Goal: Task Accomplishment & Management: Use online tool/utility

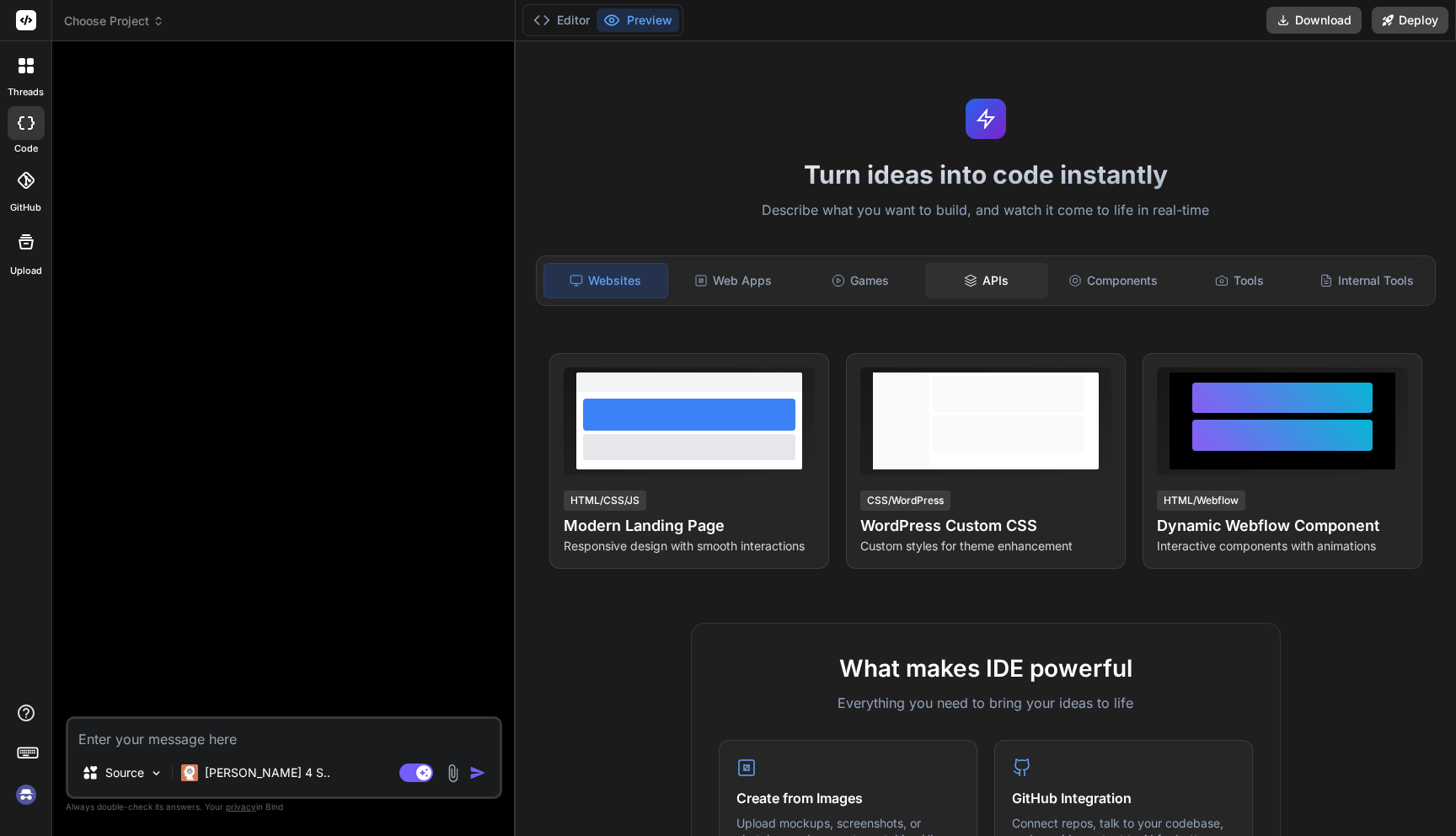
click at [978, 282] on div "APIs" at bounding box center [987, 281] width 124 height 36
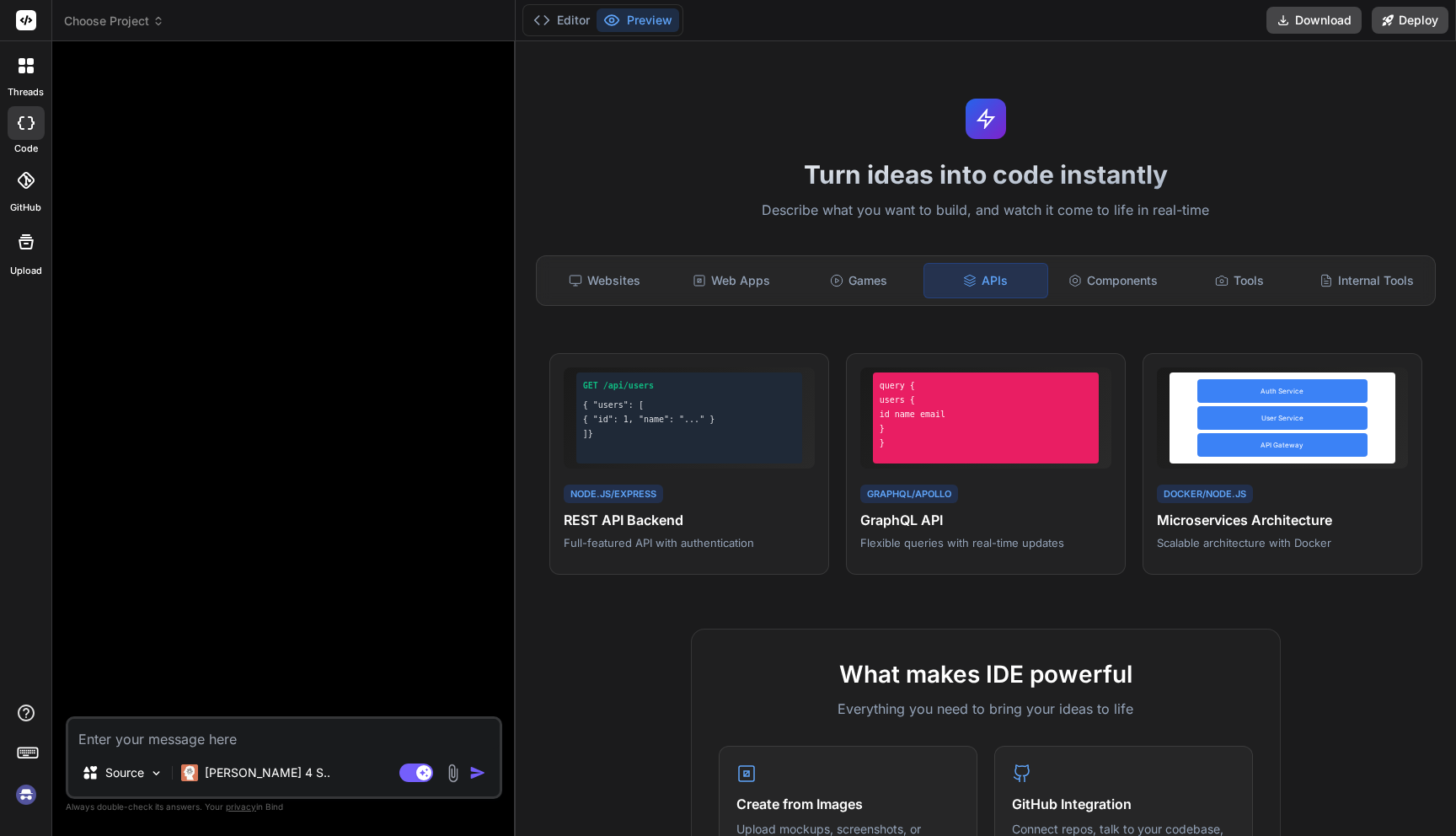
click at [40, 70] on div at bounding box center [26, 66] width 36 height 36
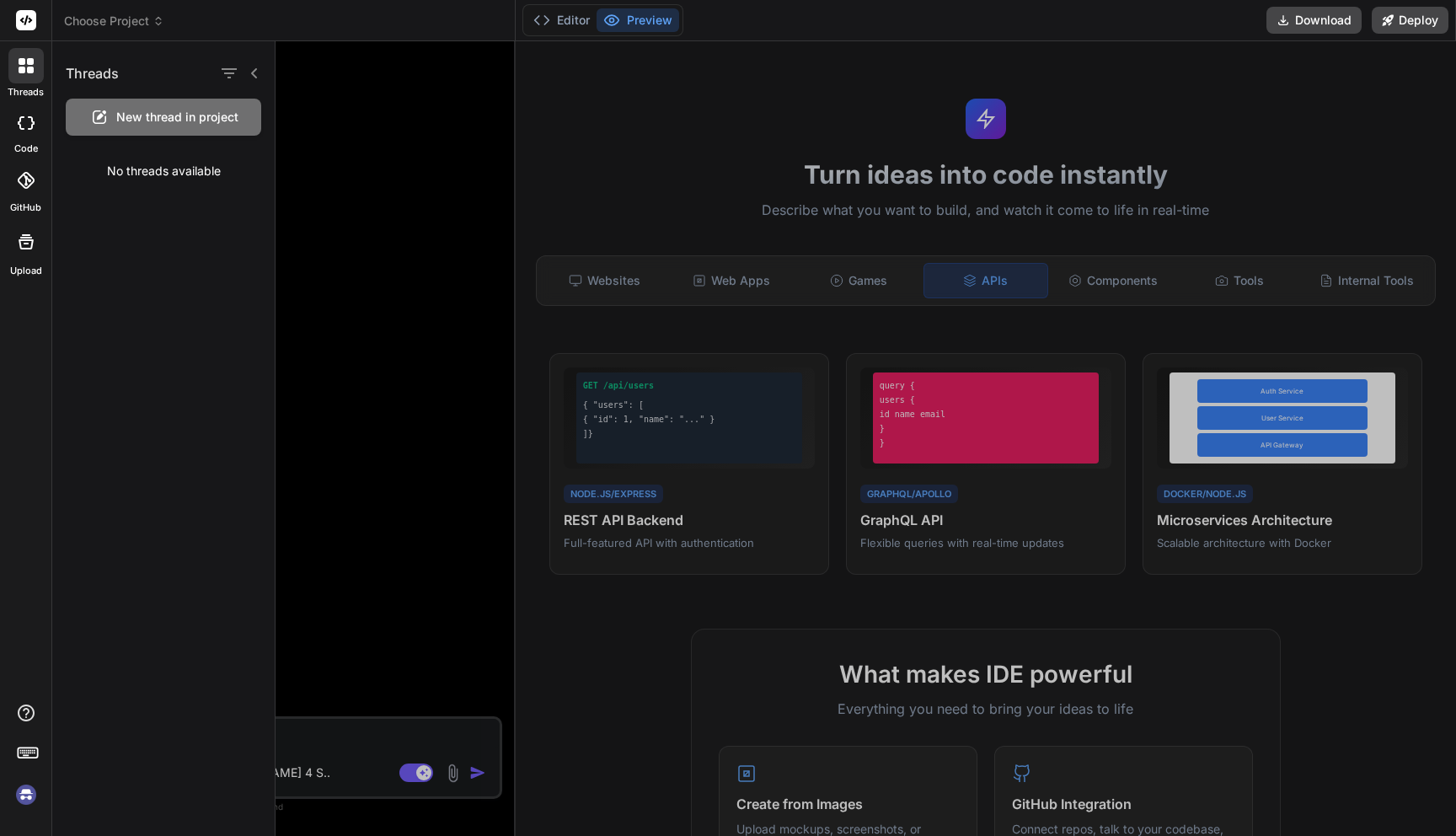
click at [33, 124] on icon at bounding box center [25, 124] width 16 height 14
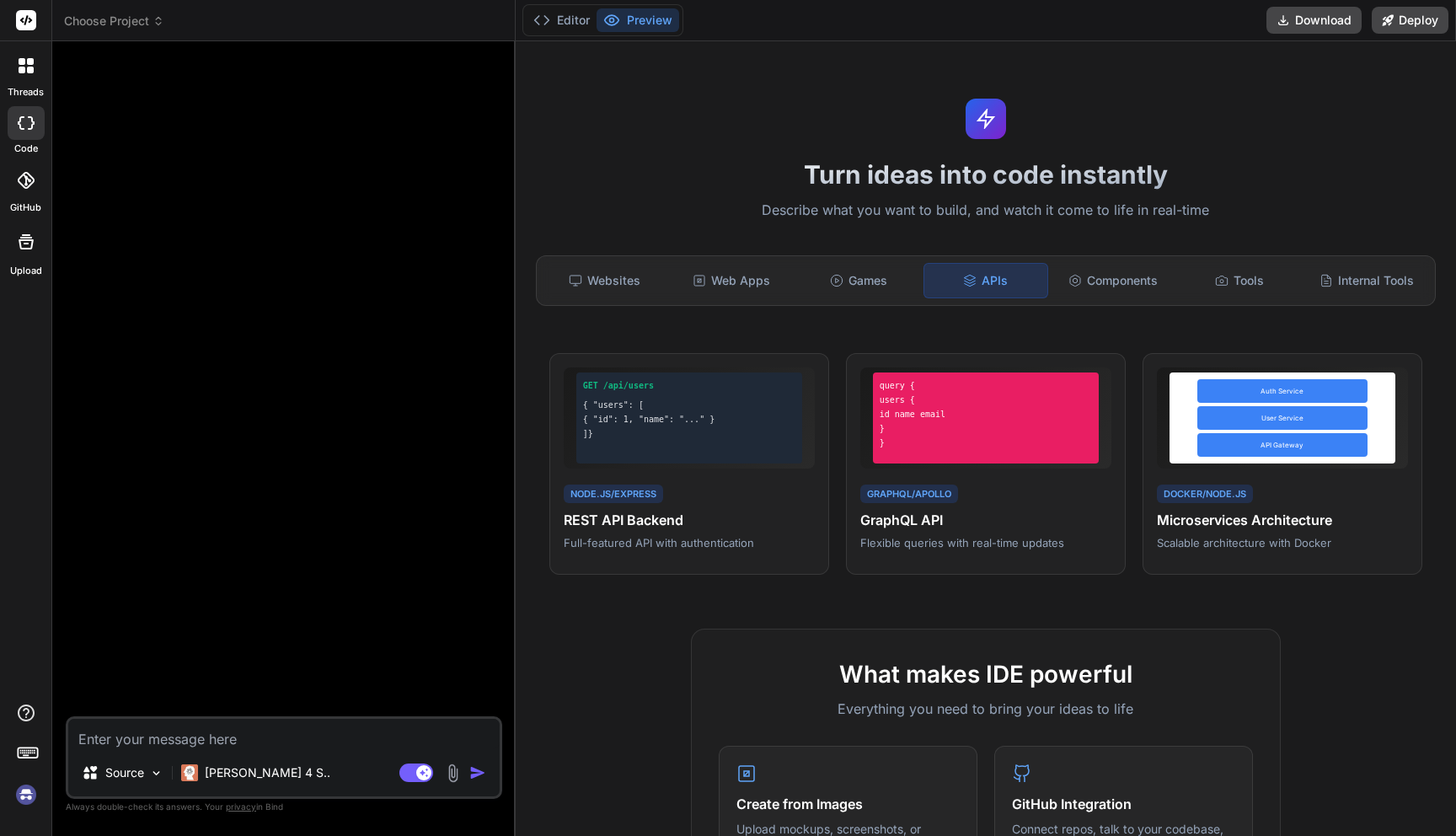
click at [30, 194] on div at bounding box center [26, 181] width 37 height 37
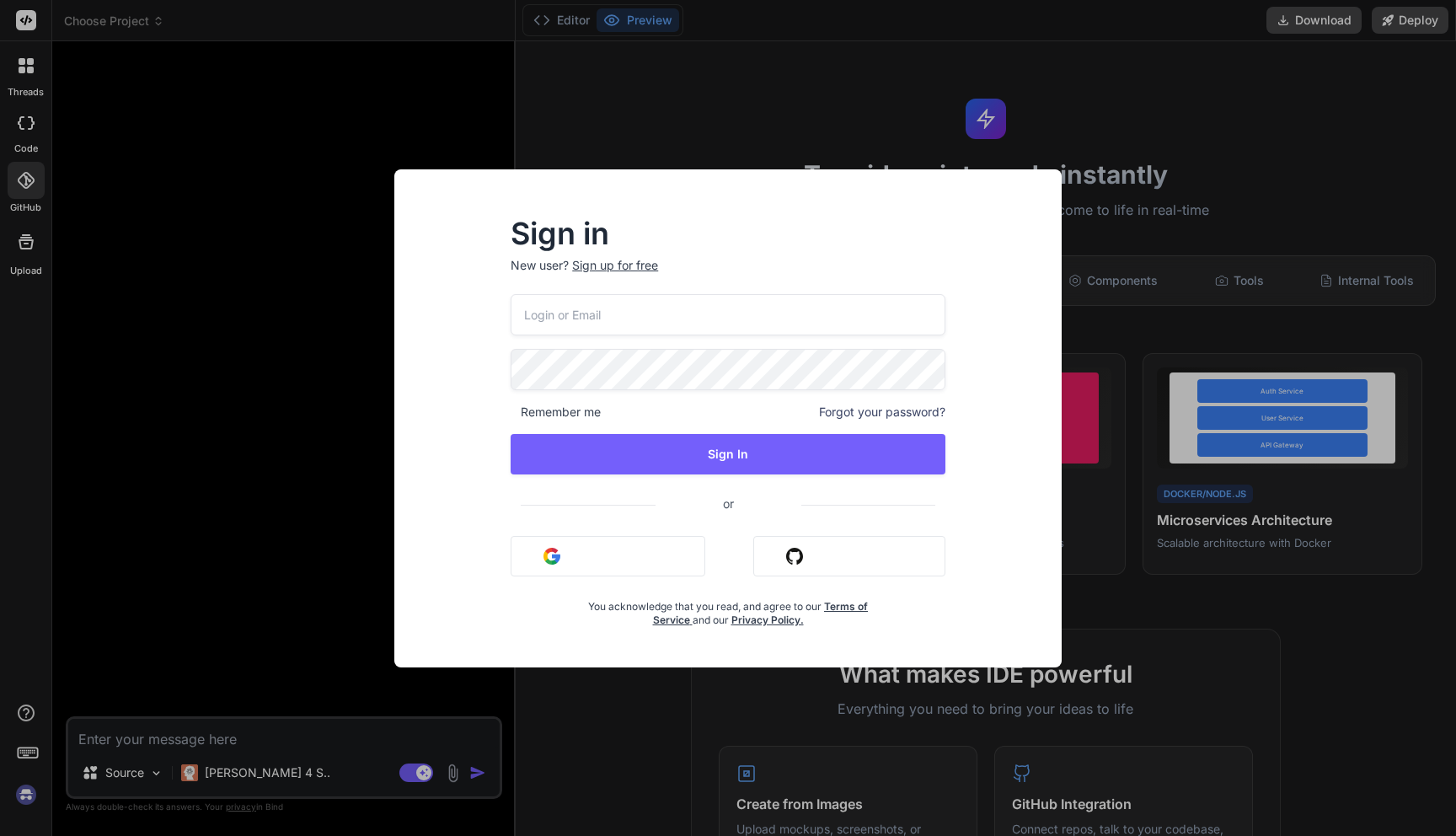
click at [239, 308] on div "Sign in New user? Sign up for free Remember me Forgot your password? Sign In or…" at bounding box center [728, 418] width 1456 height 836
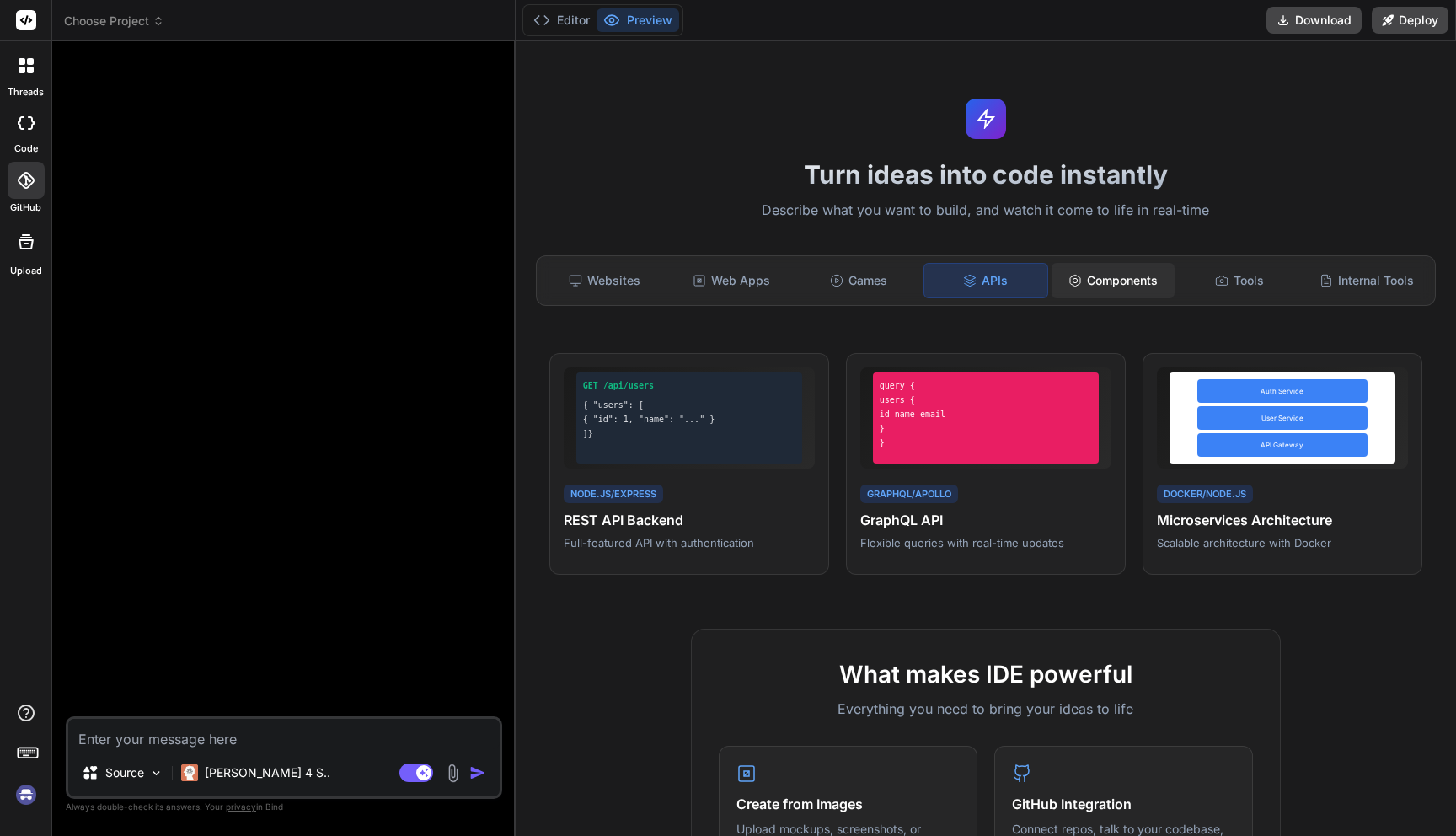
click at [1119, 283] on div "Components" at bounding box center [1113, 281] width 124 height 36
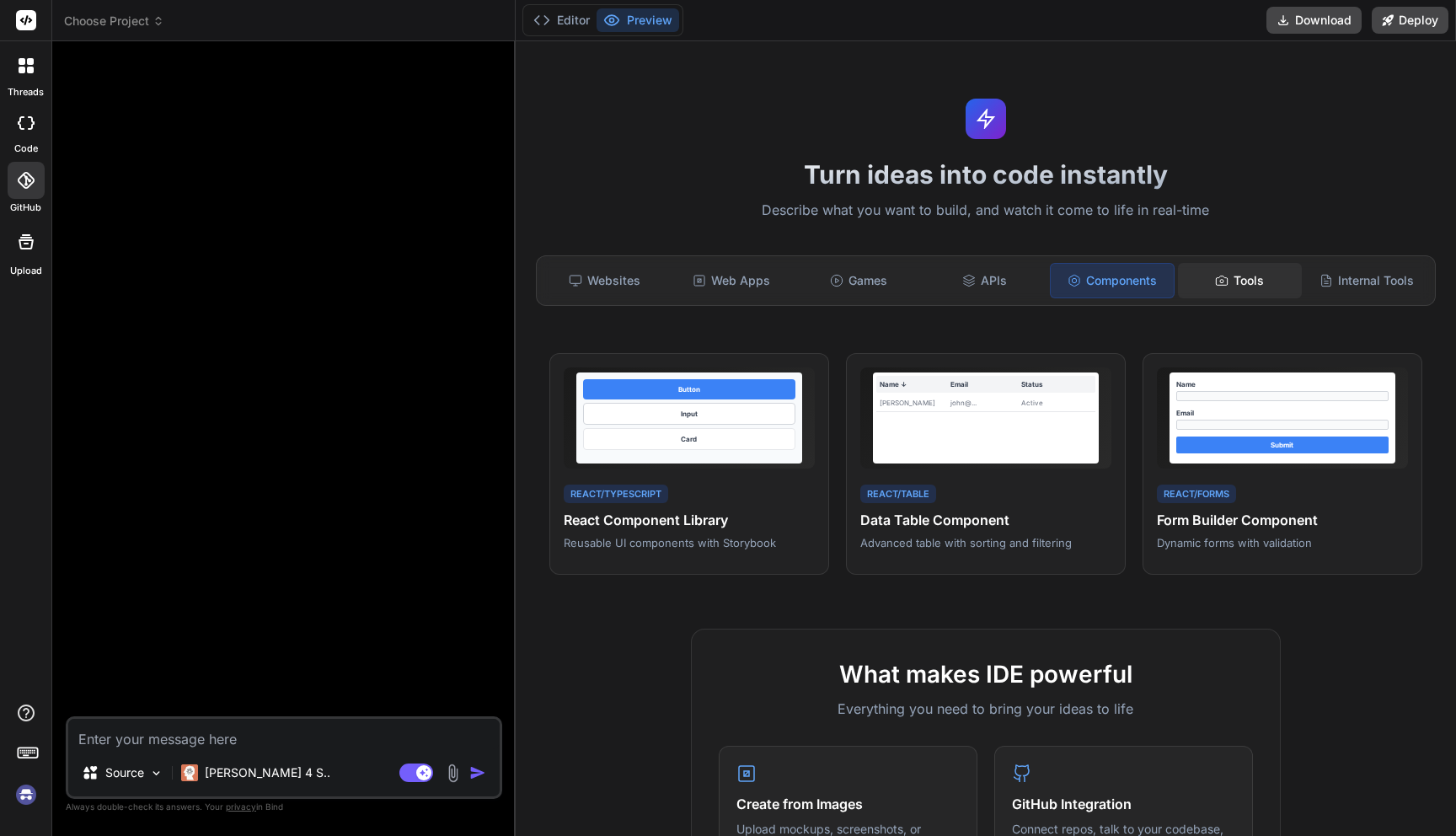
click at [1231, 277] on div "Tools" at bounding box center [1240, 281] width 124 height 36
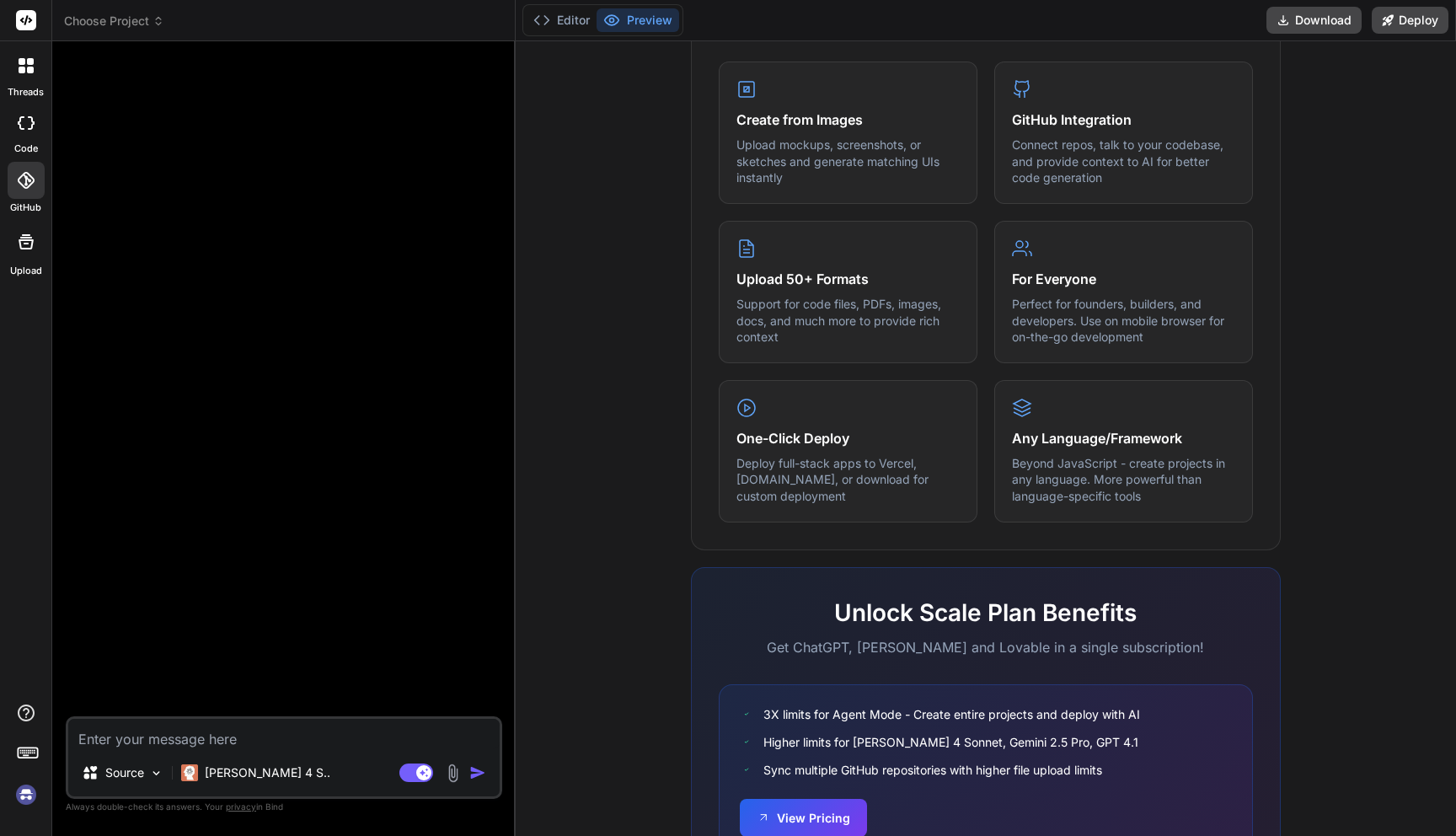
scroll to position [777, 0]
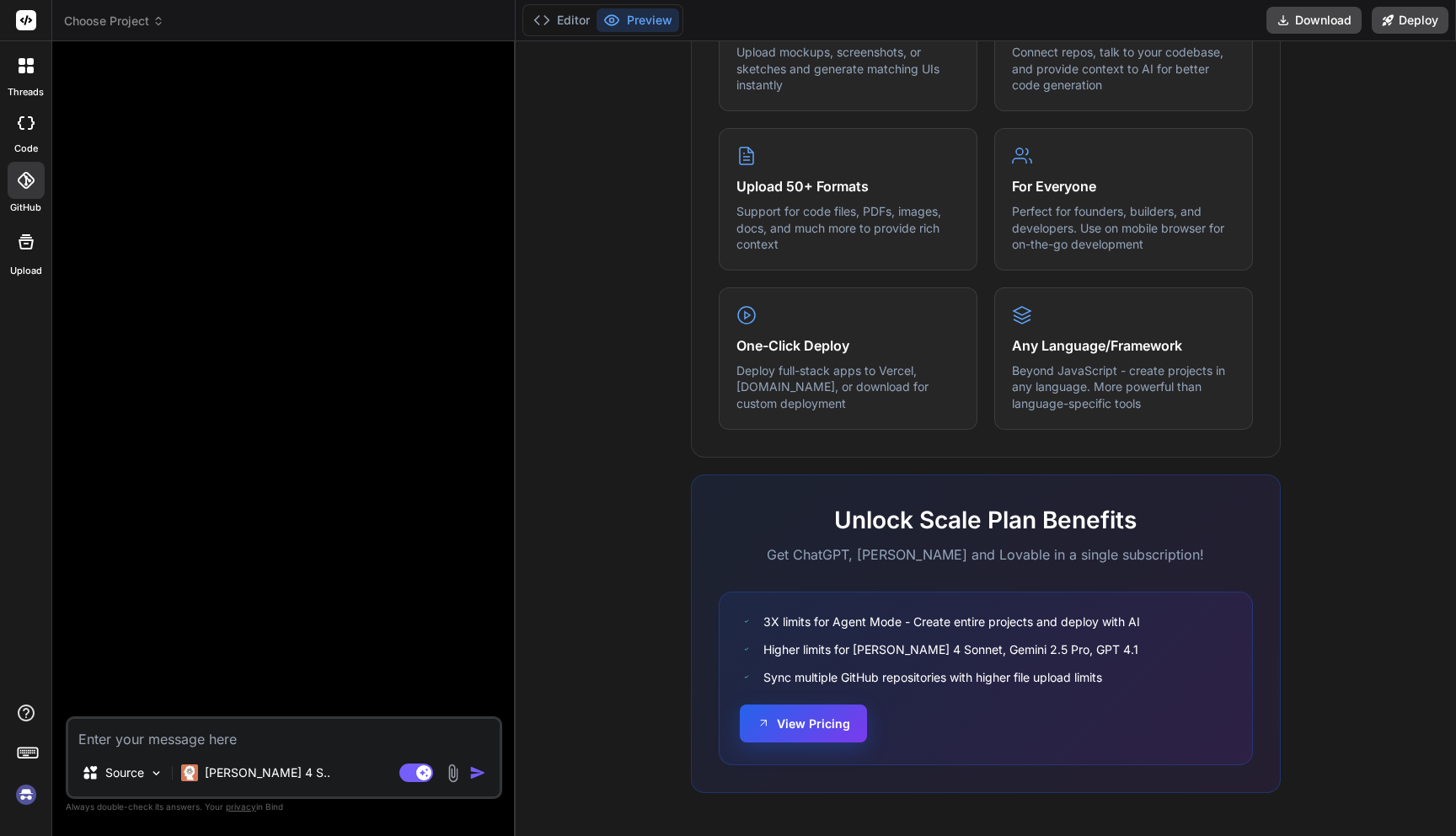
click at [816, 728] on button "View Pricing" at bounding box center [804, 723] width 127 height 38
type textarea "x"
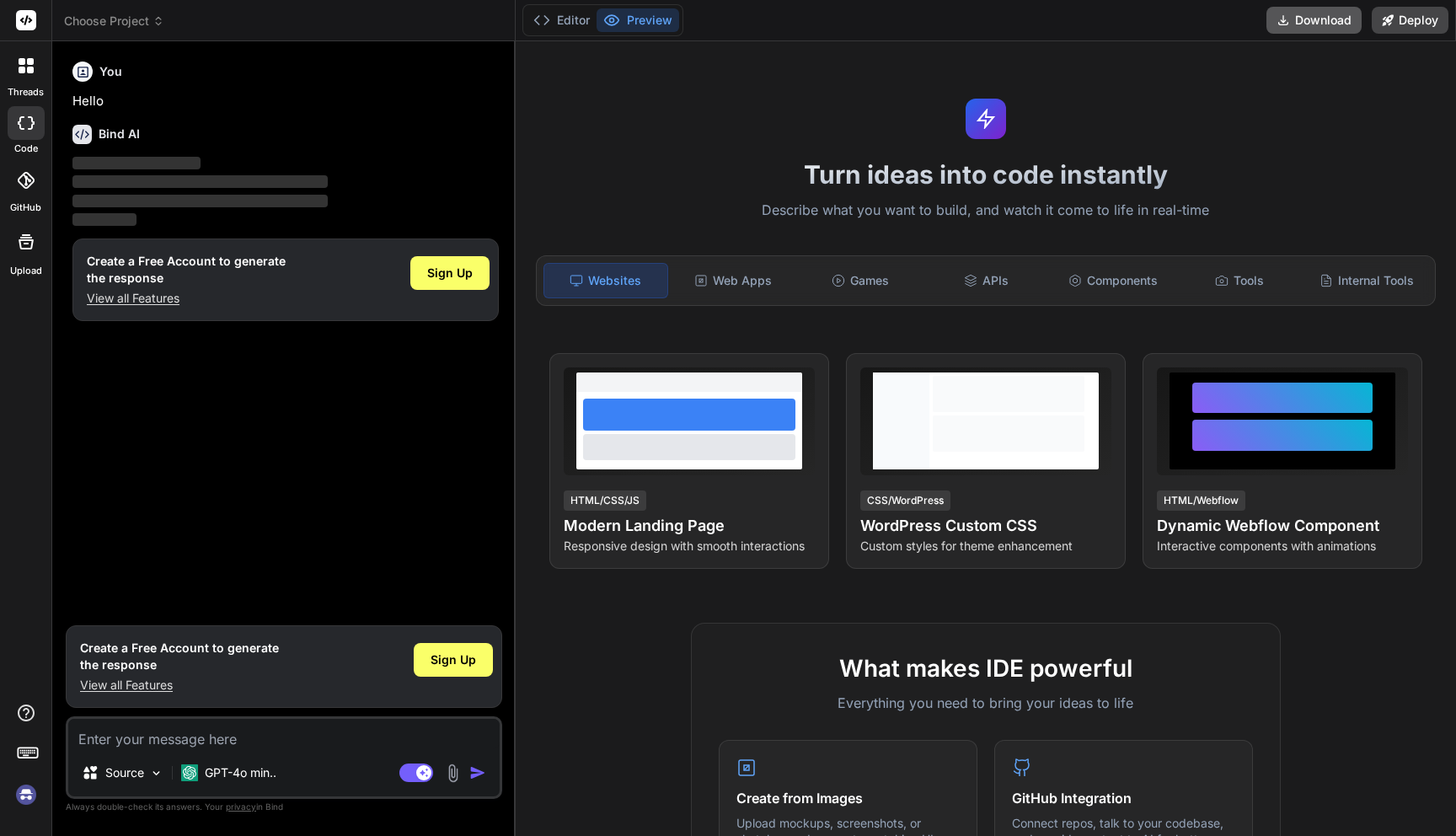
click at [1300, 25] on button "Download" at bounding box center [1314, 20] width 96 height 27
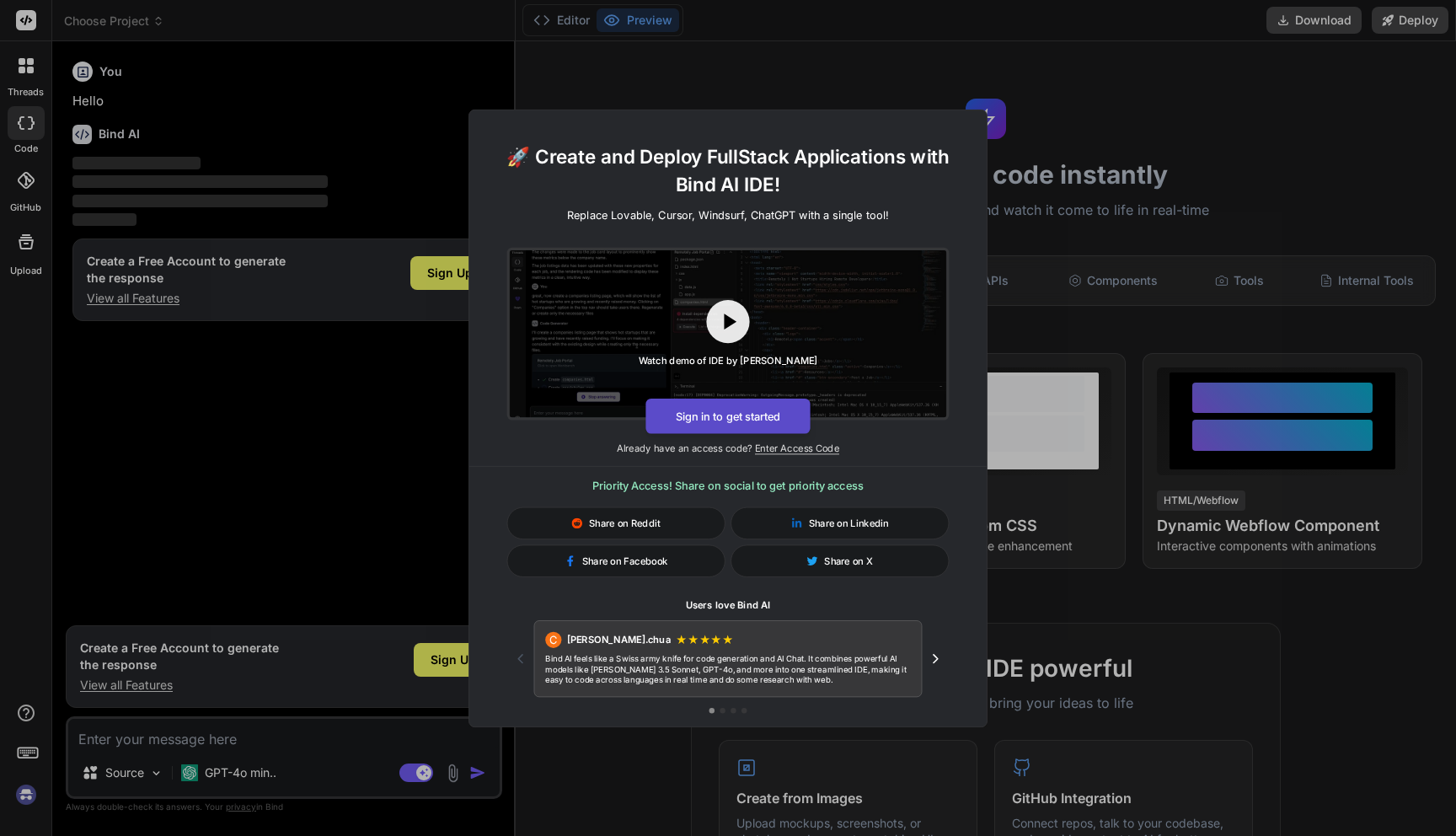
click at [729, 405] on button "Sign in to get started" at bounding box center [728, 415] width 164 height 36
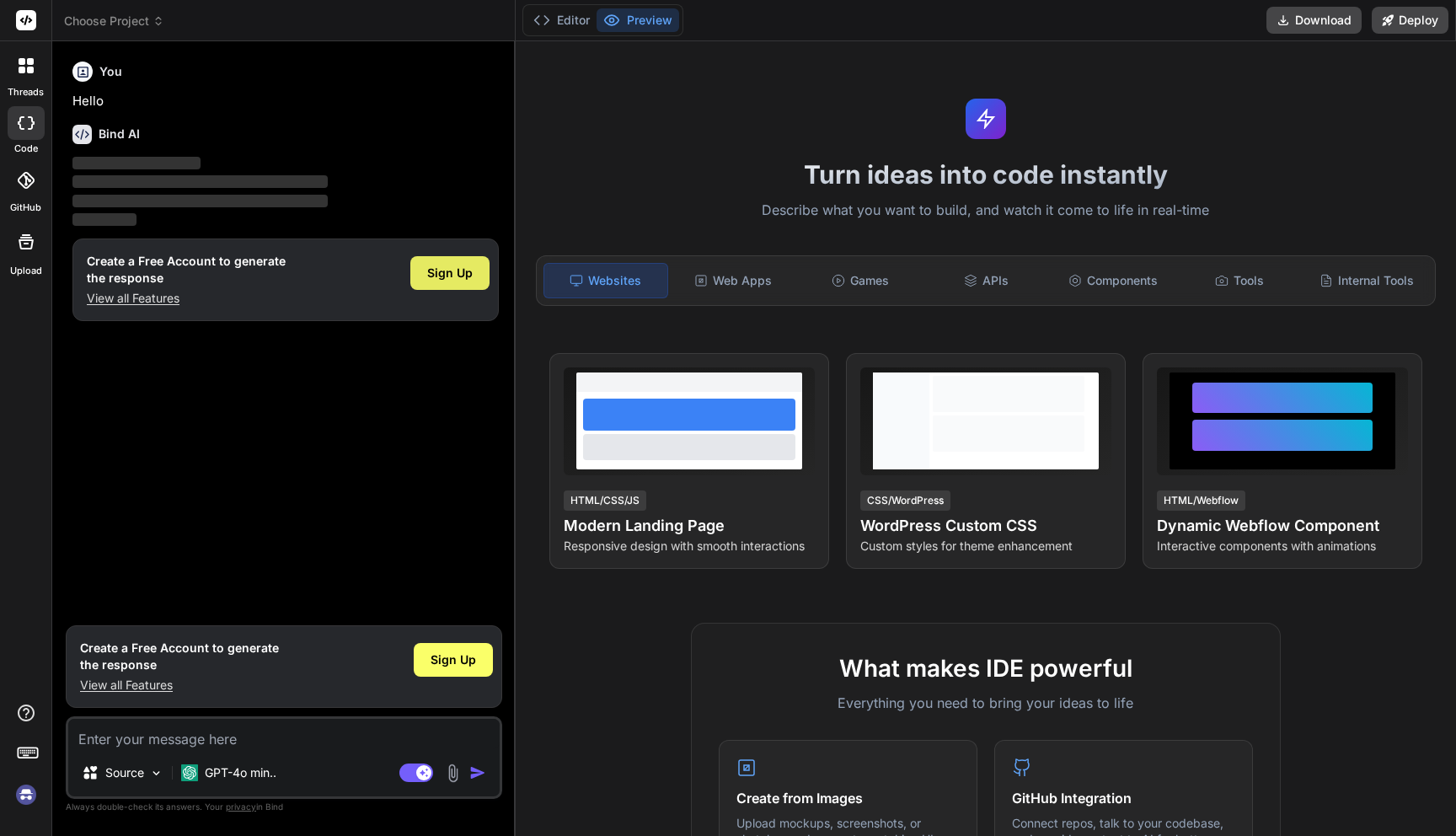
click at [443, 278] on span "Sign Up" at bounding box center [450, 272] width 45 height 16
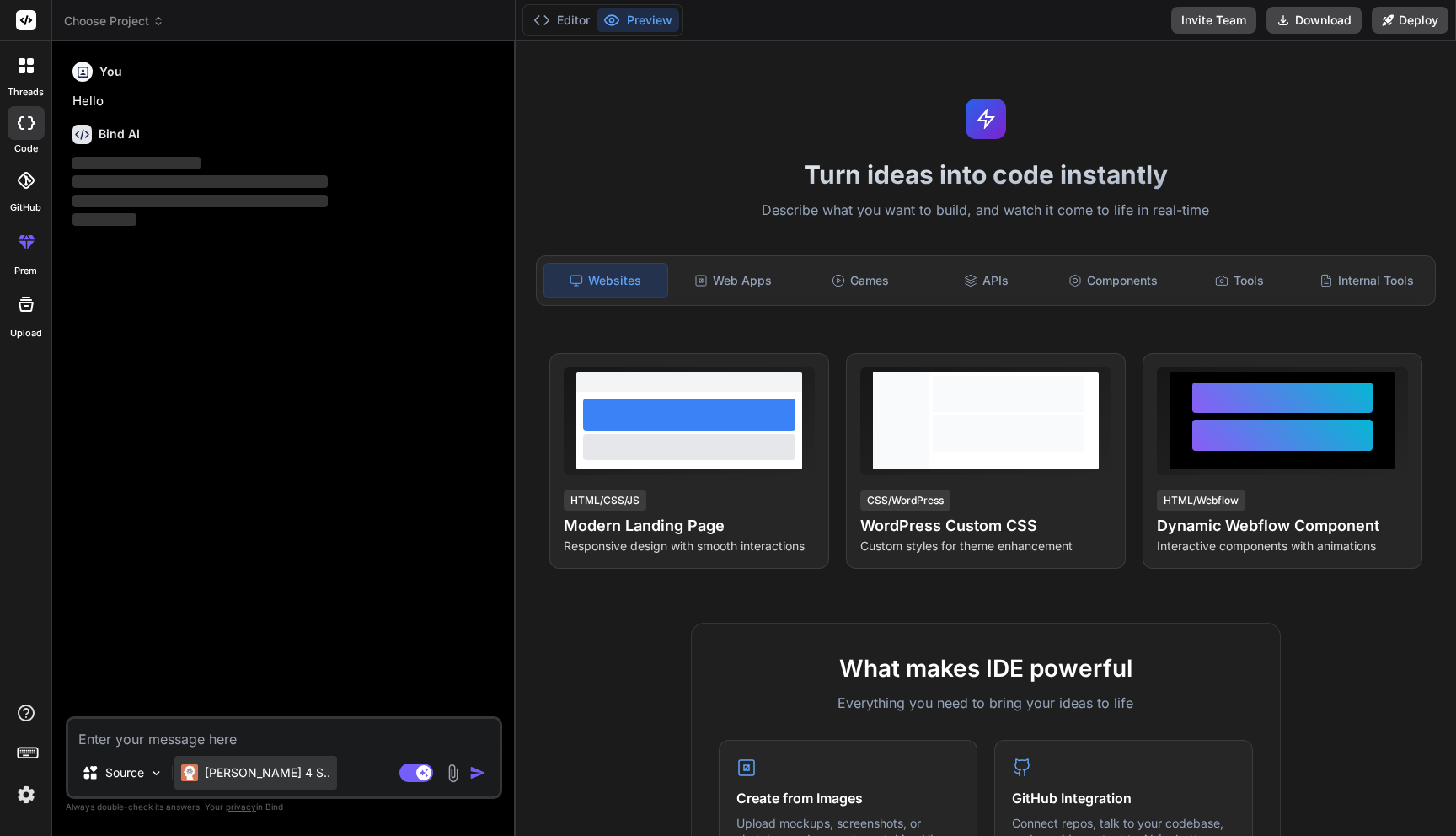
click at [256, 773] on p "[PERSON_NAME] 4 S.." at bounding box center [267, 772] width 125 height 16
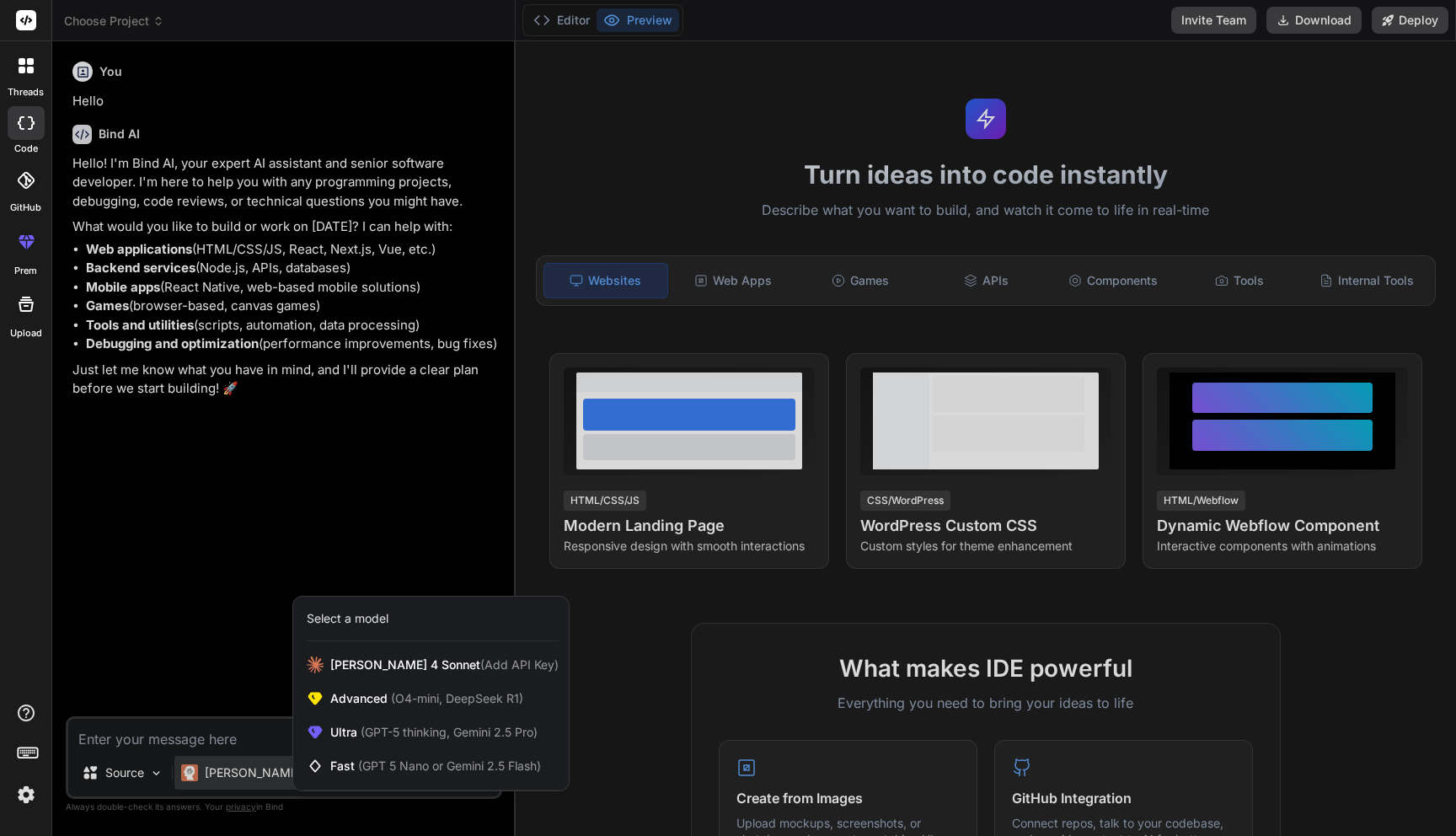
click at [196, 543] on div at bounding box center [728, 418] width 1456 height 836
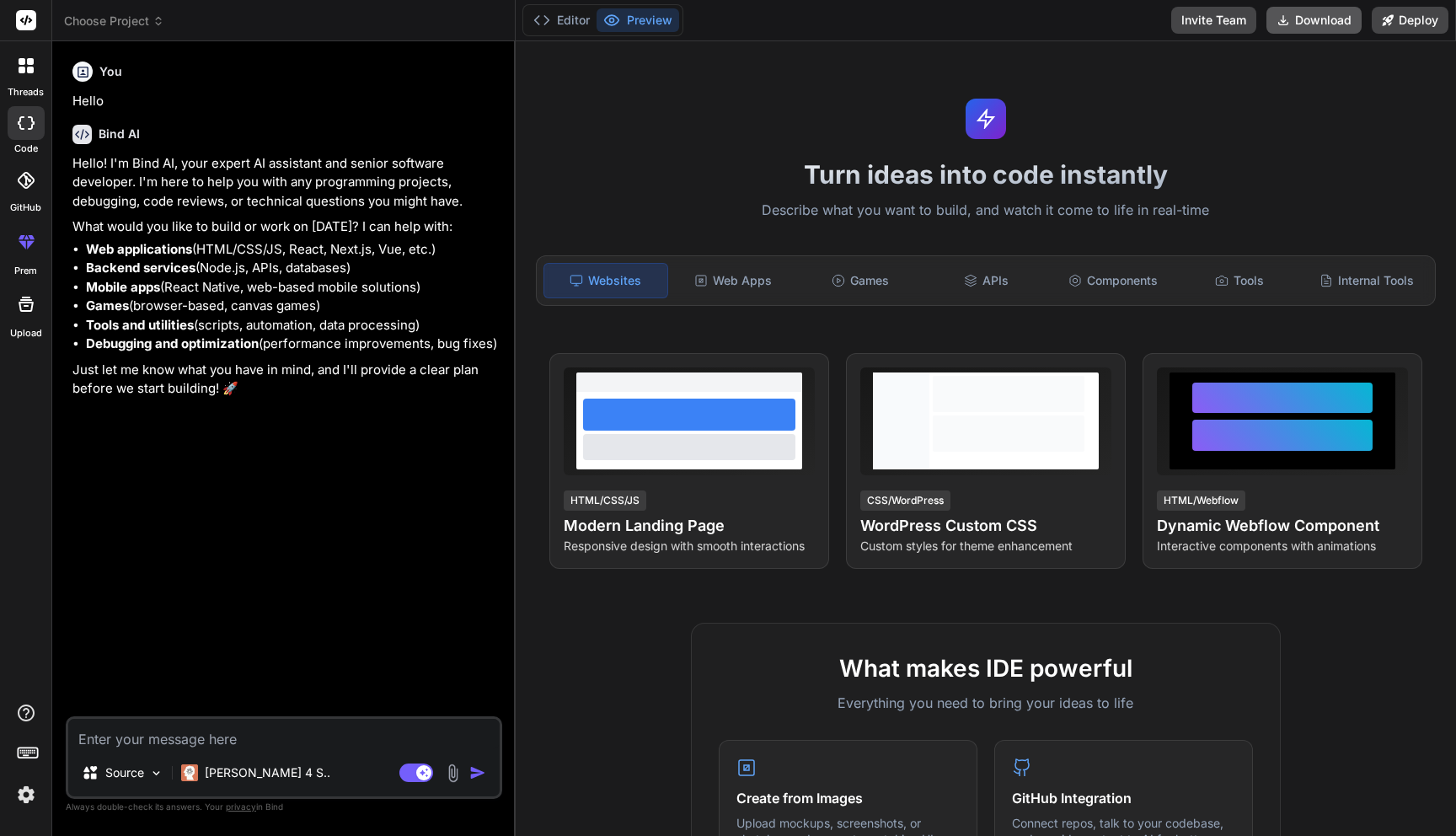
click at [1297, 18] on button "Download" at bounding box center [1314, 20] width 96 height 27
click at [30, 243] on icon at bounding box center [31, 244] width 8 height 9
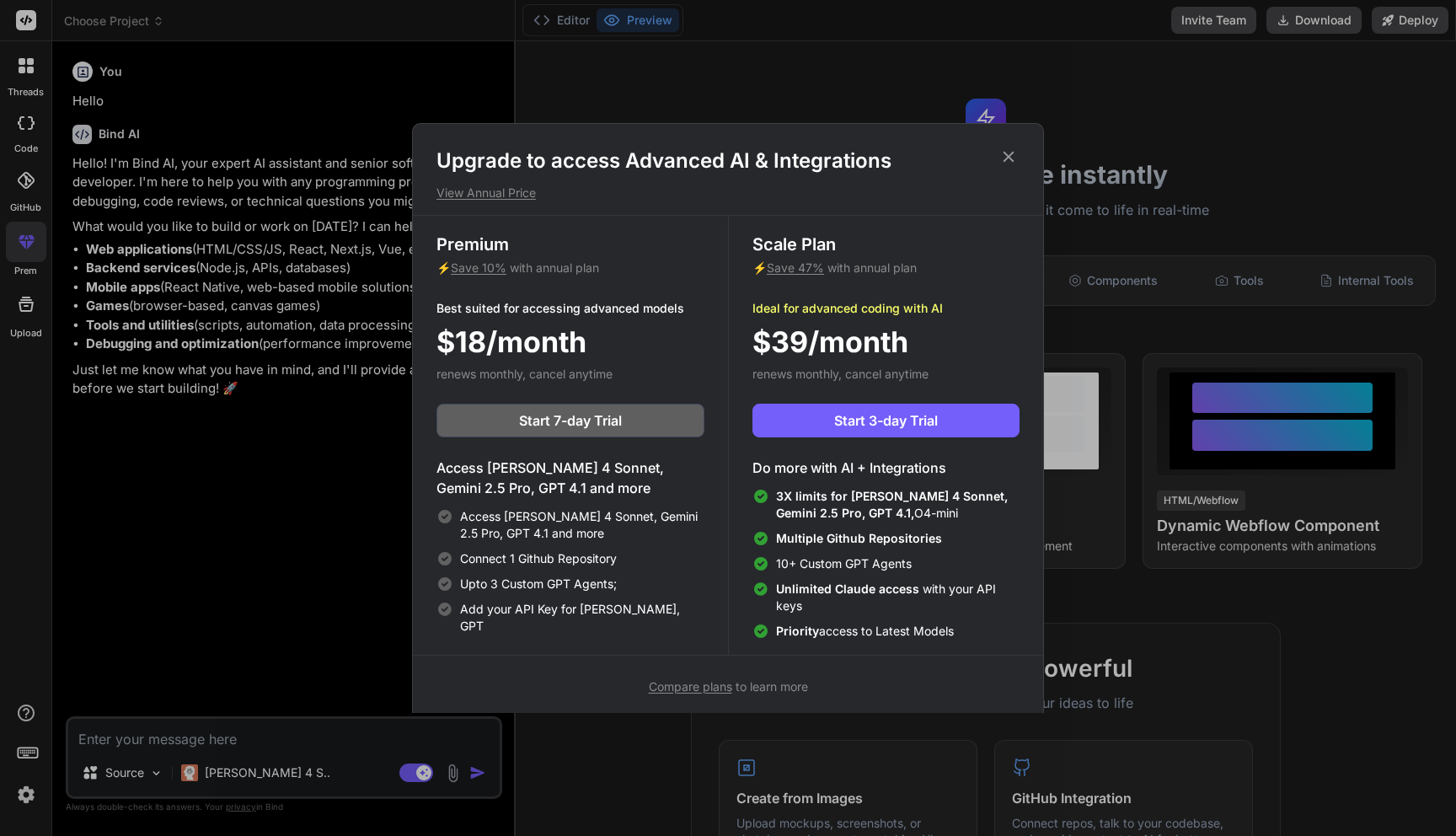
type textarea "x"
click at [114, 438] on div "Upgrade to access Advanced AI & Integrations View Annual Price Premium ⚡ Save 1…" at bounding box center [728, 418] width 1456 height 836
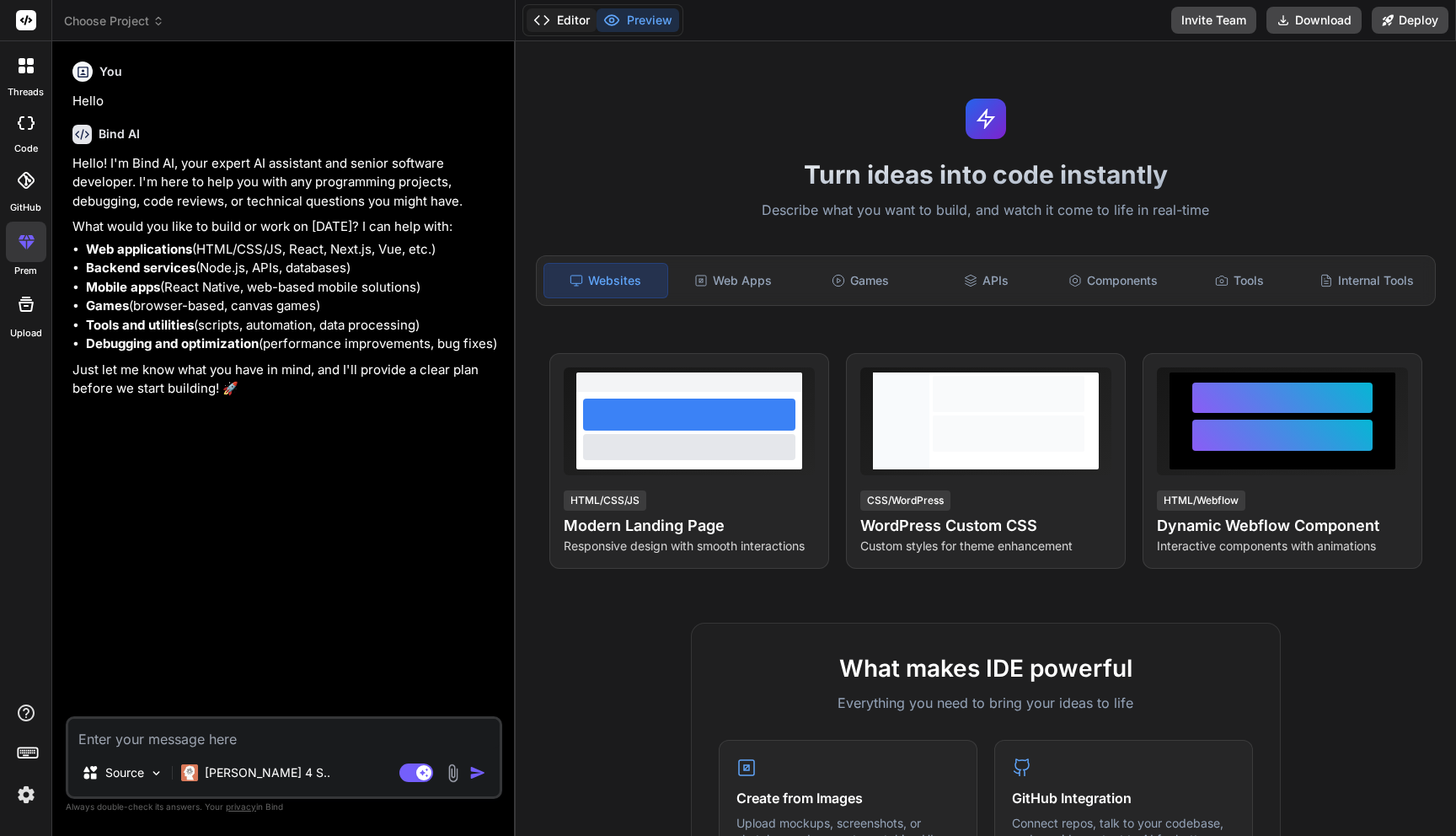
click at [575, 23] on button "Editor" at bounding box center [562, 20] width 69 height 23
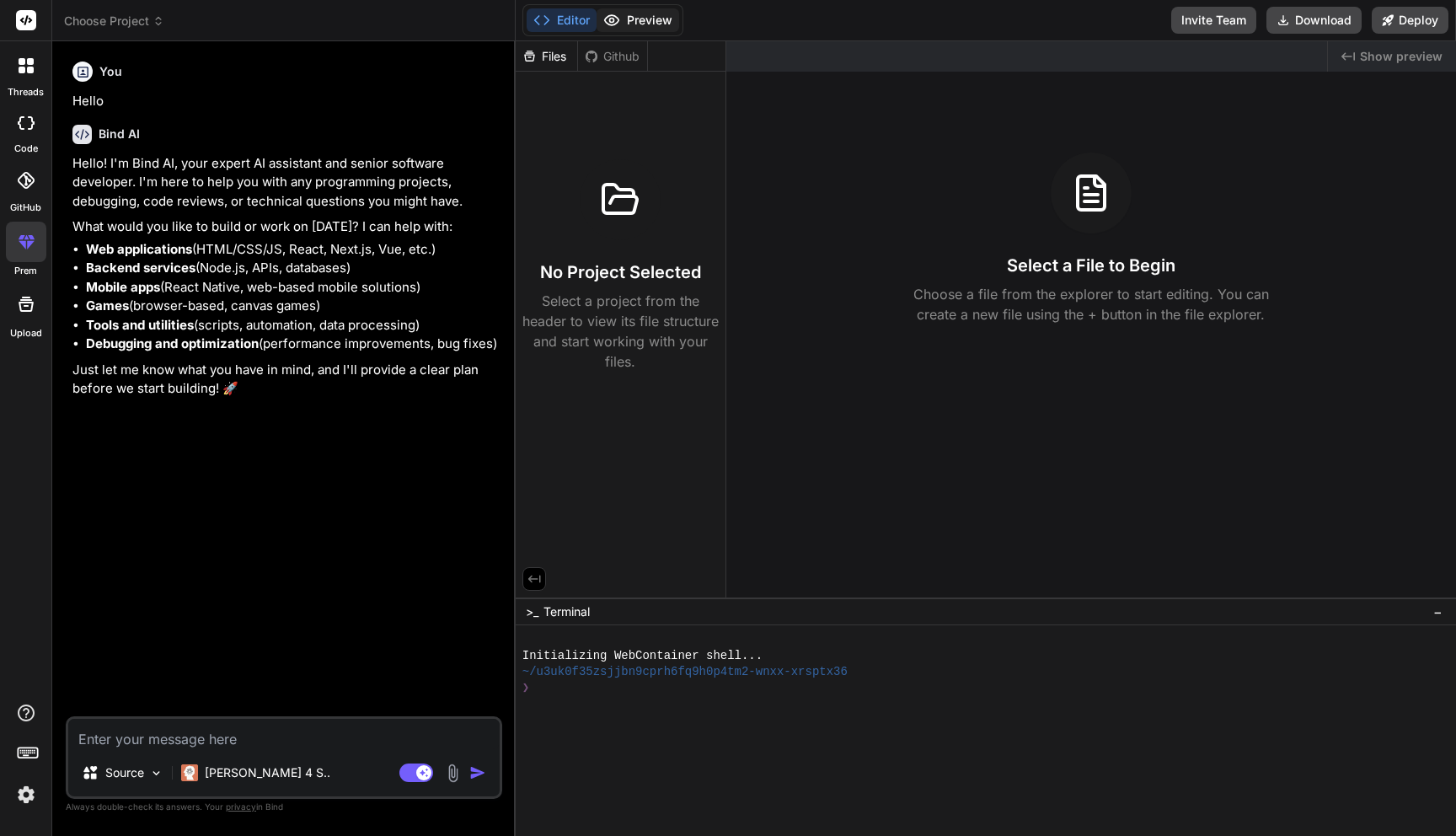
click at [639, 22] on button "Preview" at bounding box center [638, 20] width 83 height 23
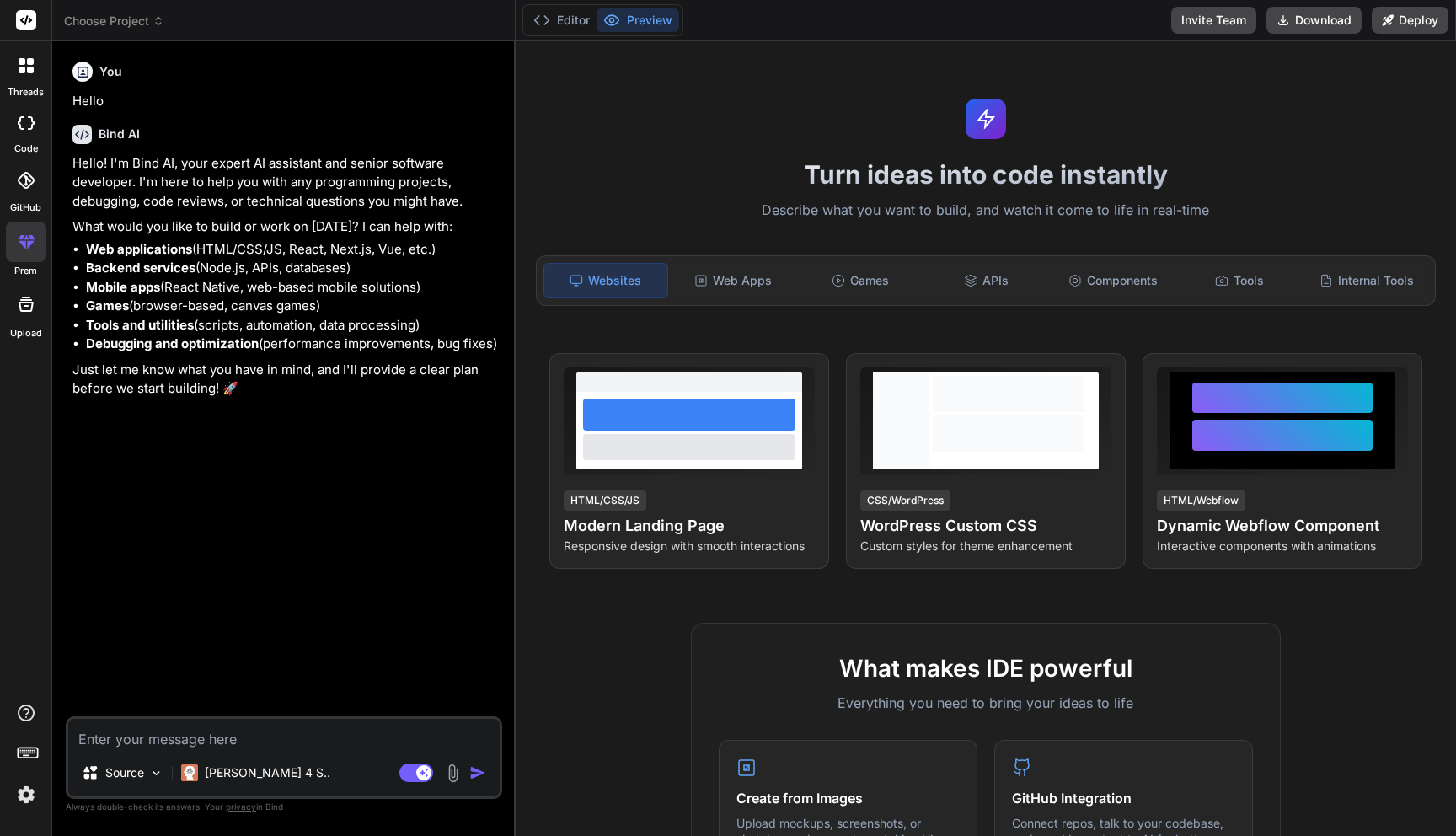
click at [148, 18] on span "Choose Project" at bounding box center [114, 20] width 100 height 16
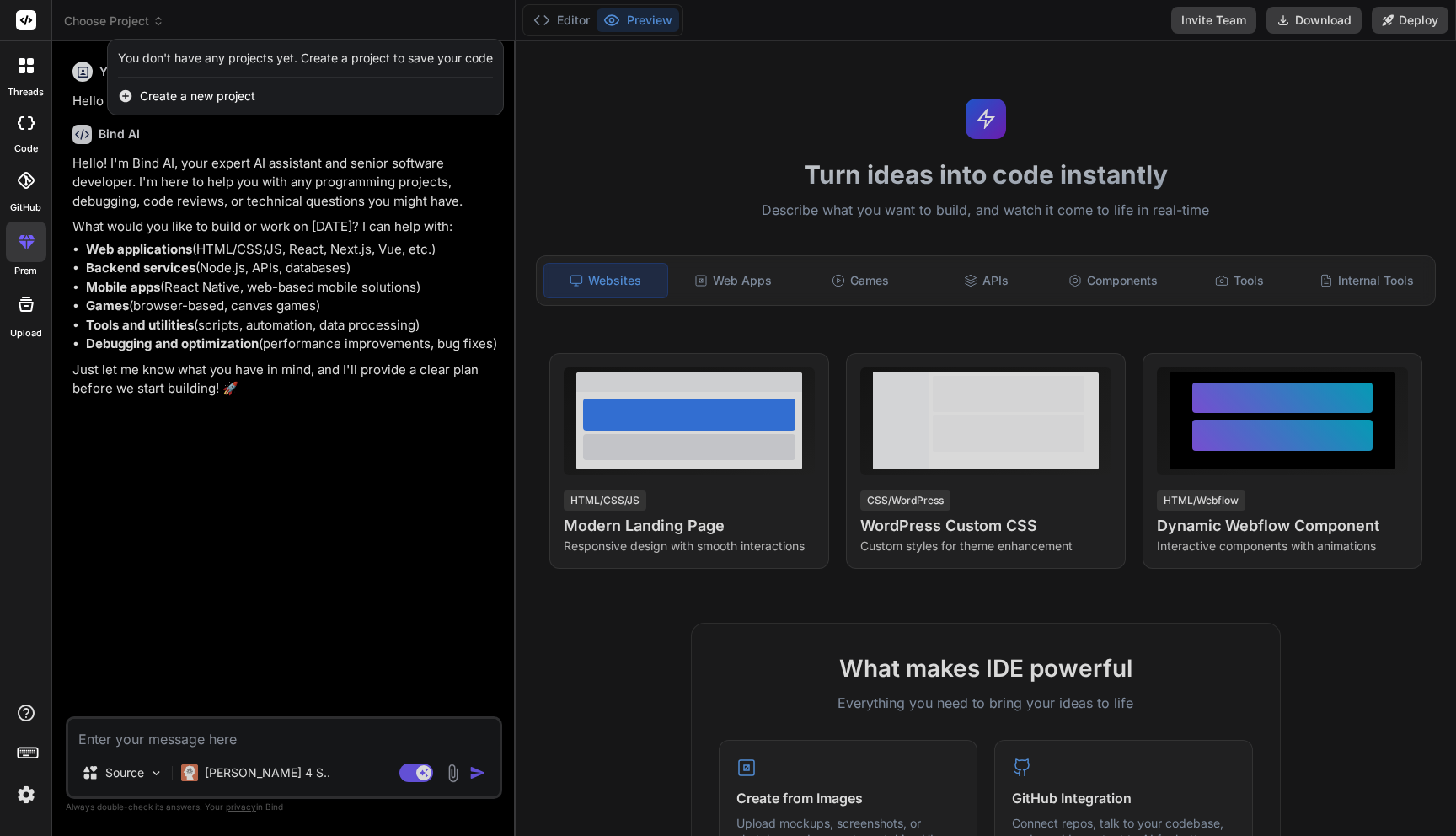
click at [14, 14] on div at bounding box center [25, 20] width 51 height 42
click at [26, 14] on rect at bounding box center [26, 19] width 20 height 20
click at [109, 189] on div at bounding box center [728, 418] width 1456 height 836
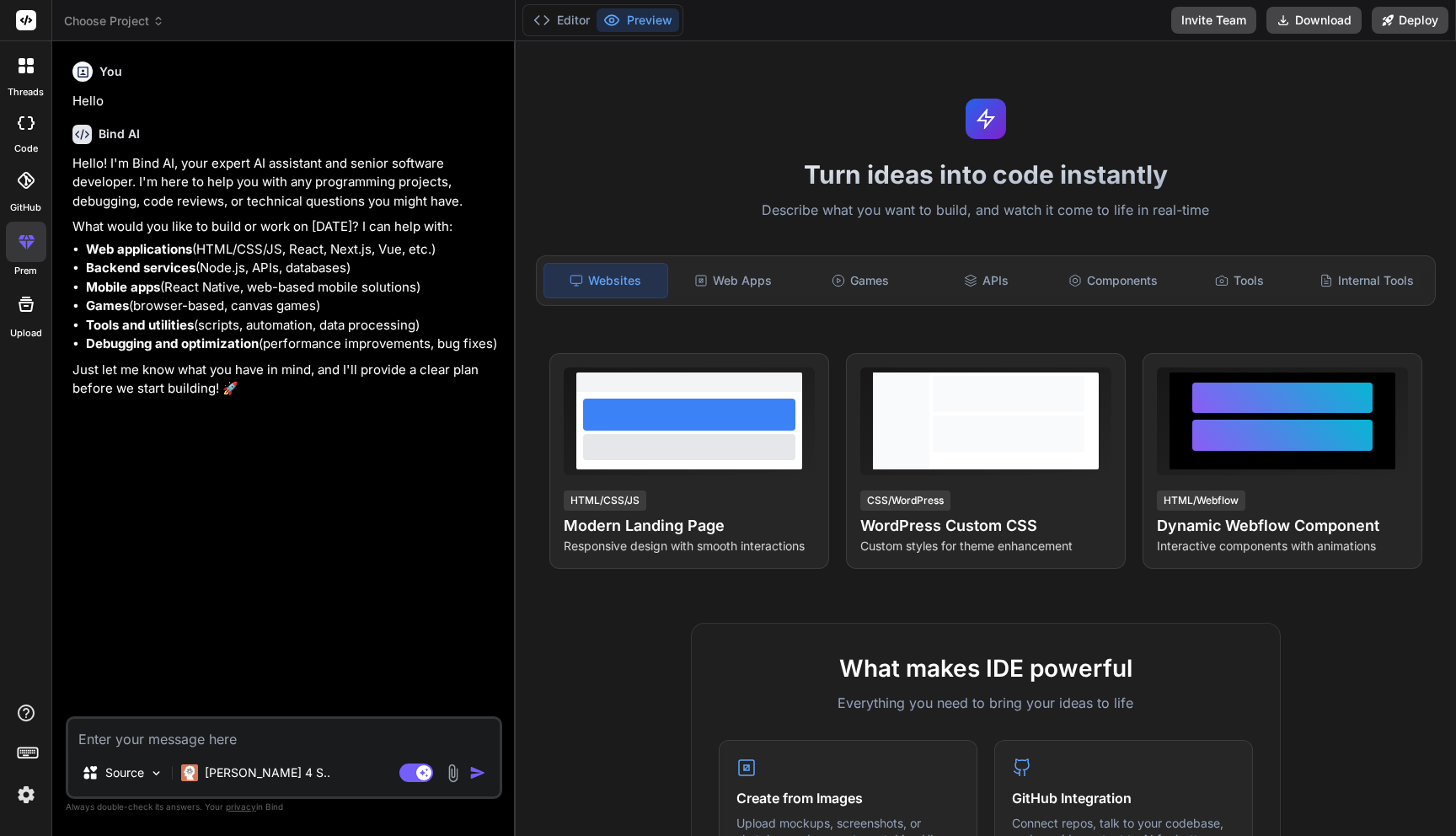
click at [26, 18] on icon at bounding box center [26, 20] width 13 height 10
click at [31, 794] on img at bounding box center [26, 795] width 29 height 29
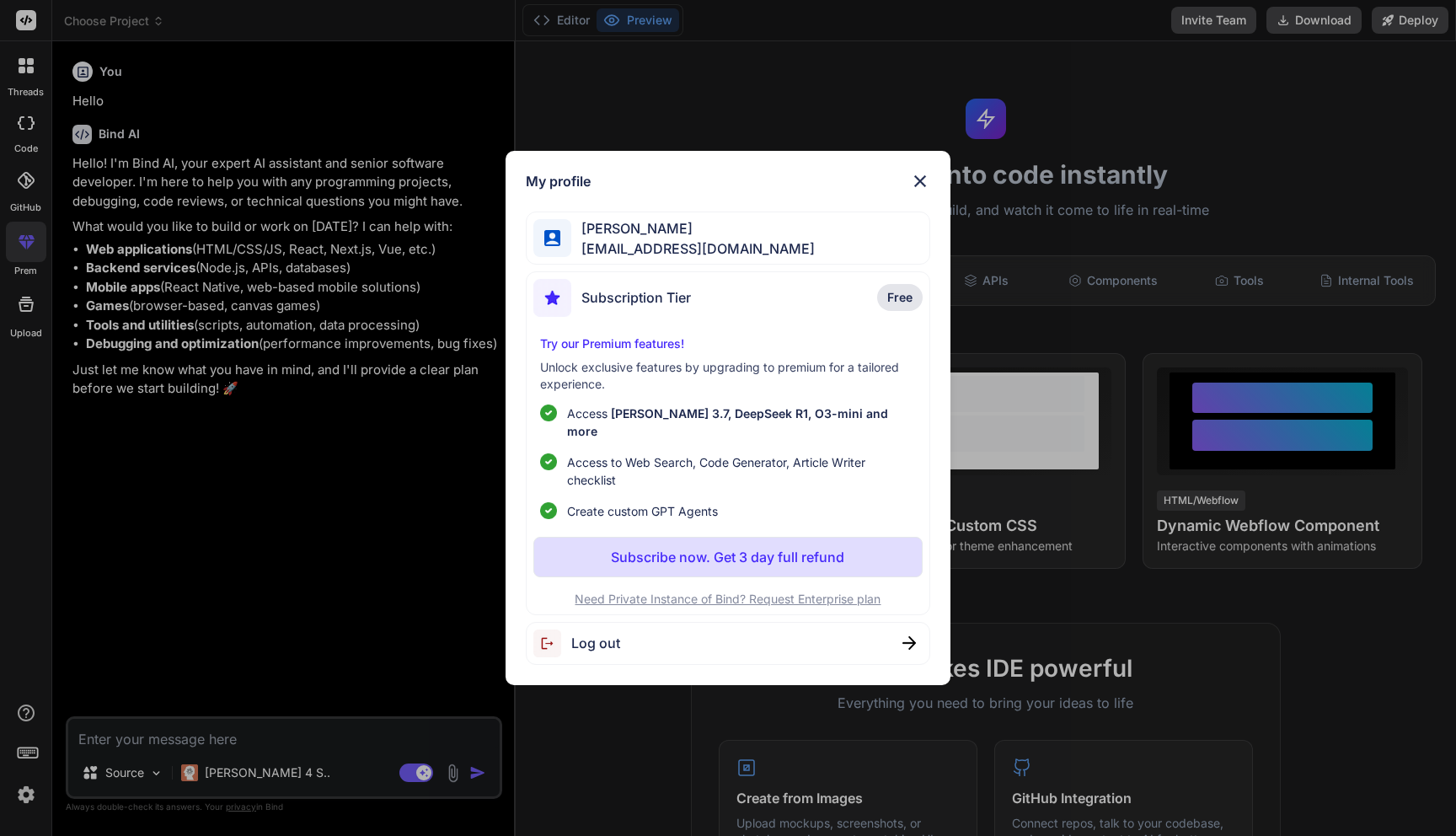
click at [397, 516] on div "My profile Arūnas Bandzaitis arunas.bandzaitis@gmail.com Subscription Tier Free…" at bounding box center [728, 418] width 1456 height 836
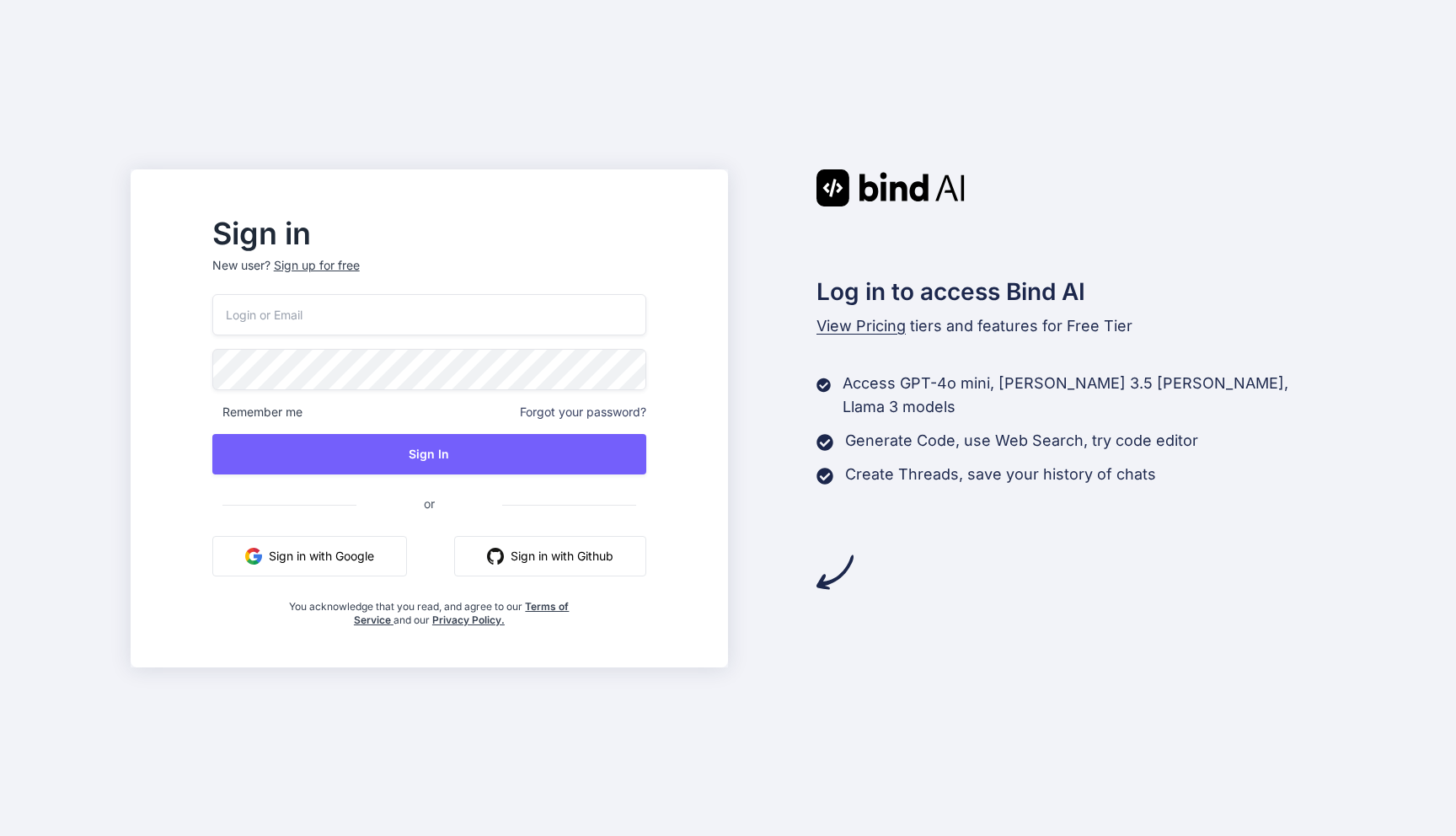
click at [487, 311] on input "email" at bounding box center [429, 315] width 434 height 42
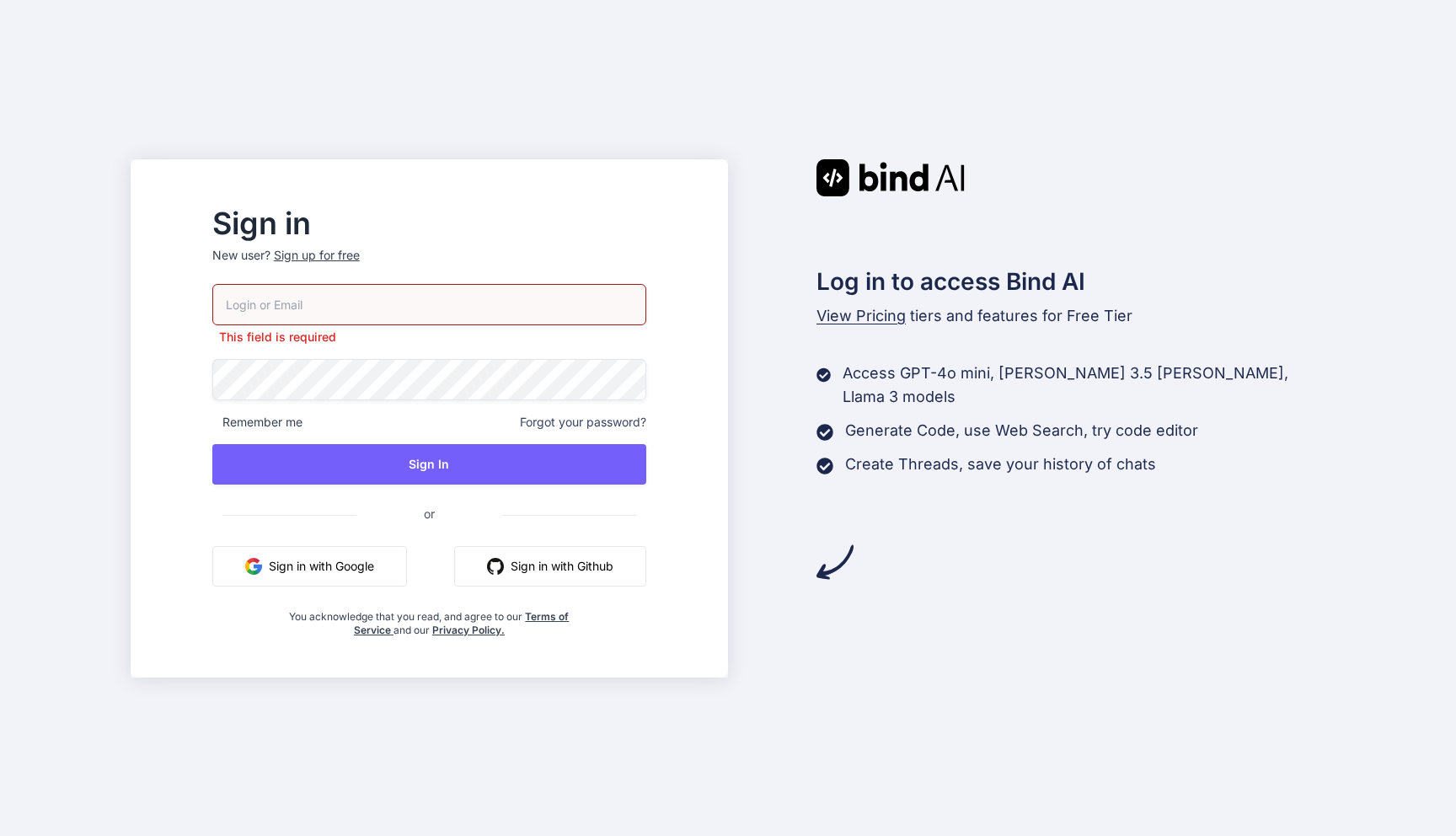
click at [863, 330] on div "Log in to access Bind AI View Pricing tiers and features for Free Tier Access G…" at bounding box center [1027, 370] width 597 height 422
click at [865, 315] on span "View Pricing" at bounding box center [861, 316] width 90 height 17
click at [360, 255] on div "Sign up for free" at bounding box center [316, 255] width 86 height 16
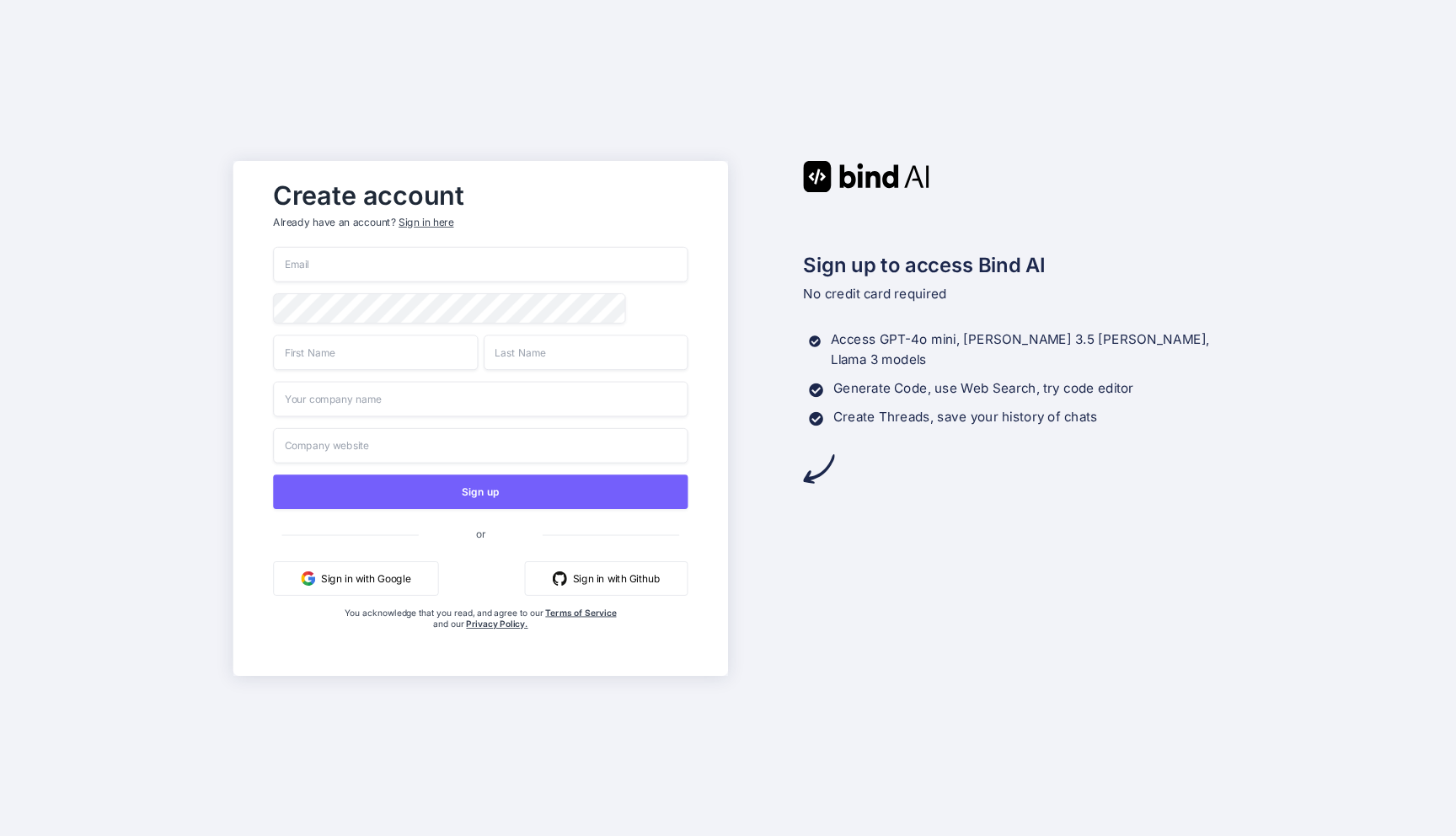
click at [889, 93] on div "Create account Already have an account? Sign in here Sign up or Sign in with Go…" at bounding box center [728, 418] width 1456 height 836
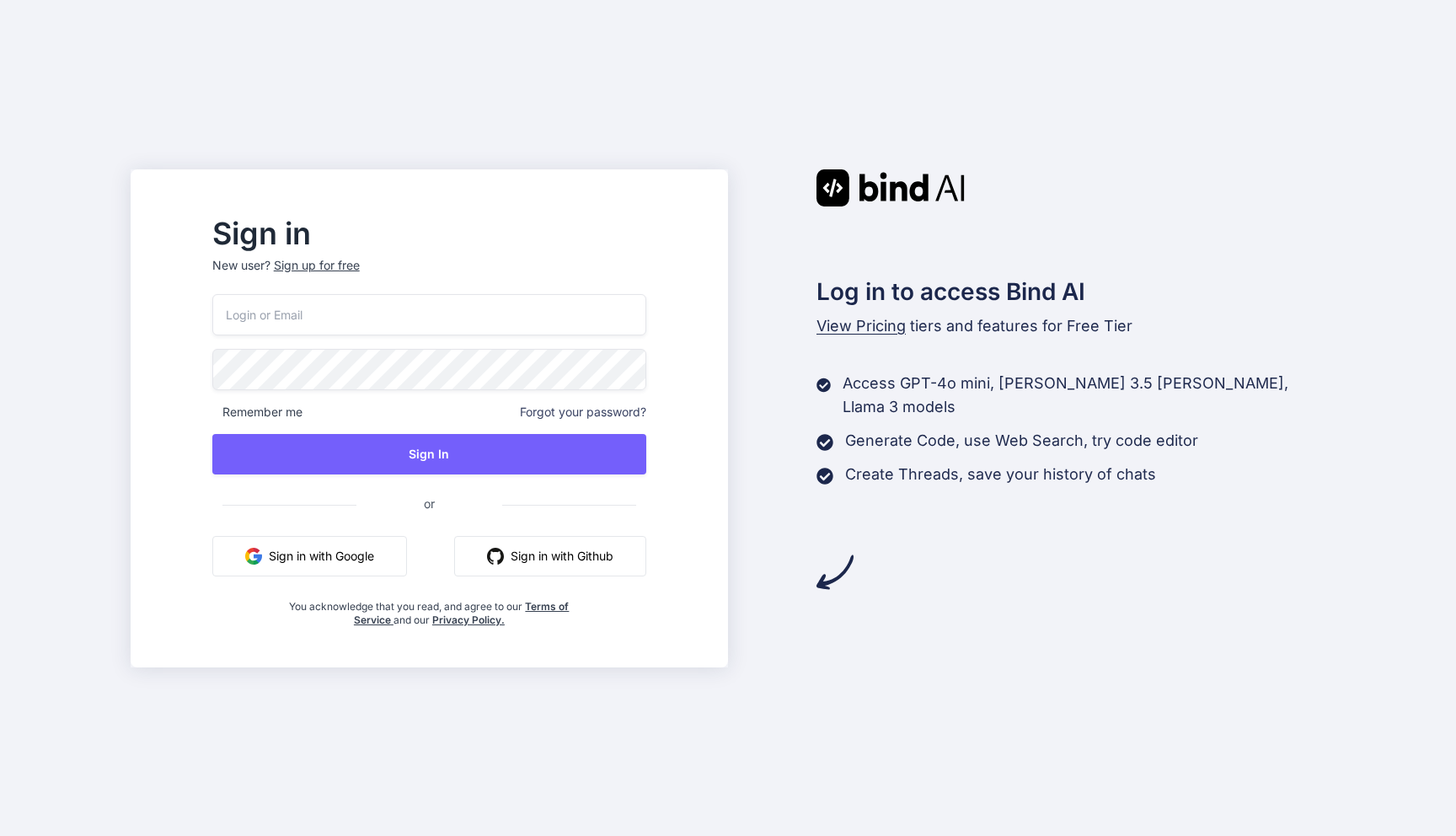
click at [360, 266] on div "Sign up for free" at bounding box center [316, 265] width 86 height 16
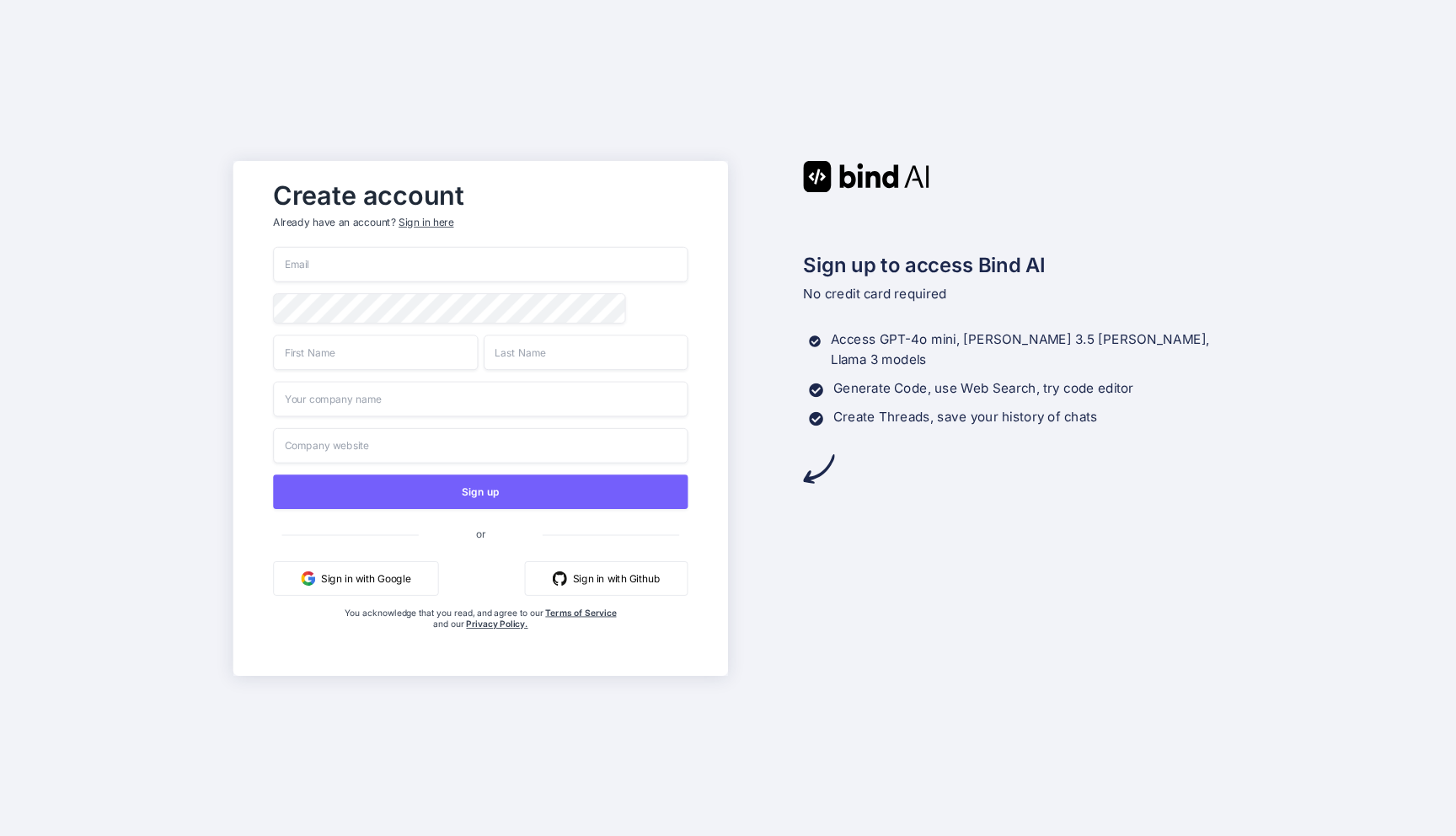
click at [448, 267] on input "email" at bounding box center [481, 265] width 415 height 36
type input "[EMAIL_ADDRESS][DOMAIN_NAME]"
type input "Arūnas"
type input "Bandzaitis"
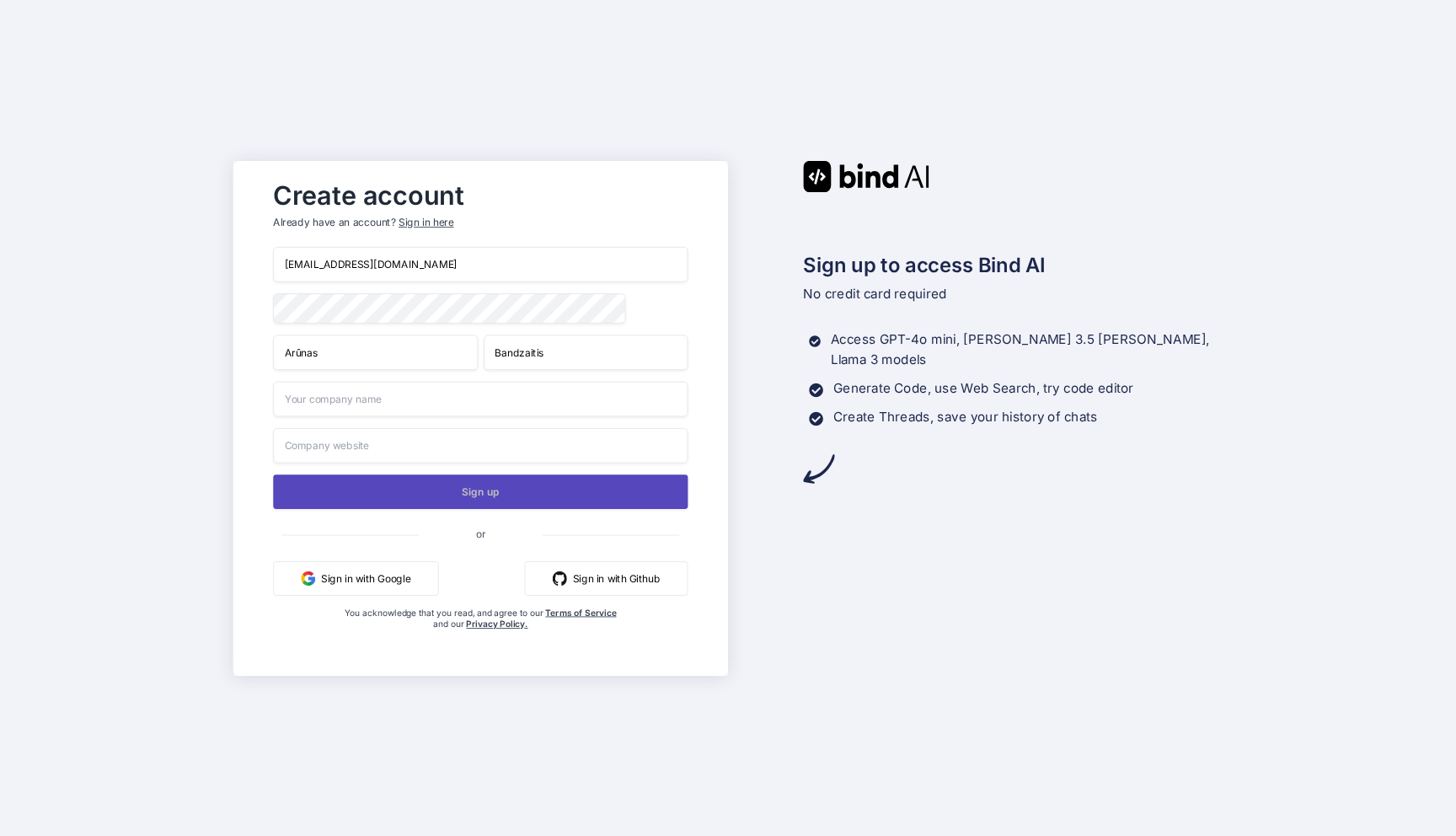
click at [557, 501] on button "Sign up" at bounding box center [481, 492] width 415 height 35
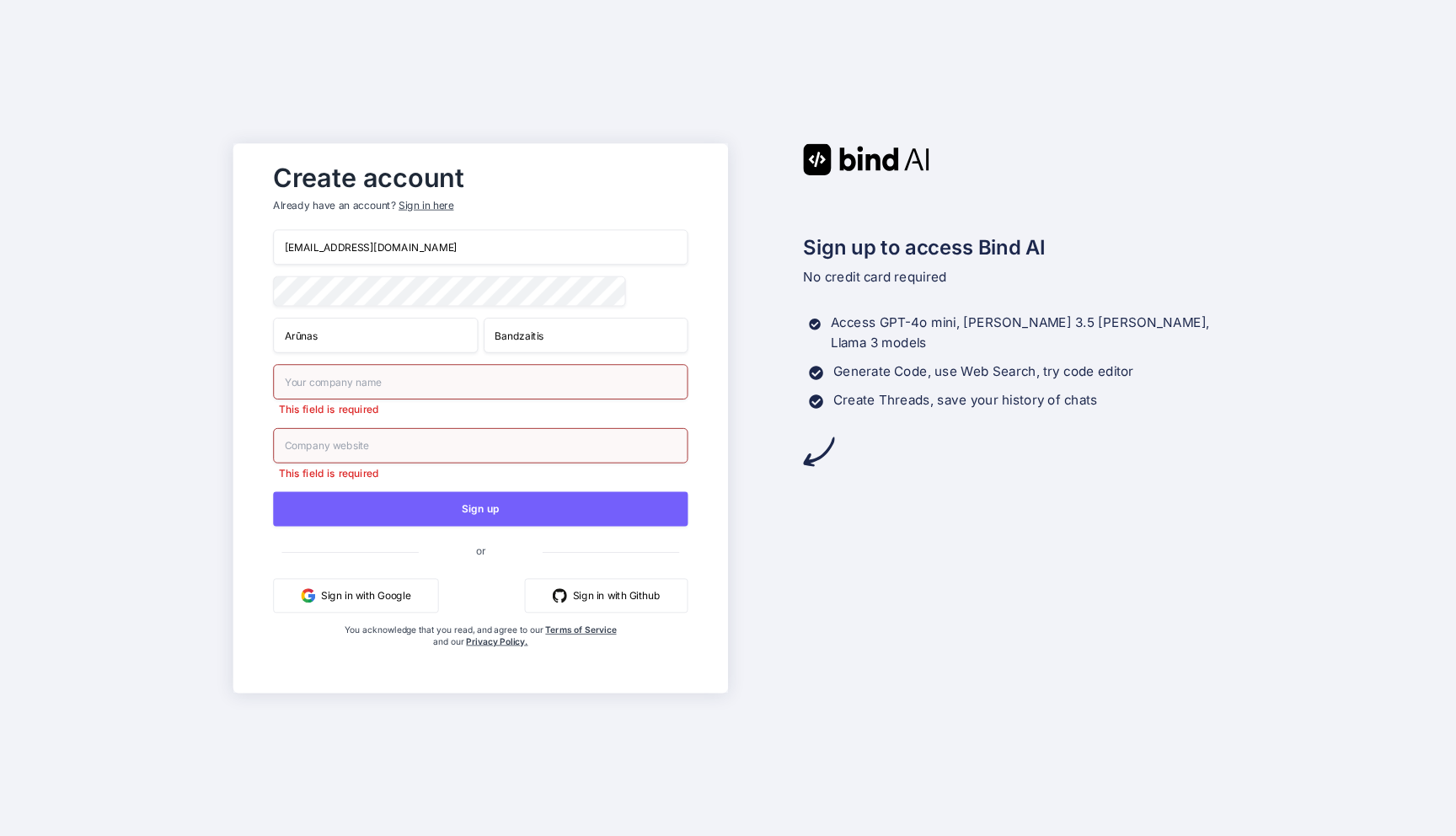
click at [662, 381] on input "text" at bounding box center [481, 381] width 415 height 36
type input "*"
click at [547, 454] on input "text" at bounding box center [481, 445] width 415 height 36
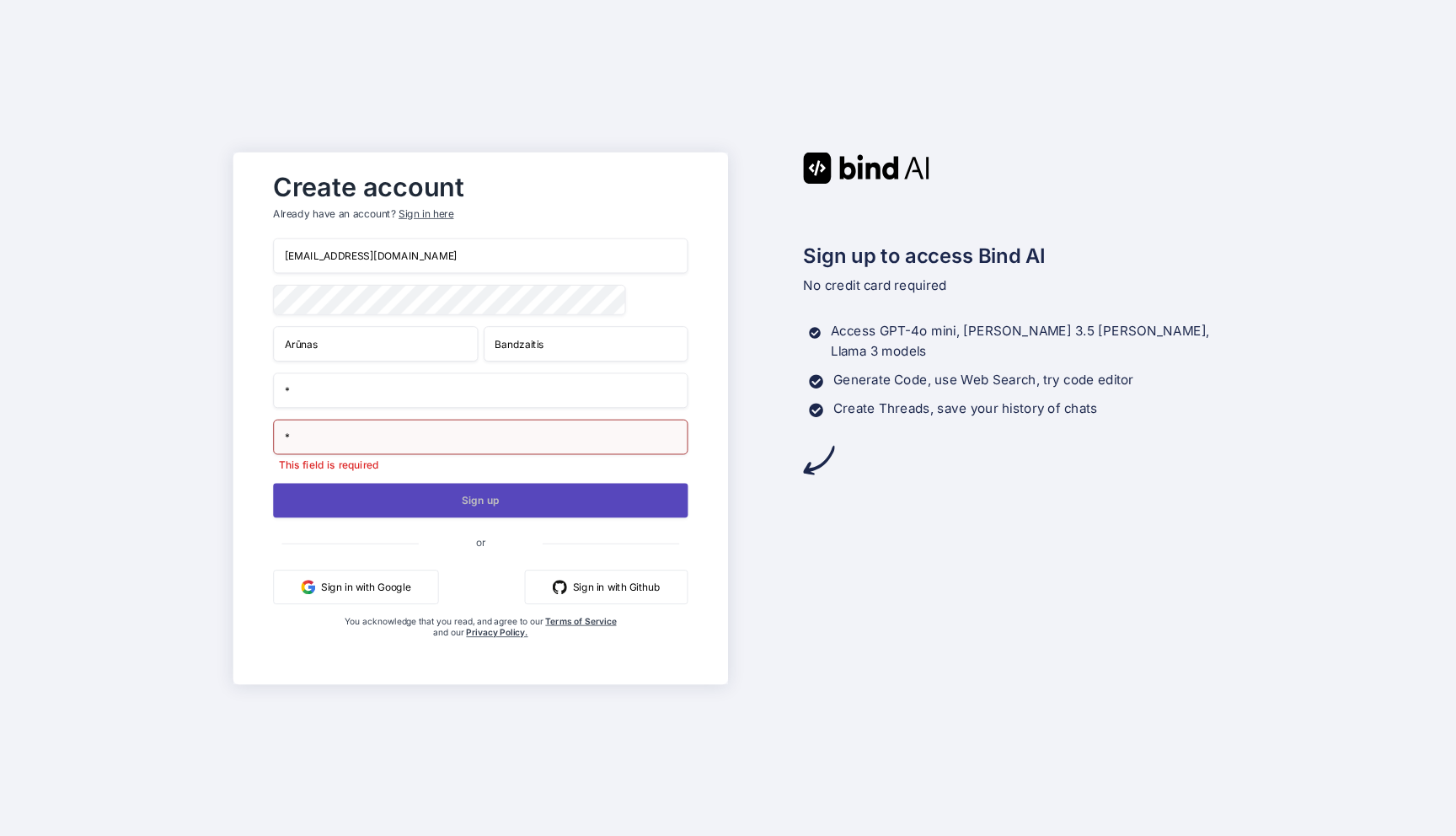
type input "*"
click at [508, 499] on button "Sign up" at bounding box center [481, 500] width 415 height 35
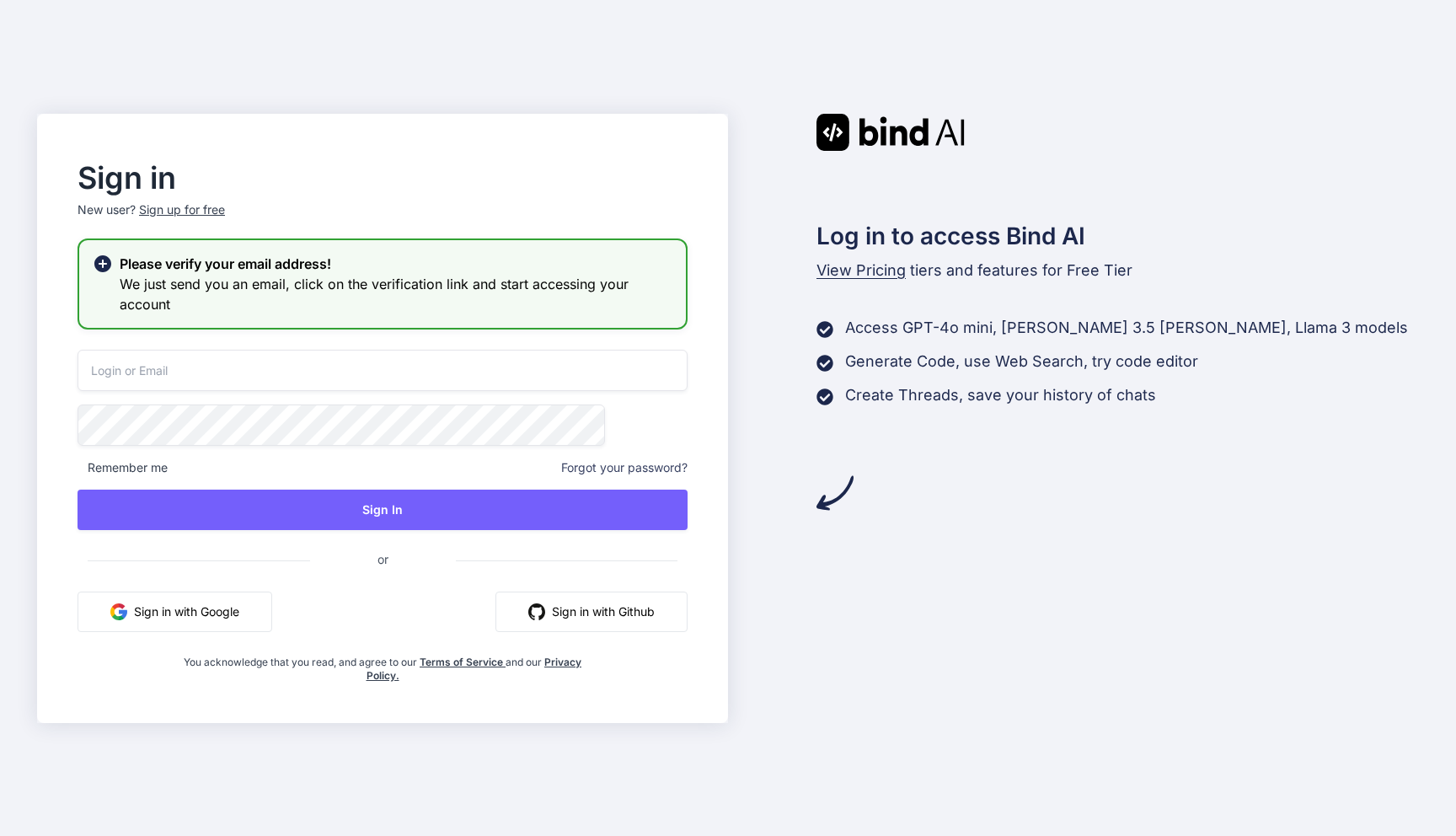
click at [586, 368] on input "email" at bounding box center [382, 370] width 610 height 42
type input "arunas.bandzaitis@gmail.com"
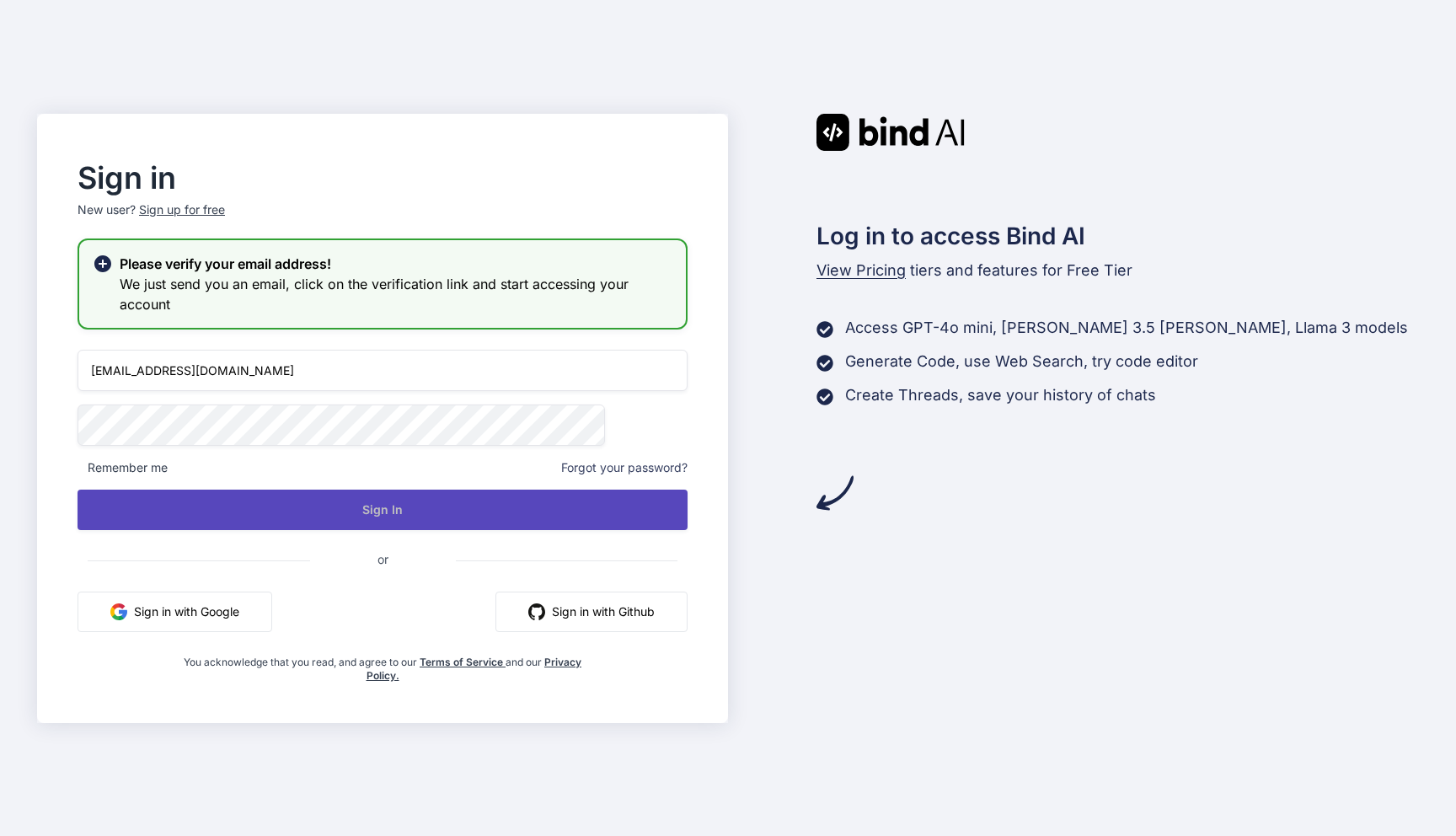
click at [402, 507] on button "Sign In" at bounding box center [382, 510] width 610 height 41
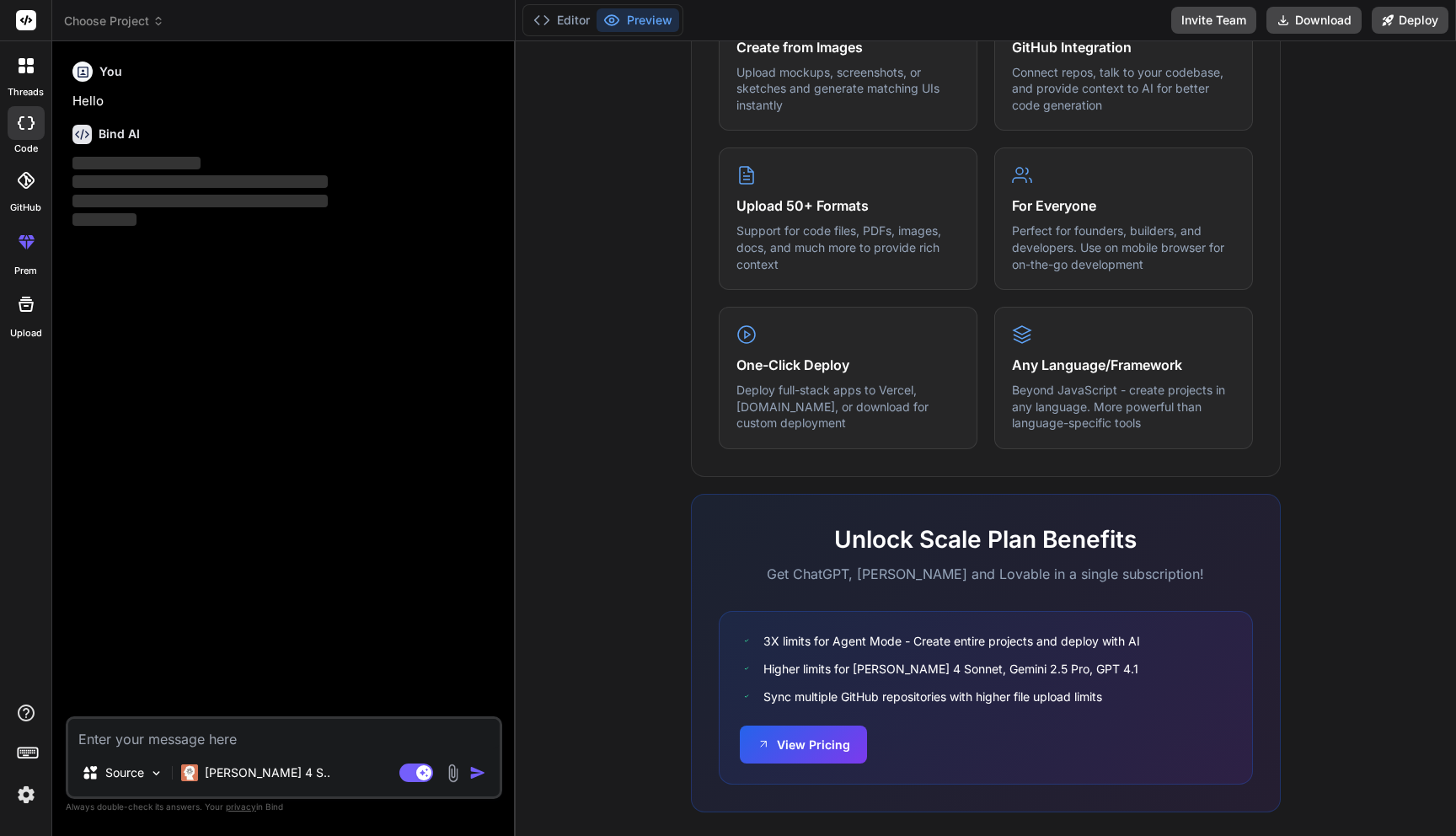
scroll to position [770, 0]
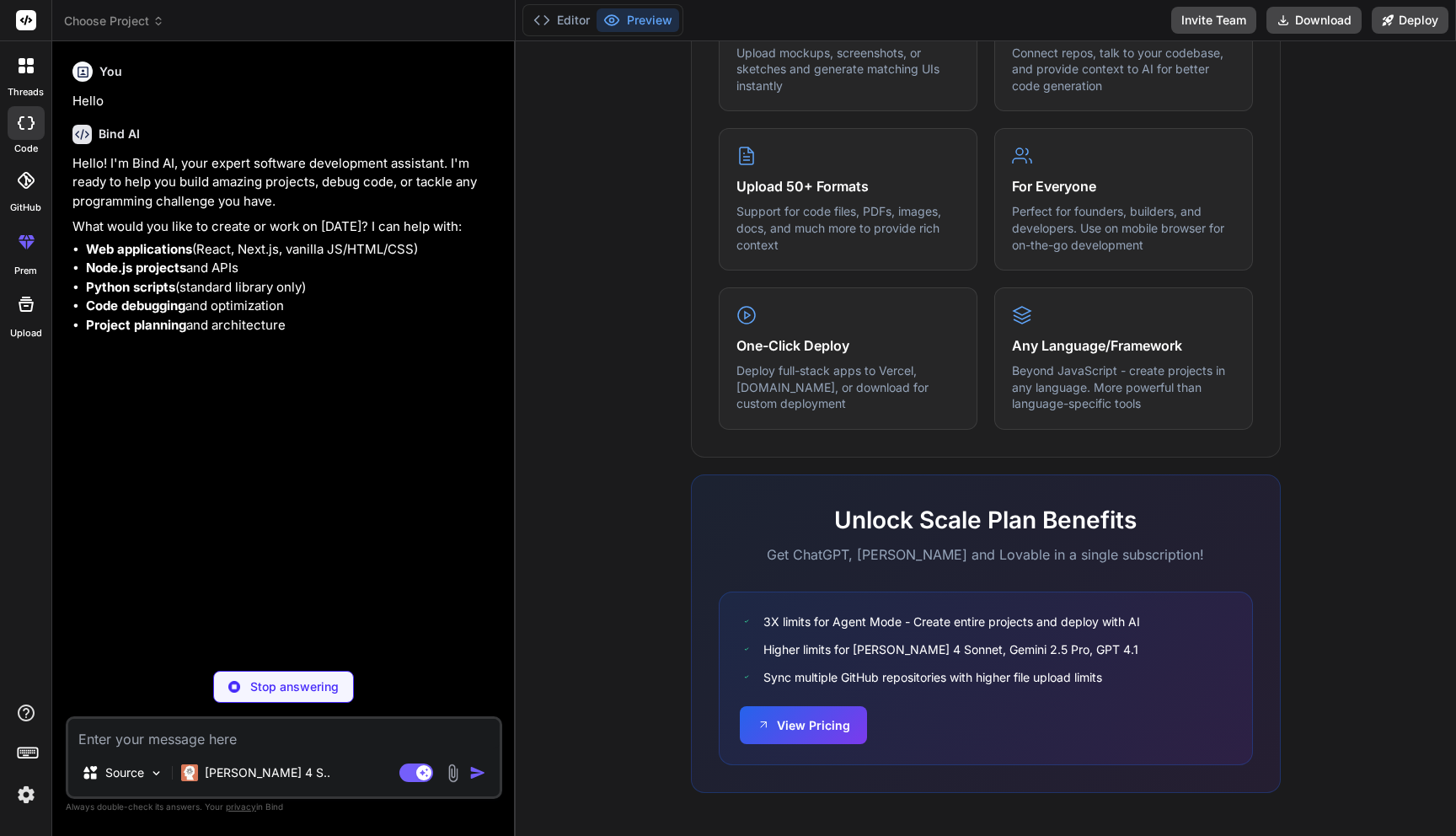
click at [155, 23] on icon at bounding box center [158, 21] width 12 height 12
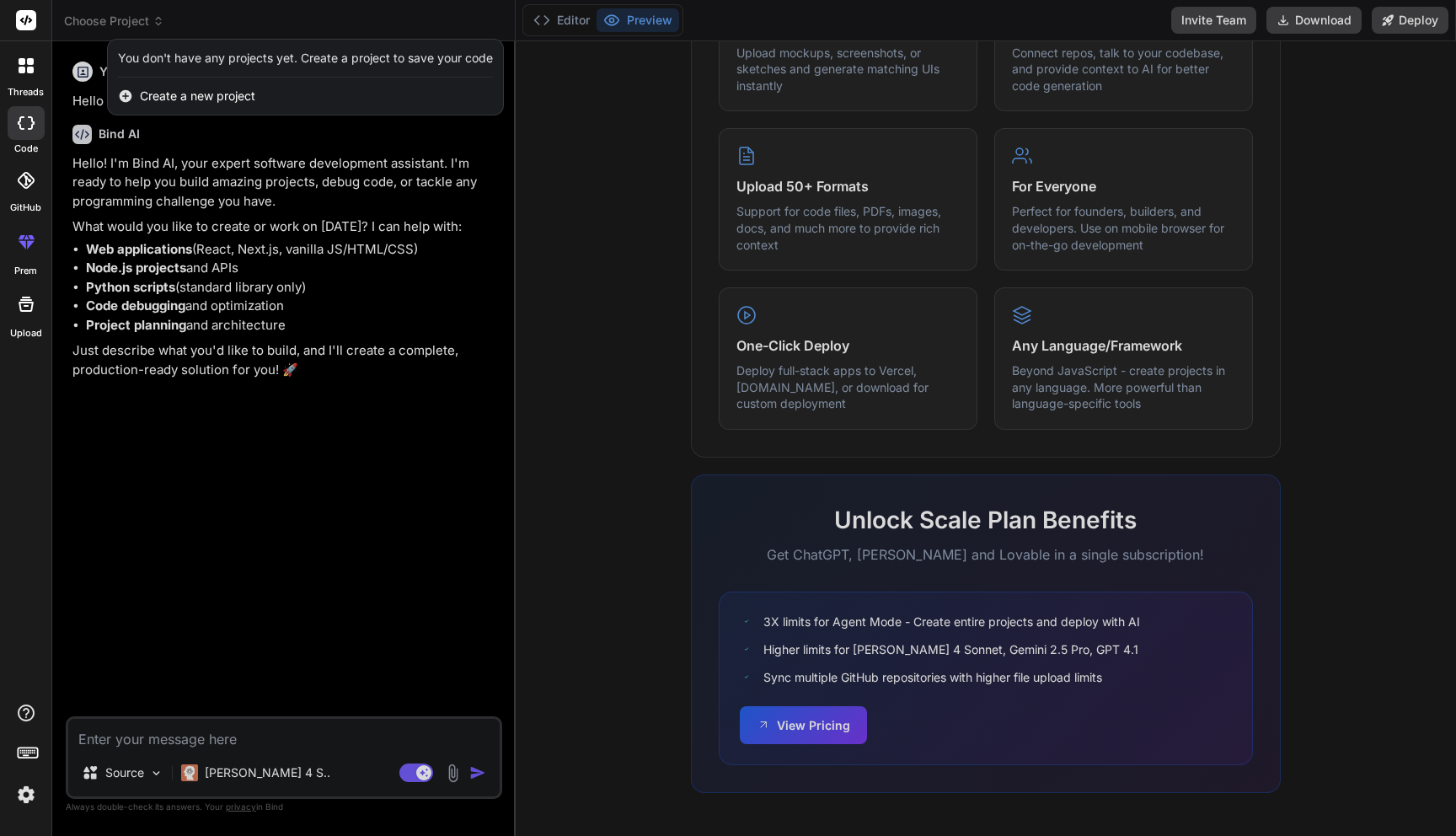
type textarea "x"
click at [165, 97] on span "Create a new project" at bounding box center [198, 96] width 116 height 16
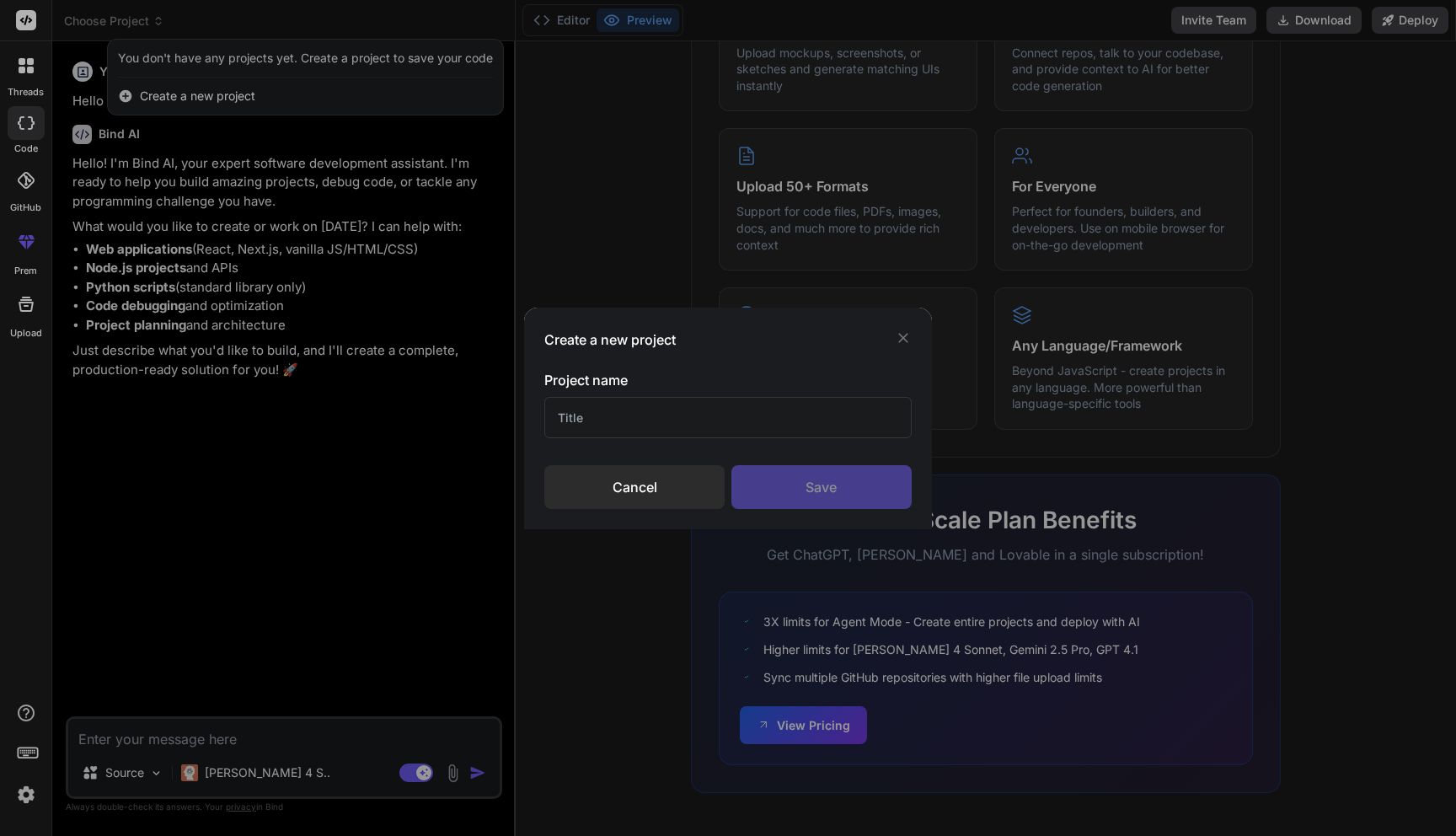
click at [600, 430] on input "text" at bounding box center [728, 417] width 368 height 42
type input "cf-workers"
click at [787, 488] on div "Save" at bounding box center [821, 487] width 180 height 43
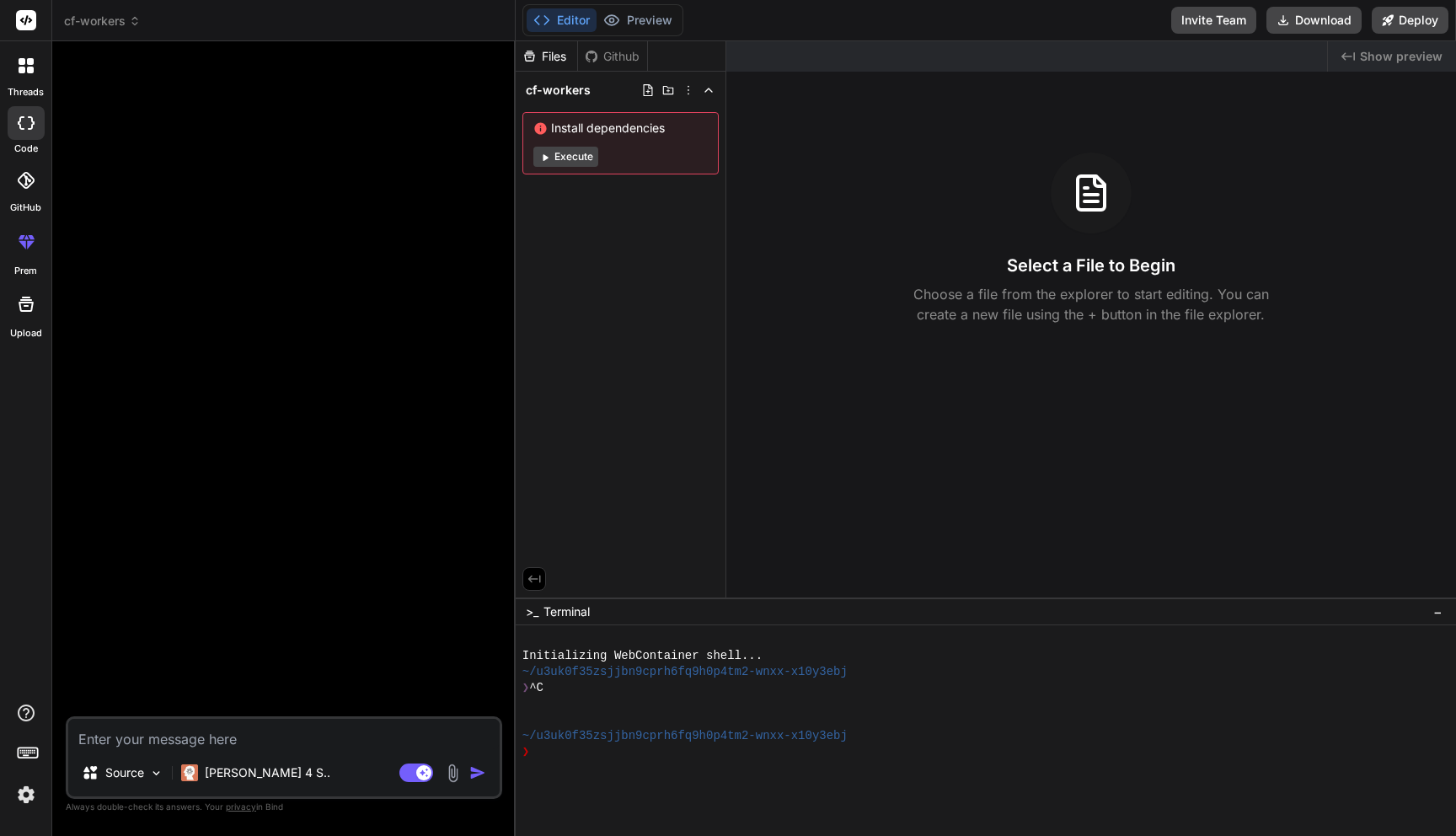
click at [576, 154] on button "Execute" at bounding box center [565, 156] width 65 height 20
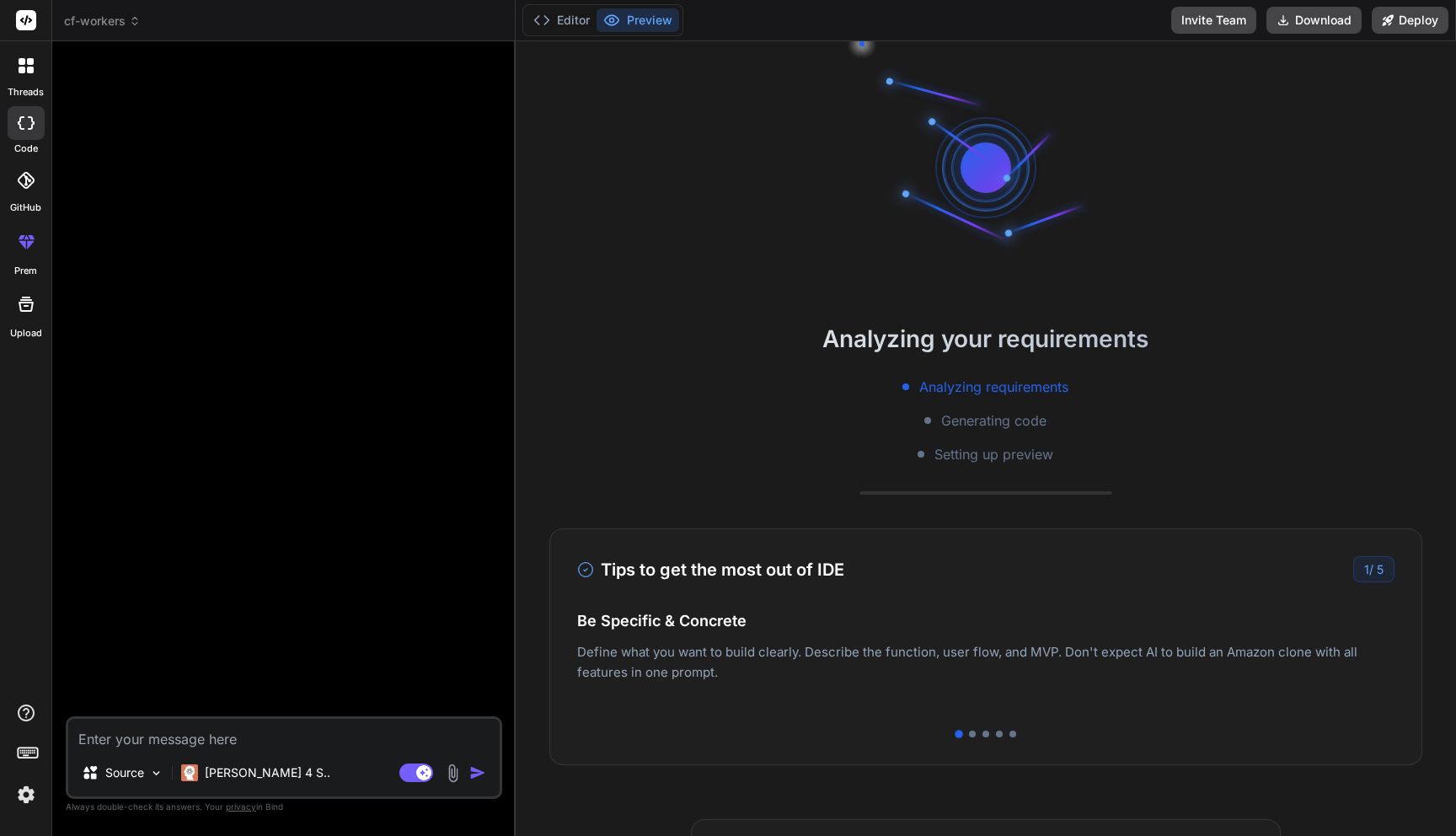
scroll to position [16, 0]
click at [1174, 665] on p "Deploy your Next.js and React projects to Vercel. For Node.js backend, deploy t…" at bounding box center [985, 680] width 817 height 41
click at [975, 737] on div at bounding box center [985, 734] width 817 height 7
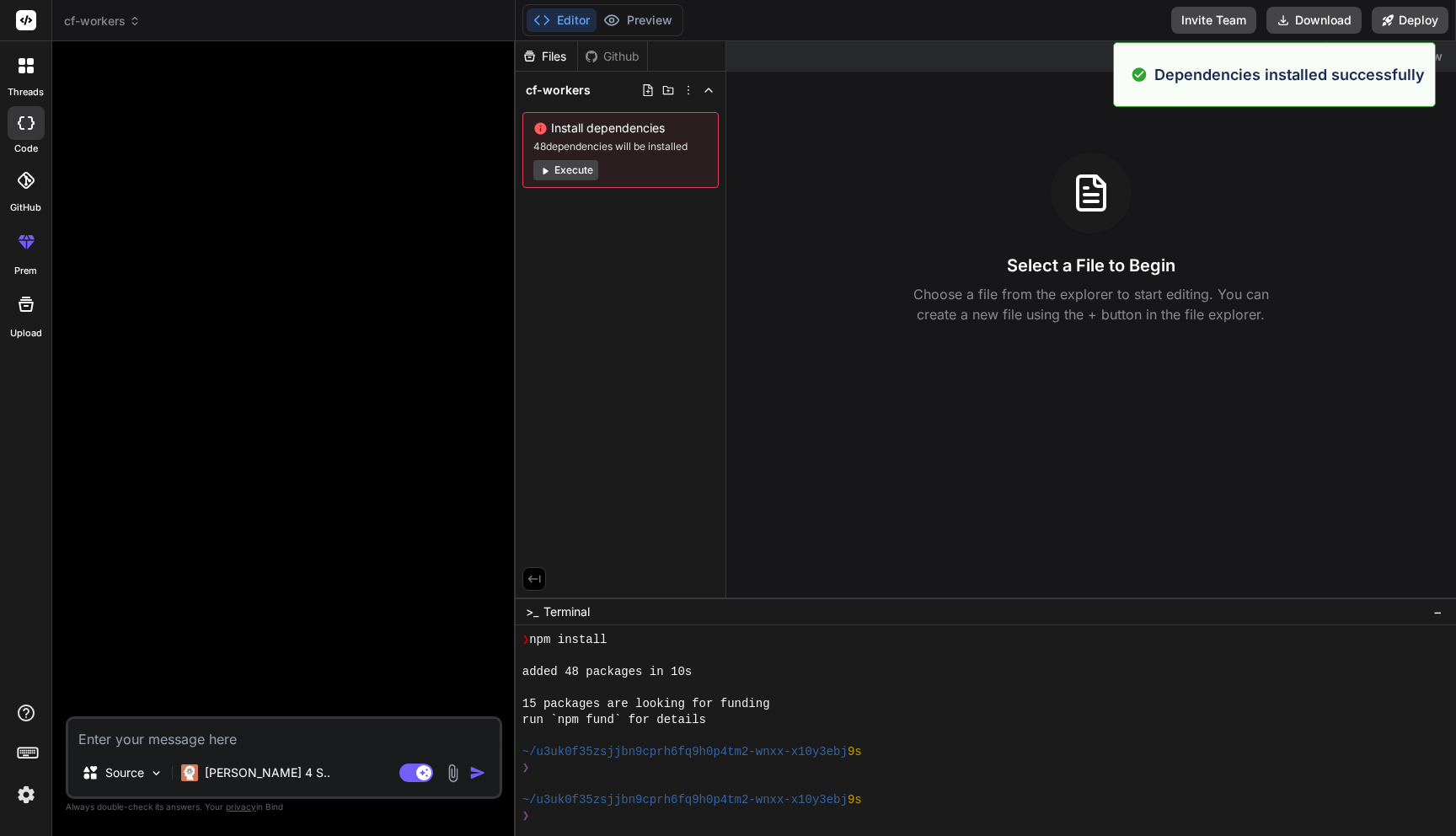
scroll to position [177, 0]
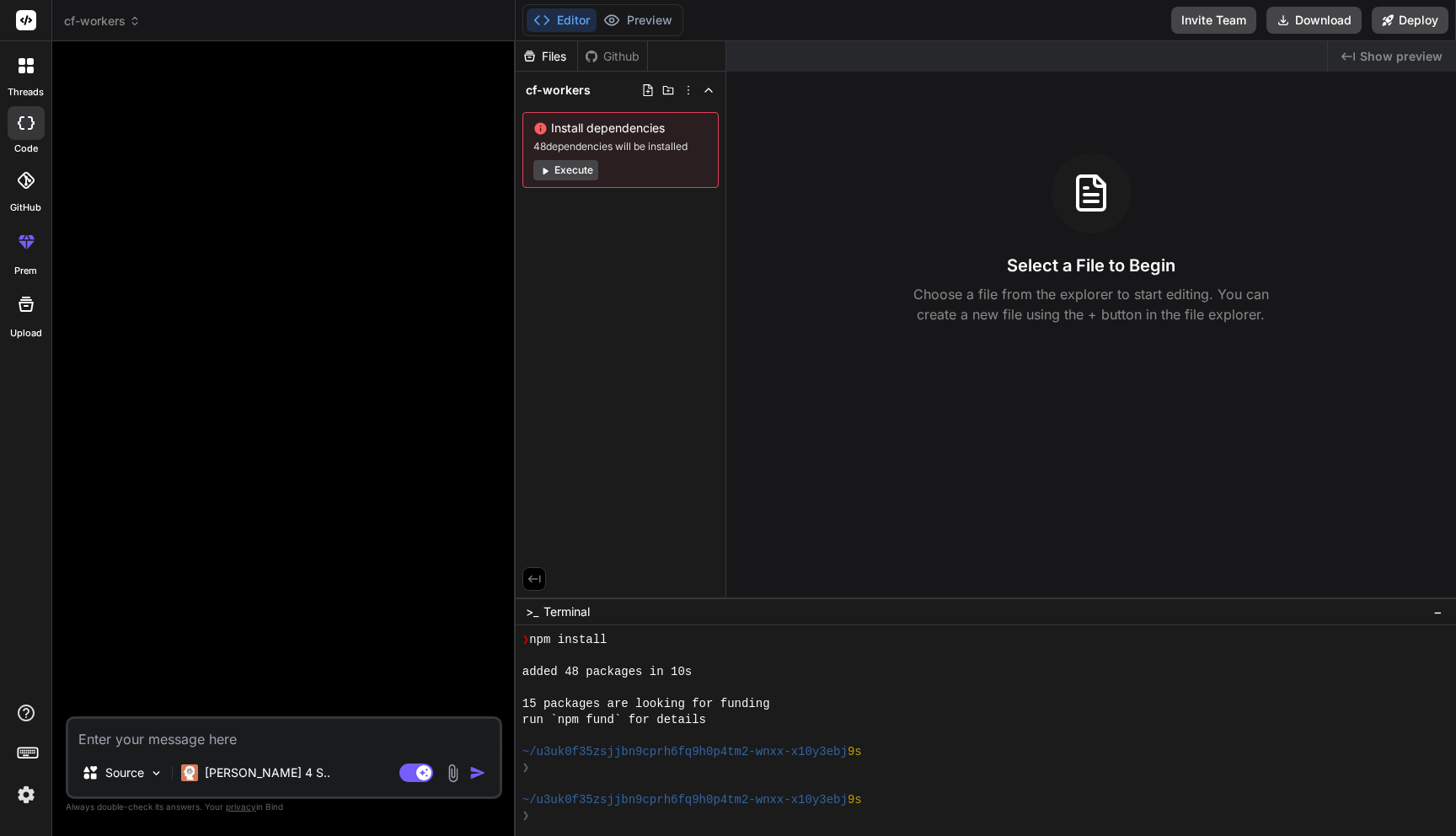
click at [618, 57] on div "Github" at bounding box center [613, 56] width 69 height 16
click at [1361, 57] on div "Created with Pixso. Show preview" at bounding box center [1391, 56] width 128 height 30
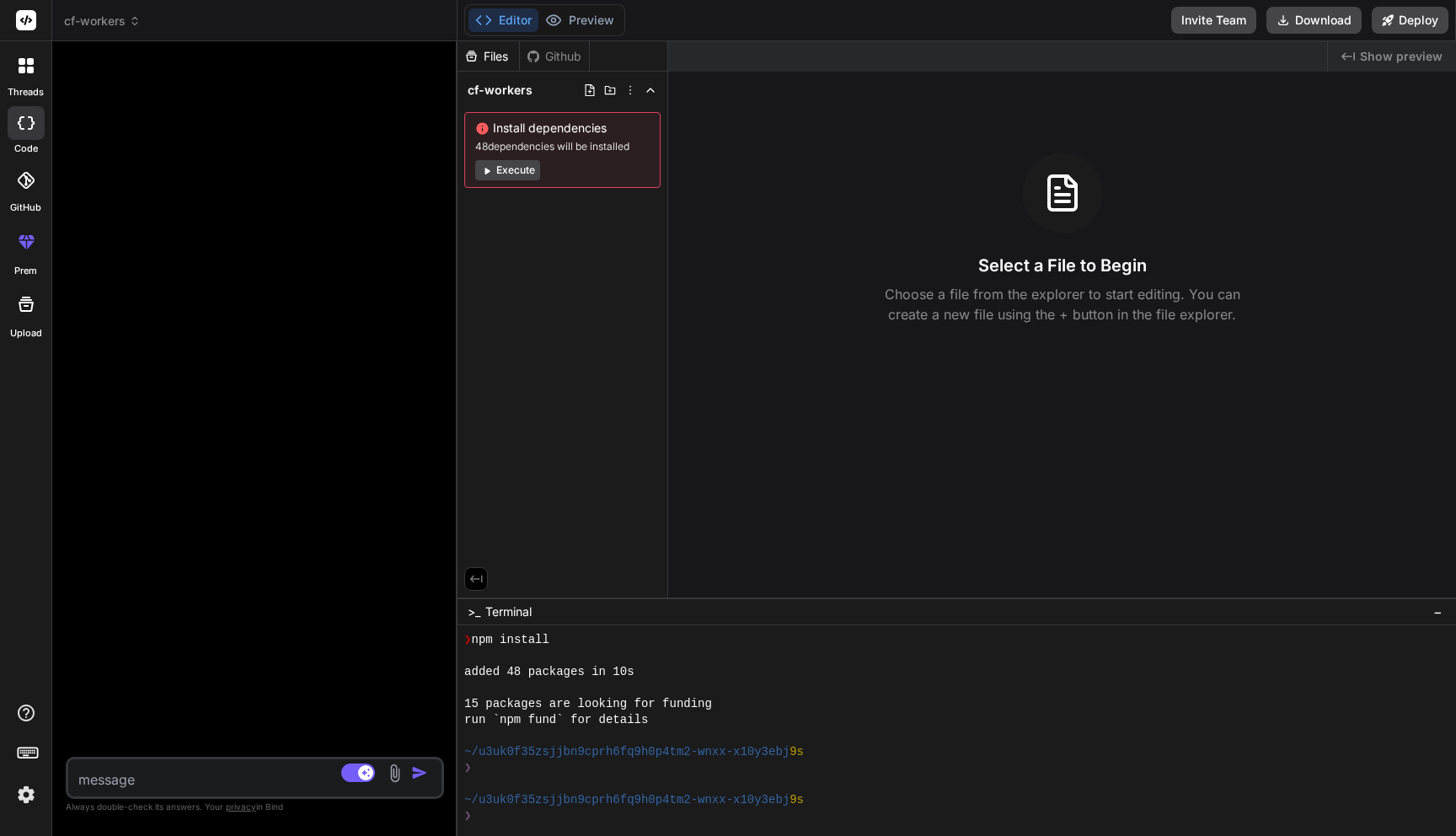
type textarea "x"
drag, startPoint x: 514, startPoint y: 276, endPoint x: 401, endPoint y: 269, distance: 113.2
click at [401, 269] on div "Bind AI Web Search Created with Pixso. Code Generator Source [PERSON_NAME] 4 S.…" at bounding box center [255, 439] width 405 height 795
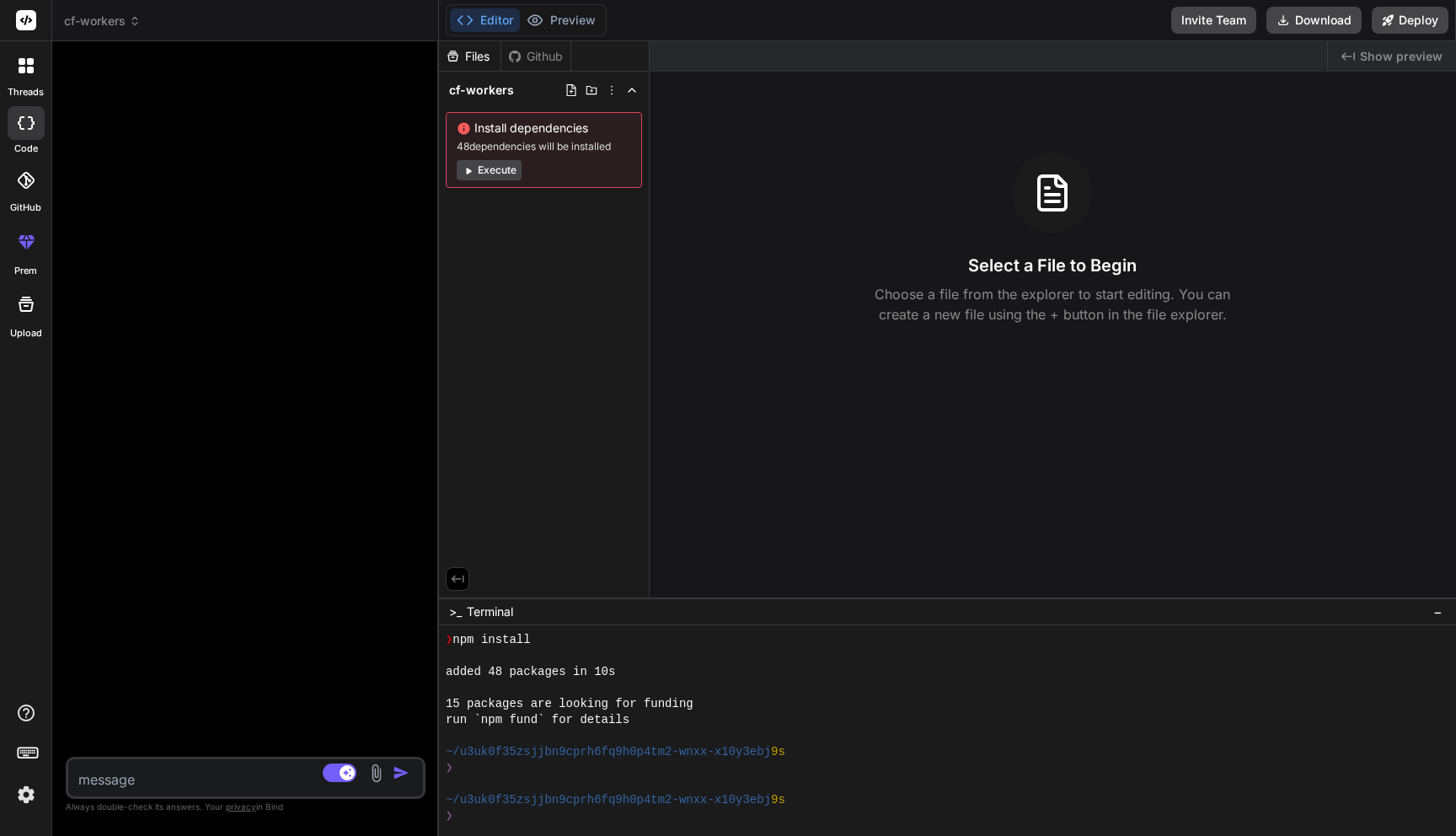
click at [211, 775] on textarea at bounding box center [216, 774] width 296 height 30
type textarea "u"
type textarea "x"
type textarea "us"
type textarea "x"
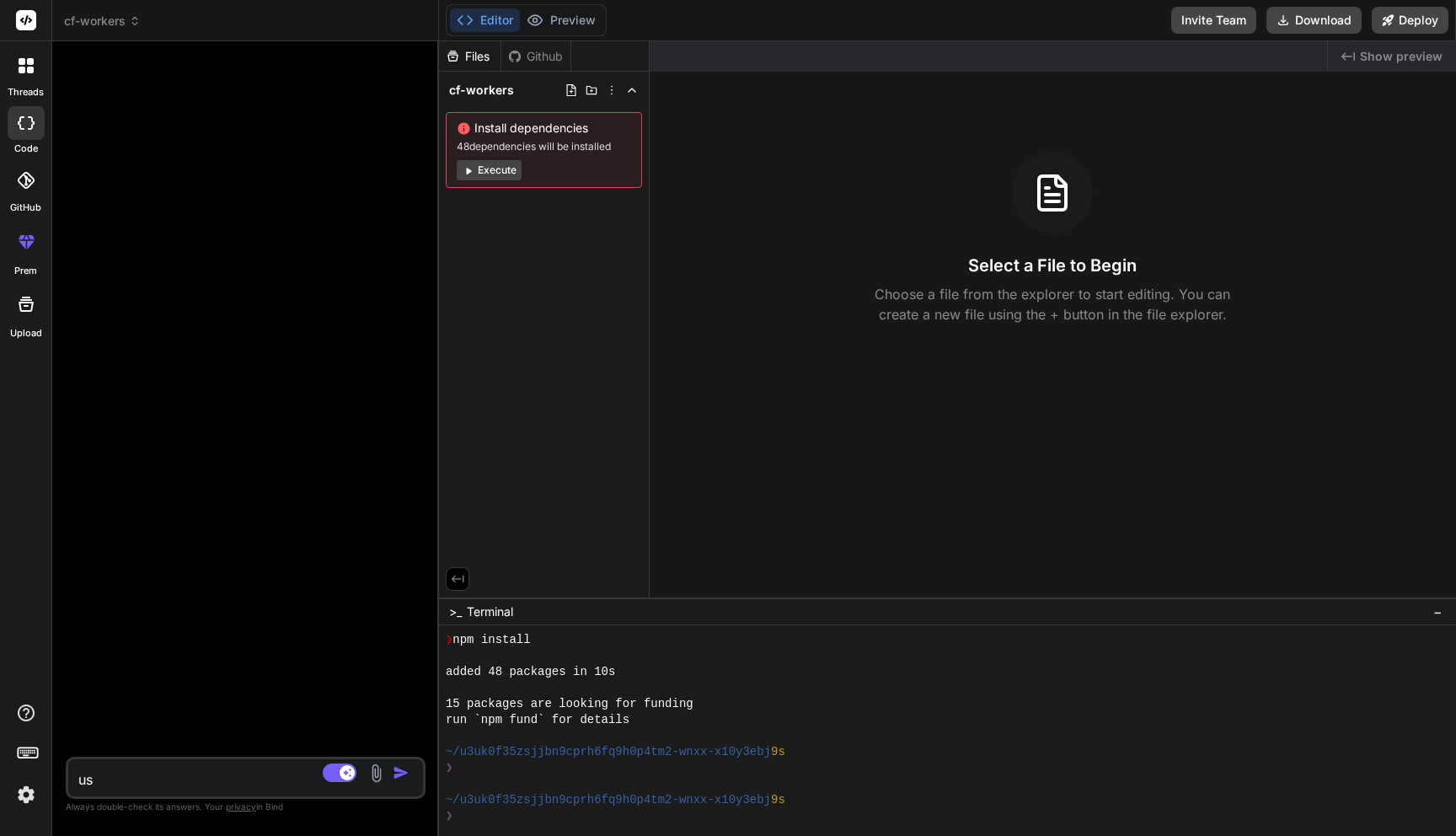
type textarea "use"
type textarea "x"
type textarea "use"
type textarea "x"
type textarea "use p"
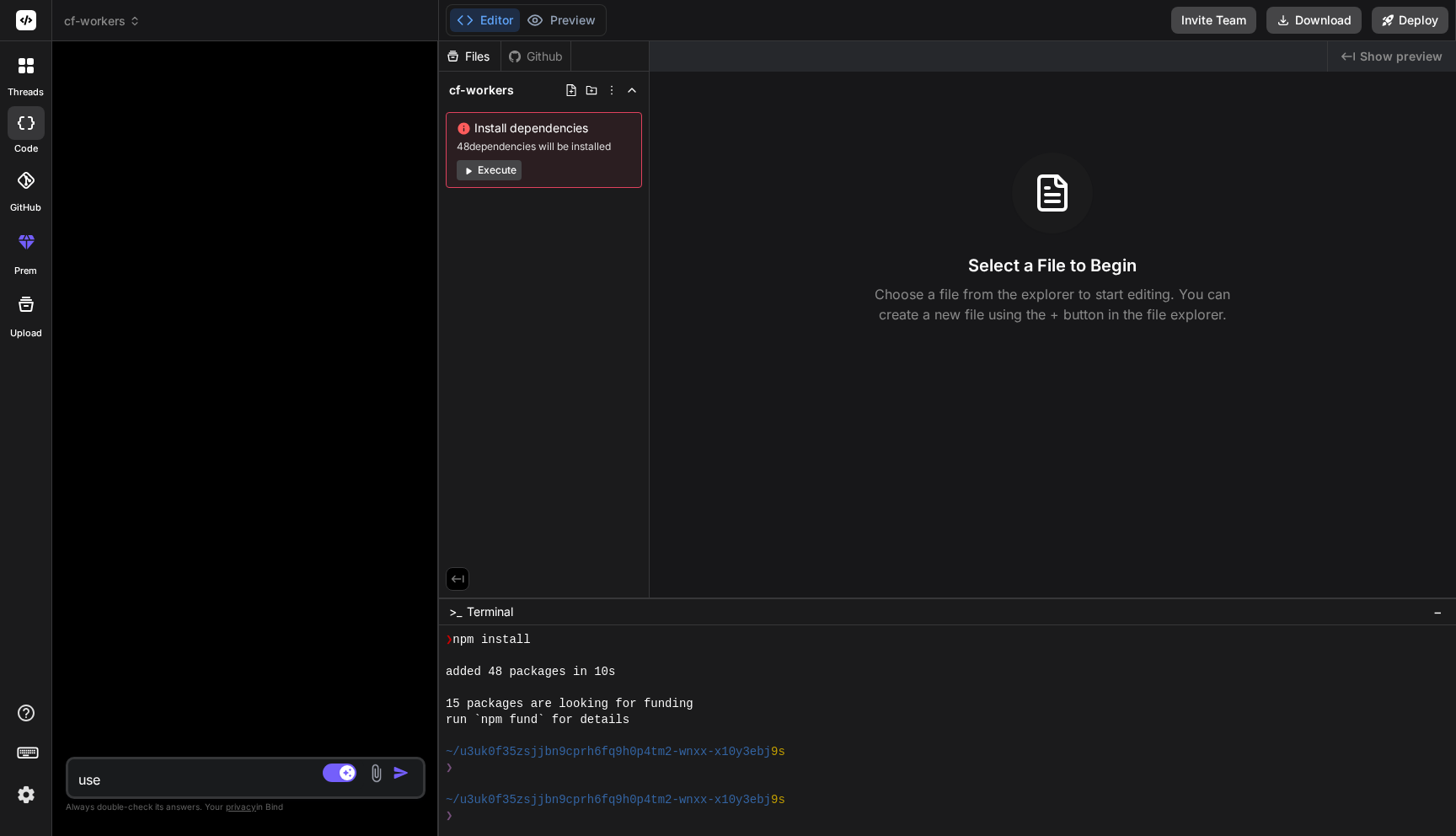
type textarea "x"
type textarea "use pn"
type textarea "x"
type textarea "use pnp"
type textarea "x"
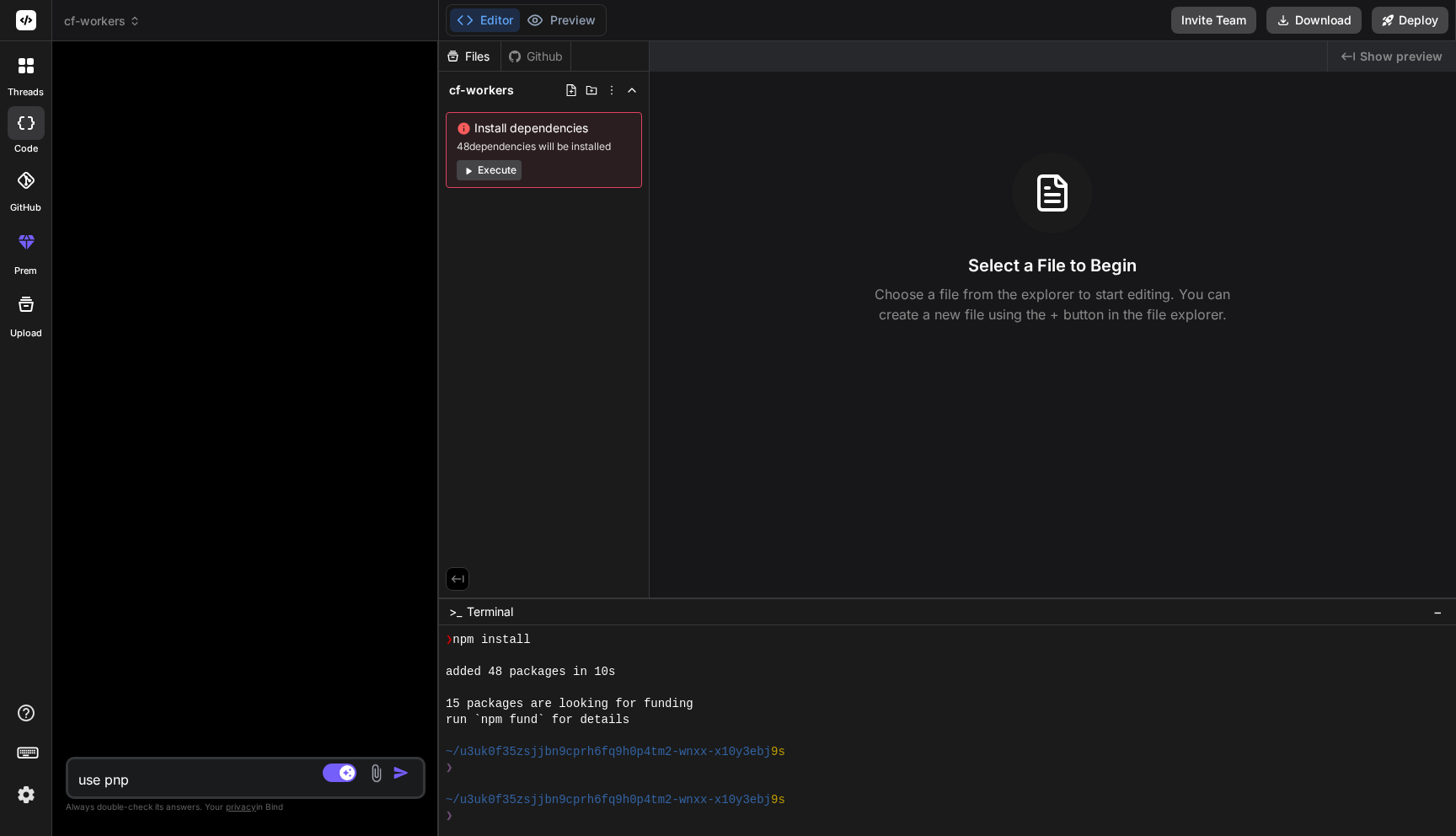
type textarea "use pnpm"
type textarea "x"
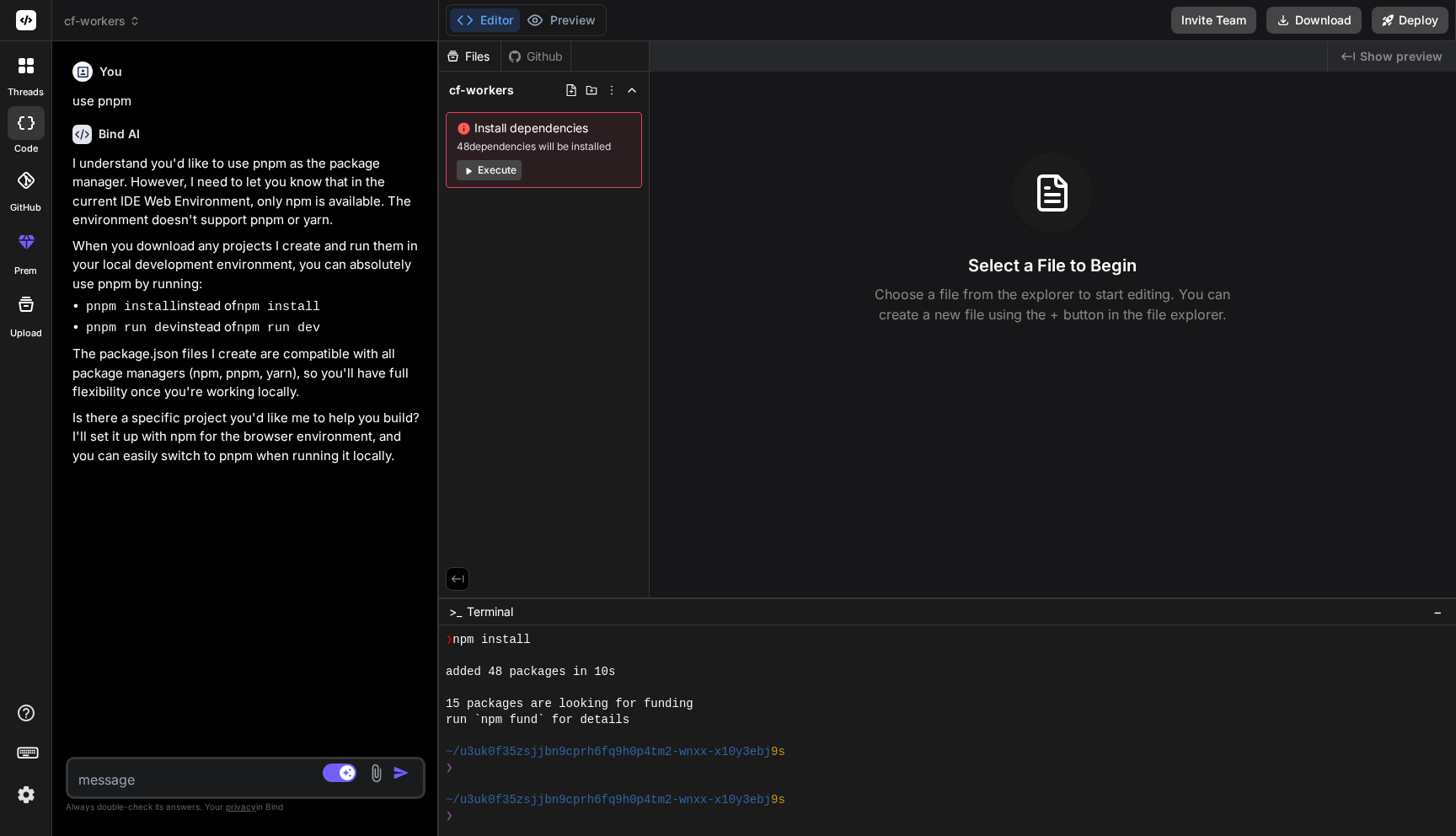
type textarea "x"
paste textarea "npm create cloudflare@latest -- my-hono-app --template=cloudflare/templates/vit…"
type textarea "npm create cloudflare@latest -- my-hono-app --template=cloudflare/templates/vit…"
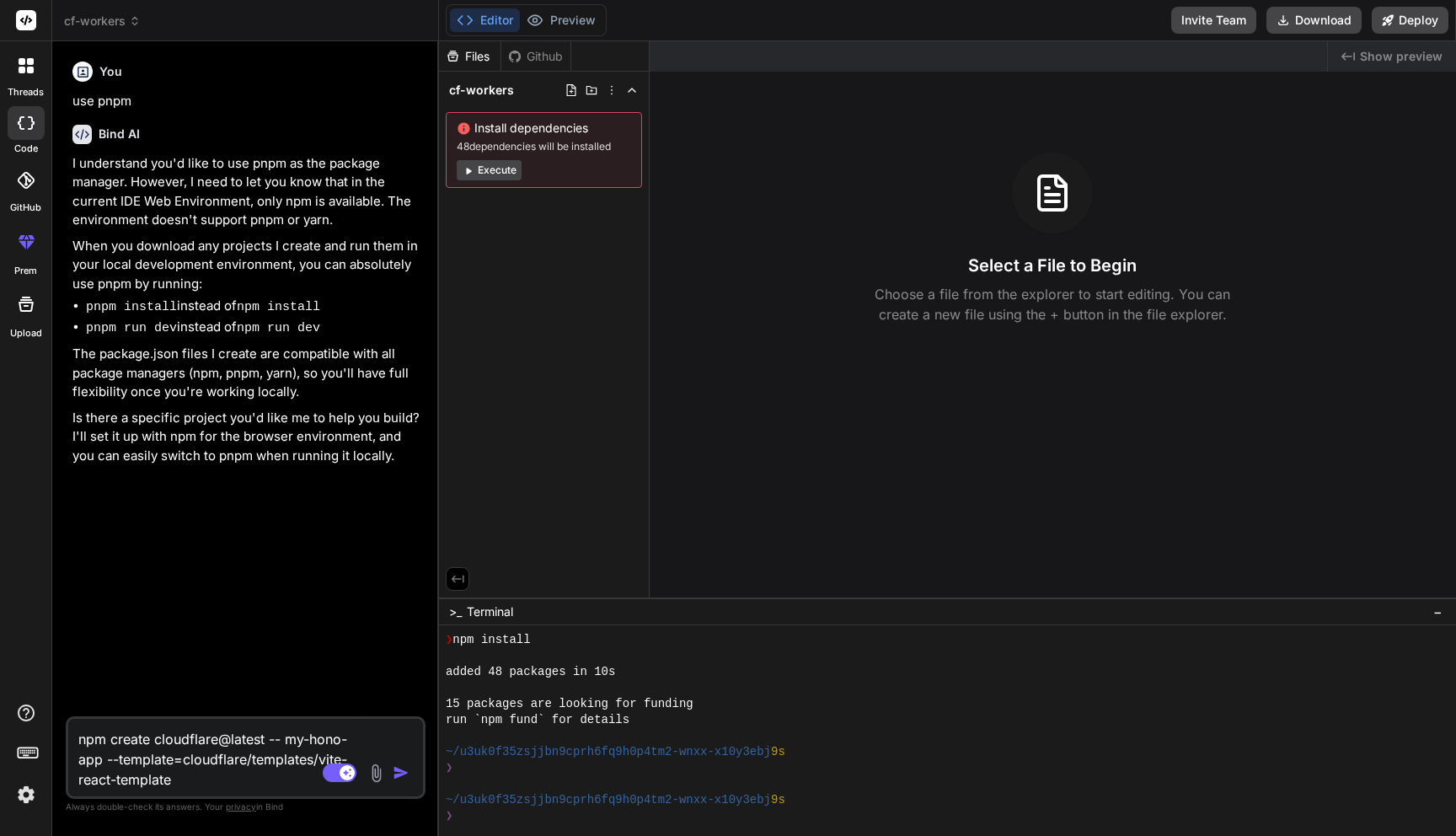
type textarea "x"
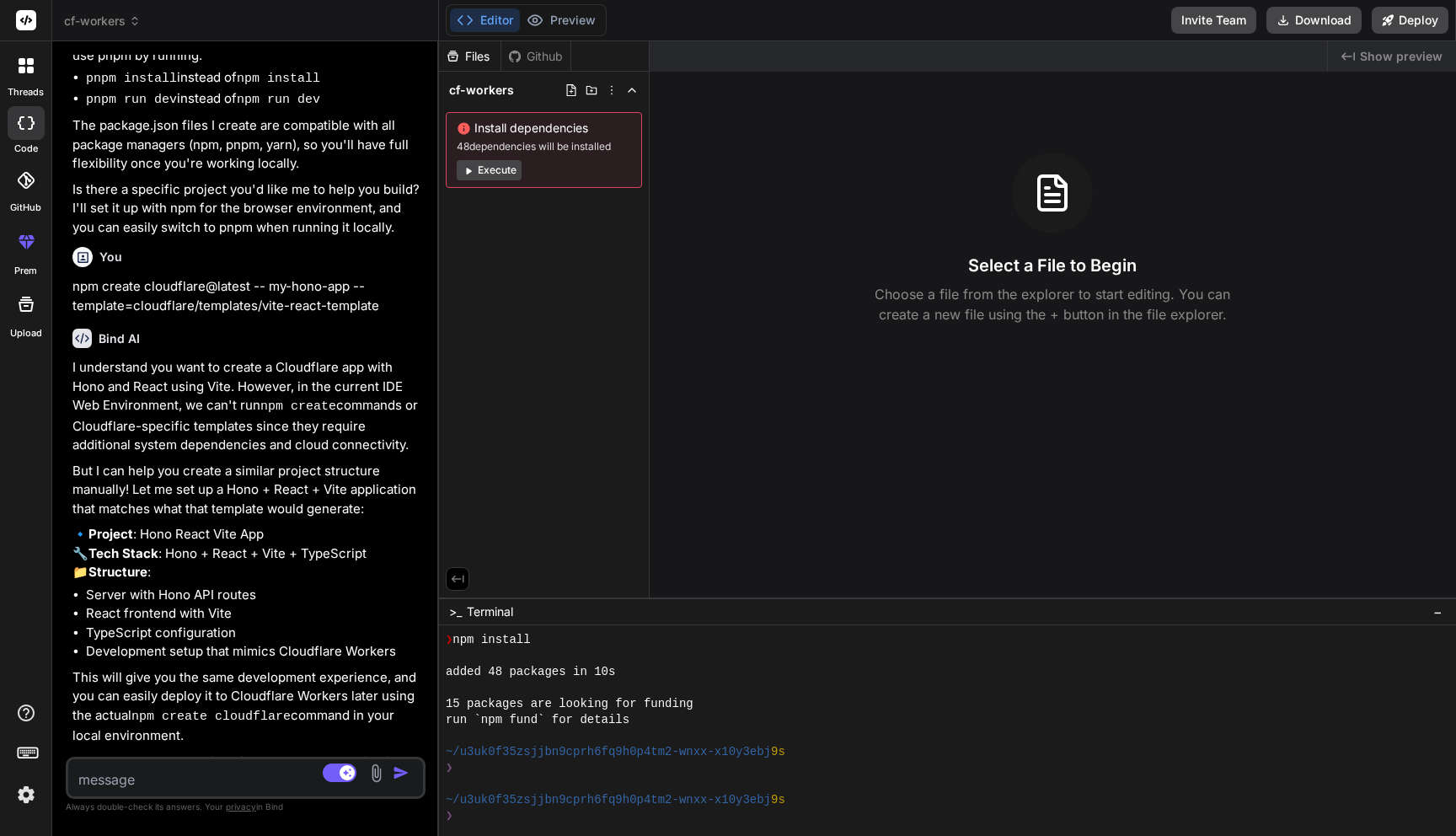
scroll to position [243, 0]
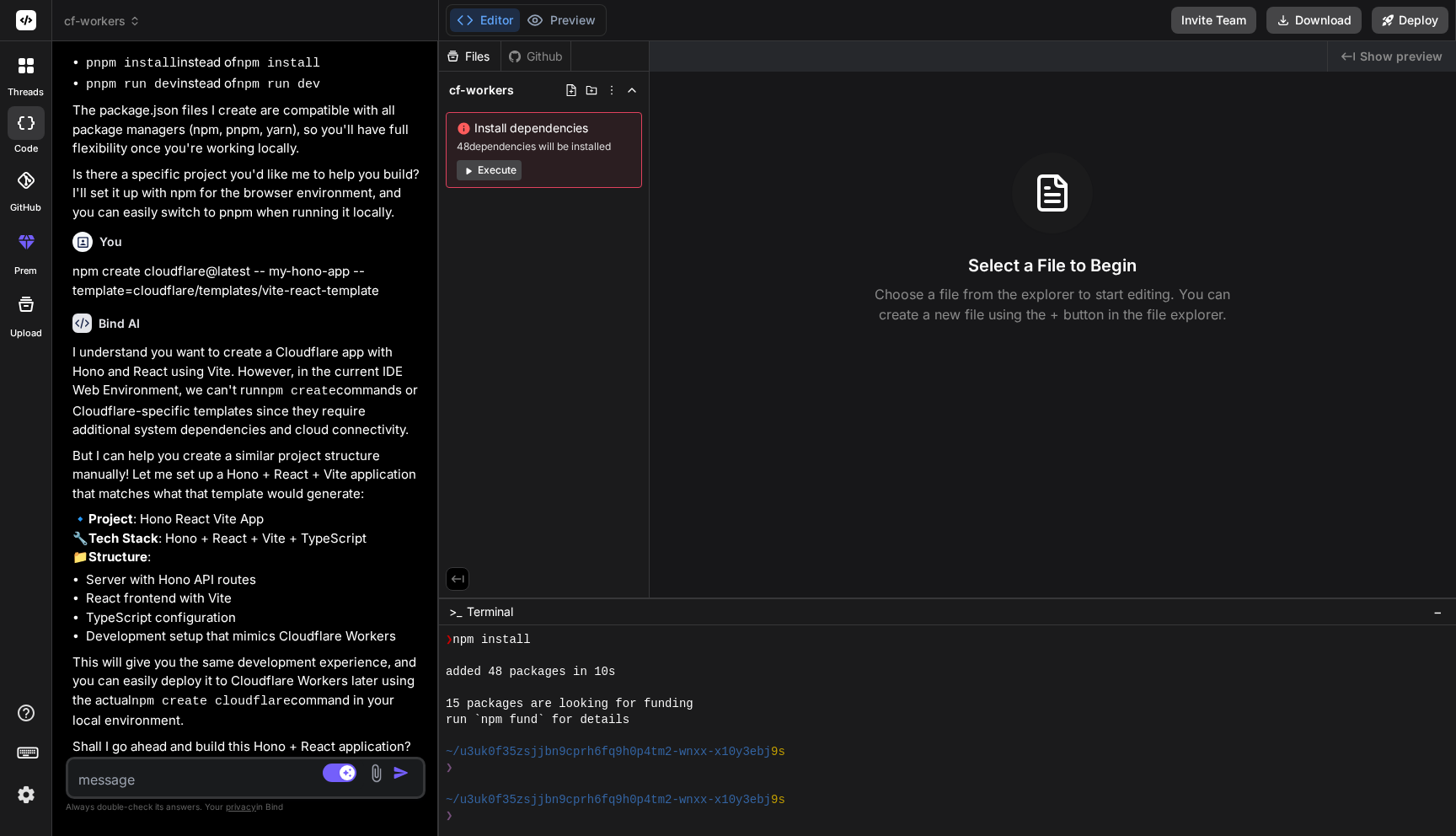
type textarea "x"
type textarea "y"
type textarea "x"
type textarea "ye"
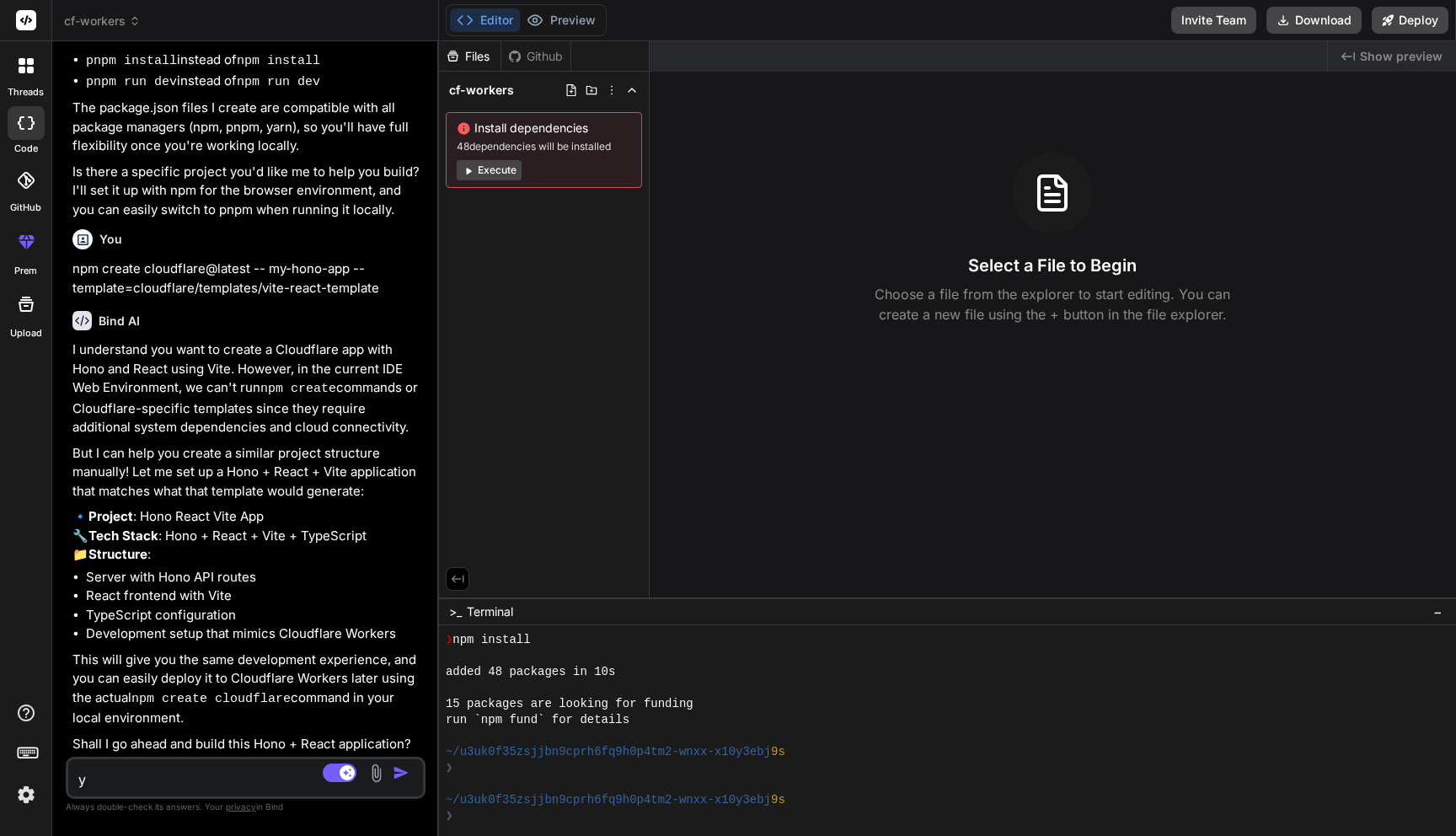
type textarea "x"
type textarea "yes"
type textarea "x"
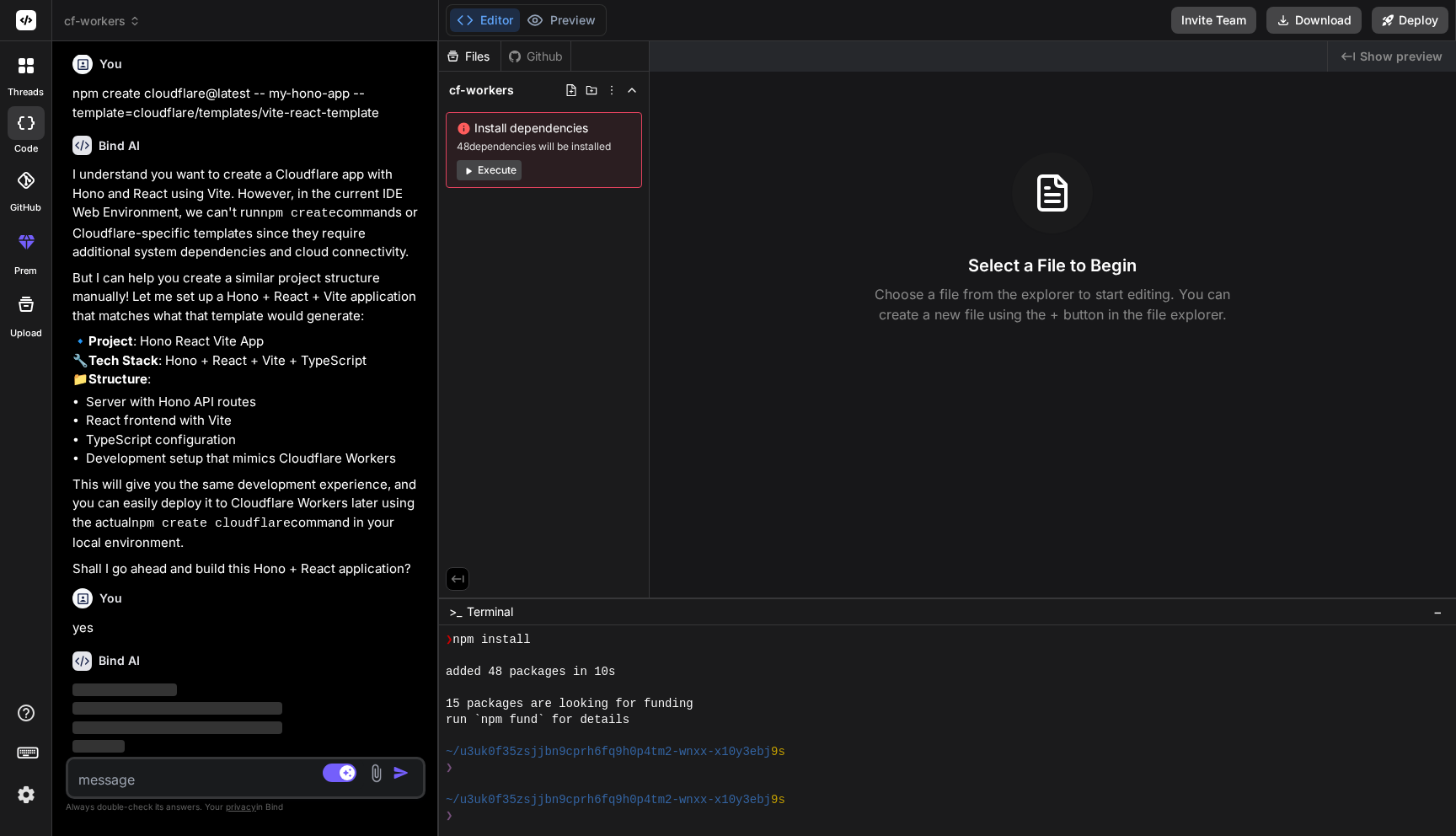
scroll to position [452, 0]
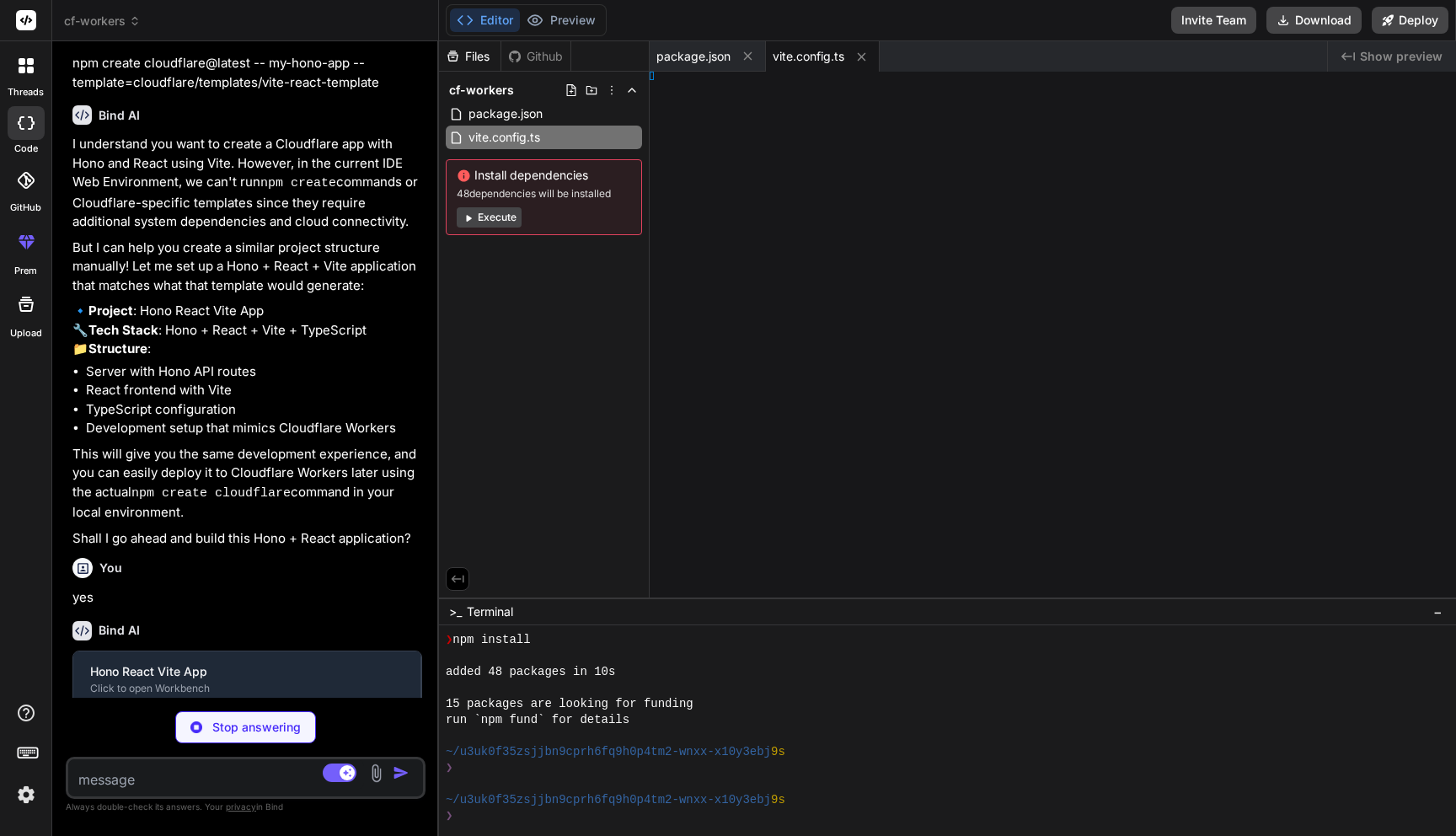
type textarea "x"
type textarea "}] }"
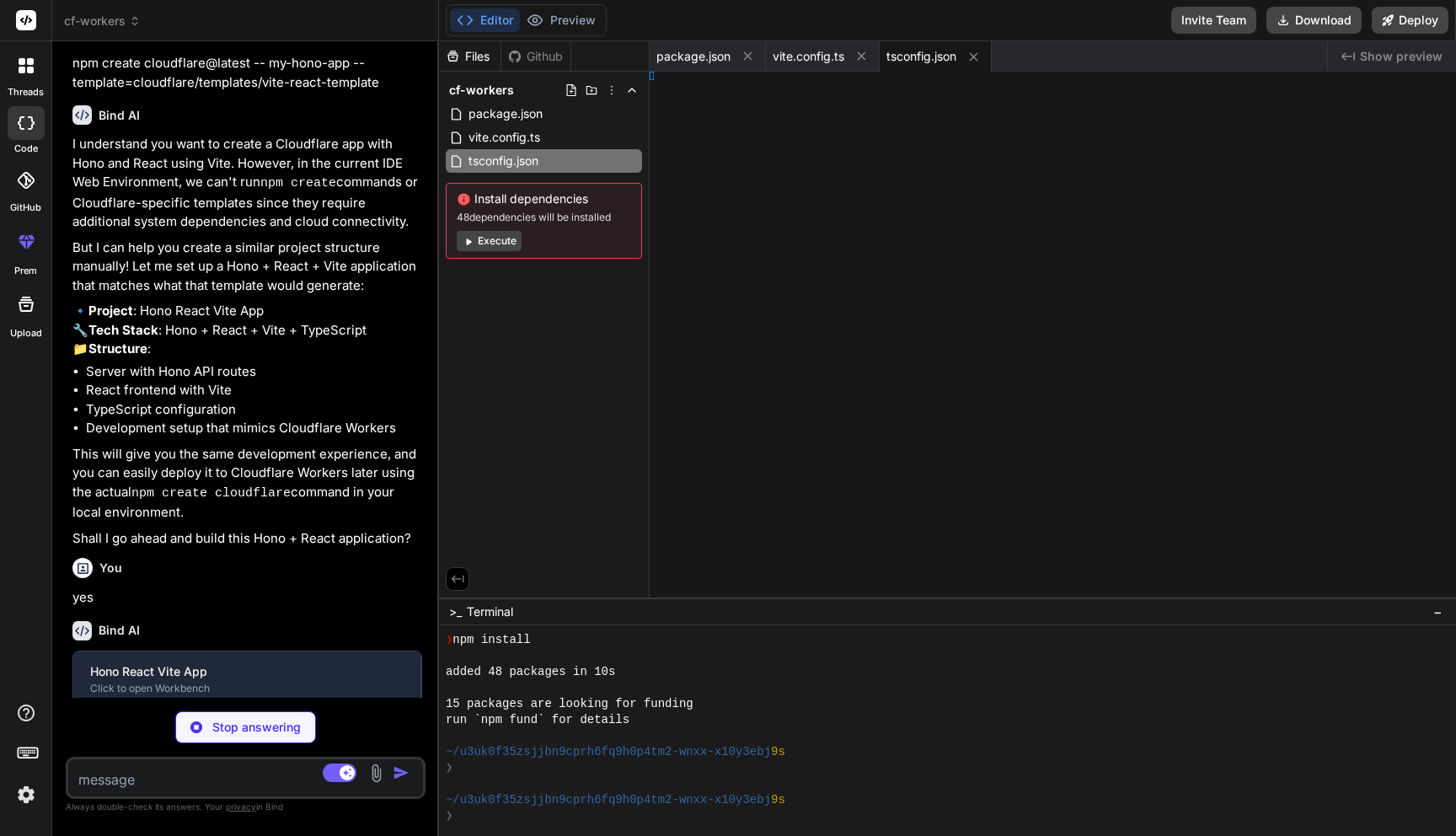
type textarea "x"
type textarea ""] }"
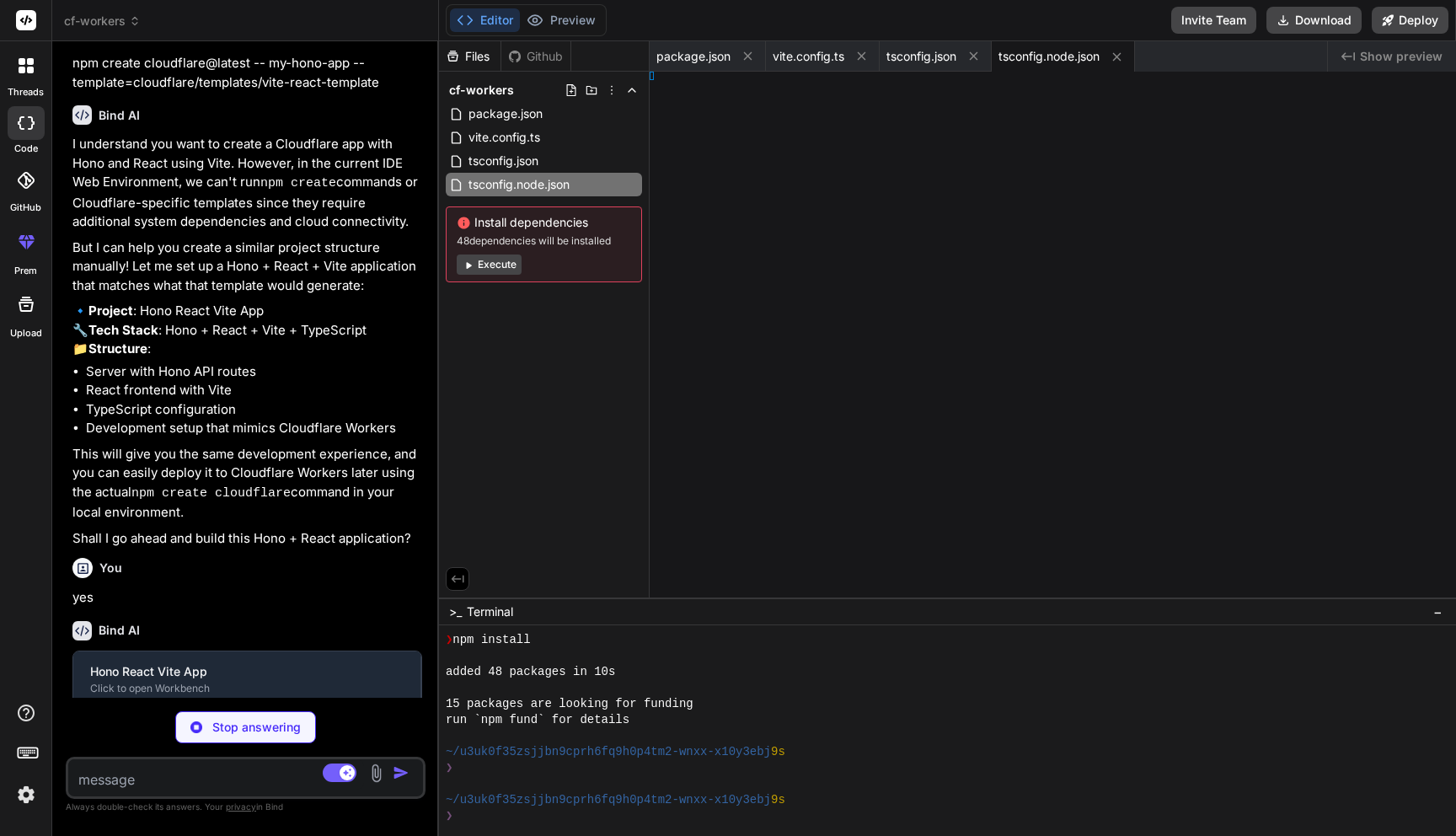
type textarea "x"
type textarea """
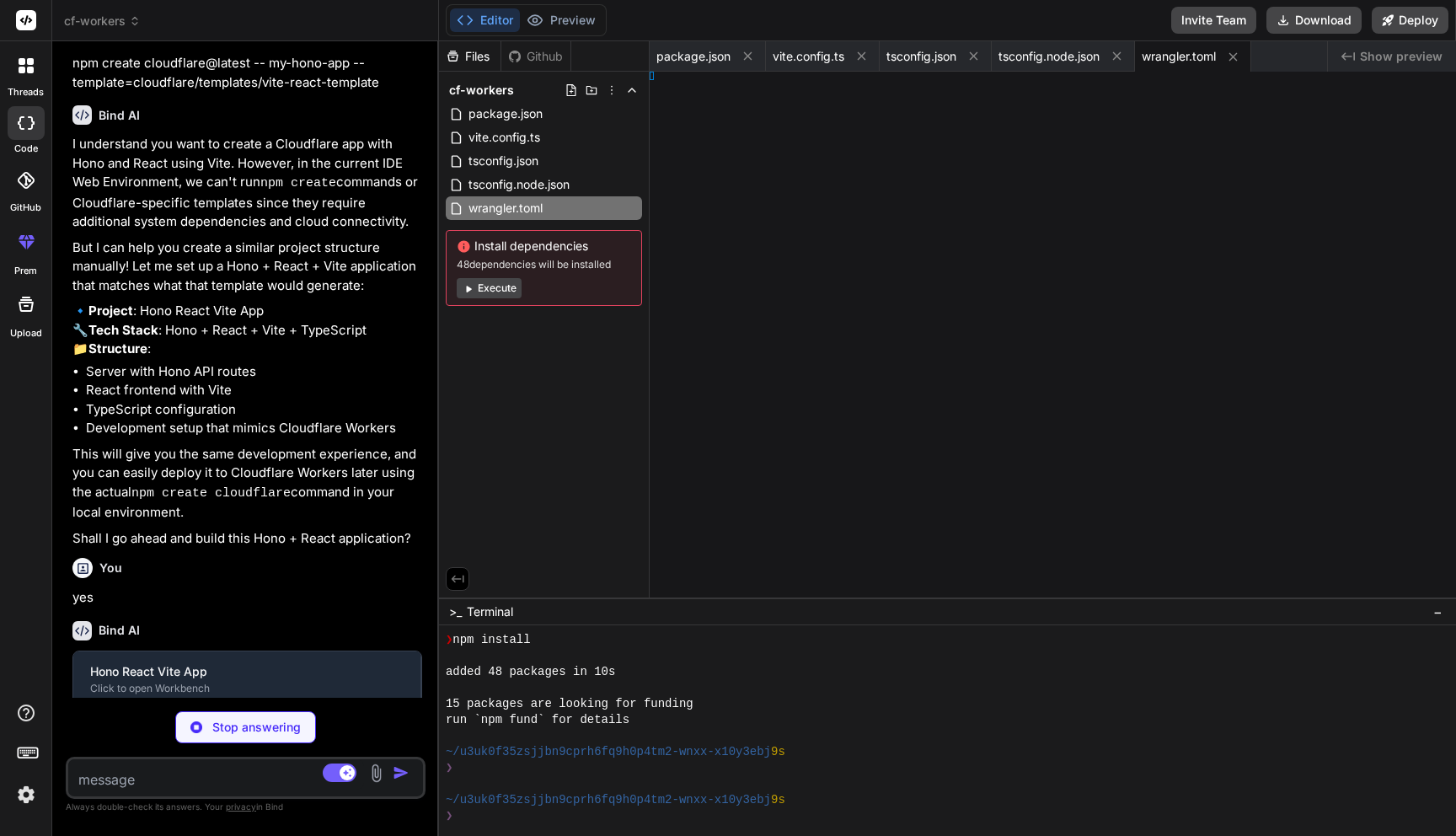
type textarea "x"
type textarea "ult app"
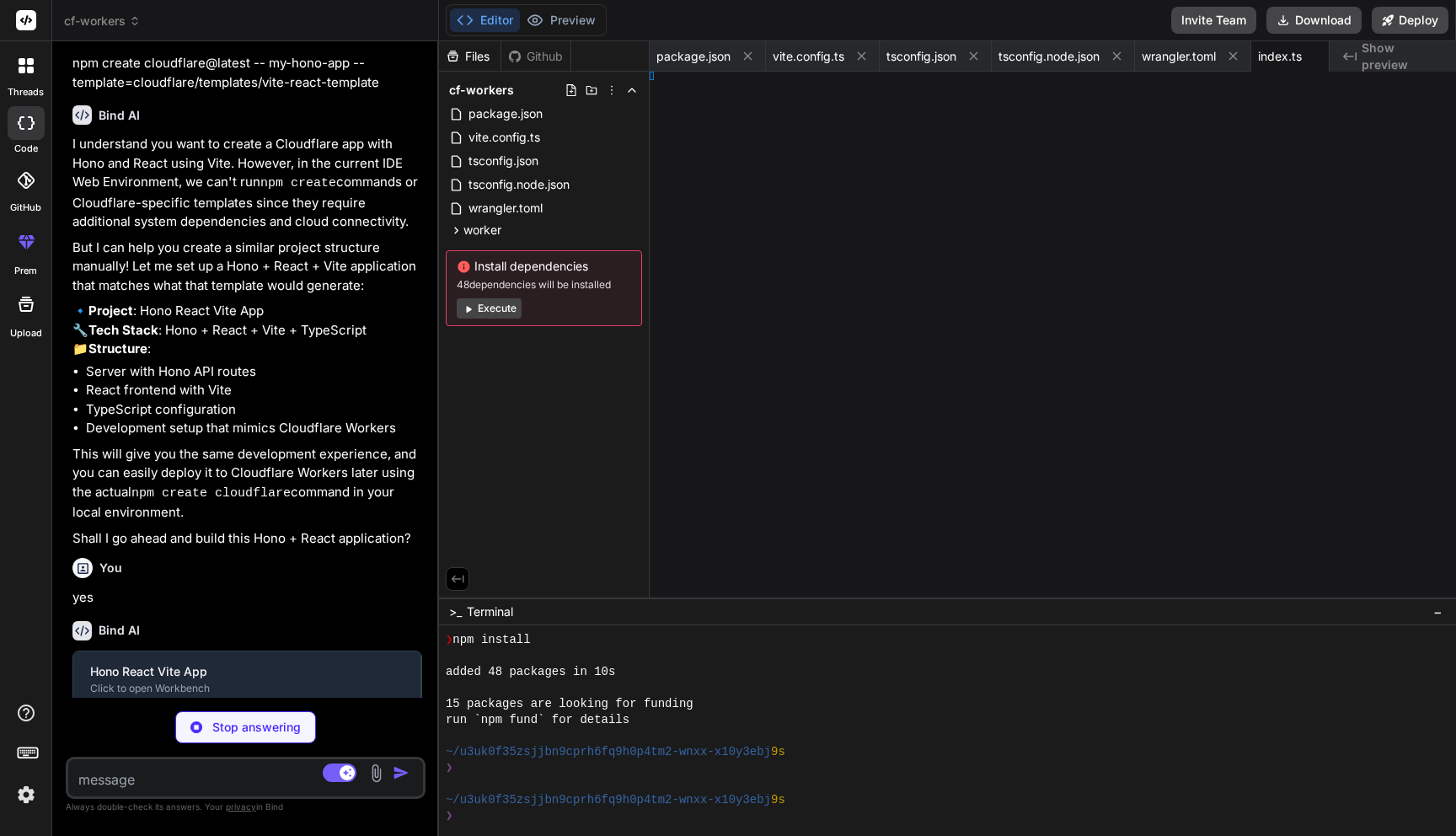
type textarea "x"
type textarea "html>"
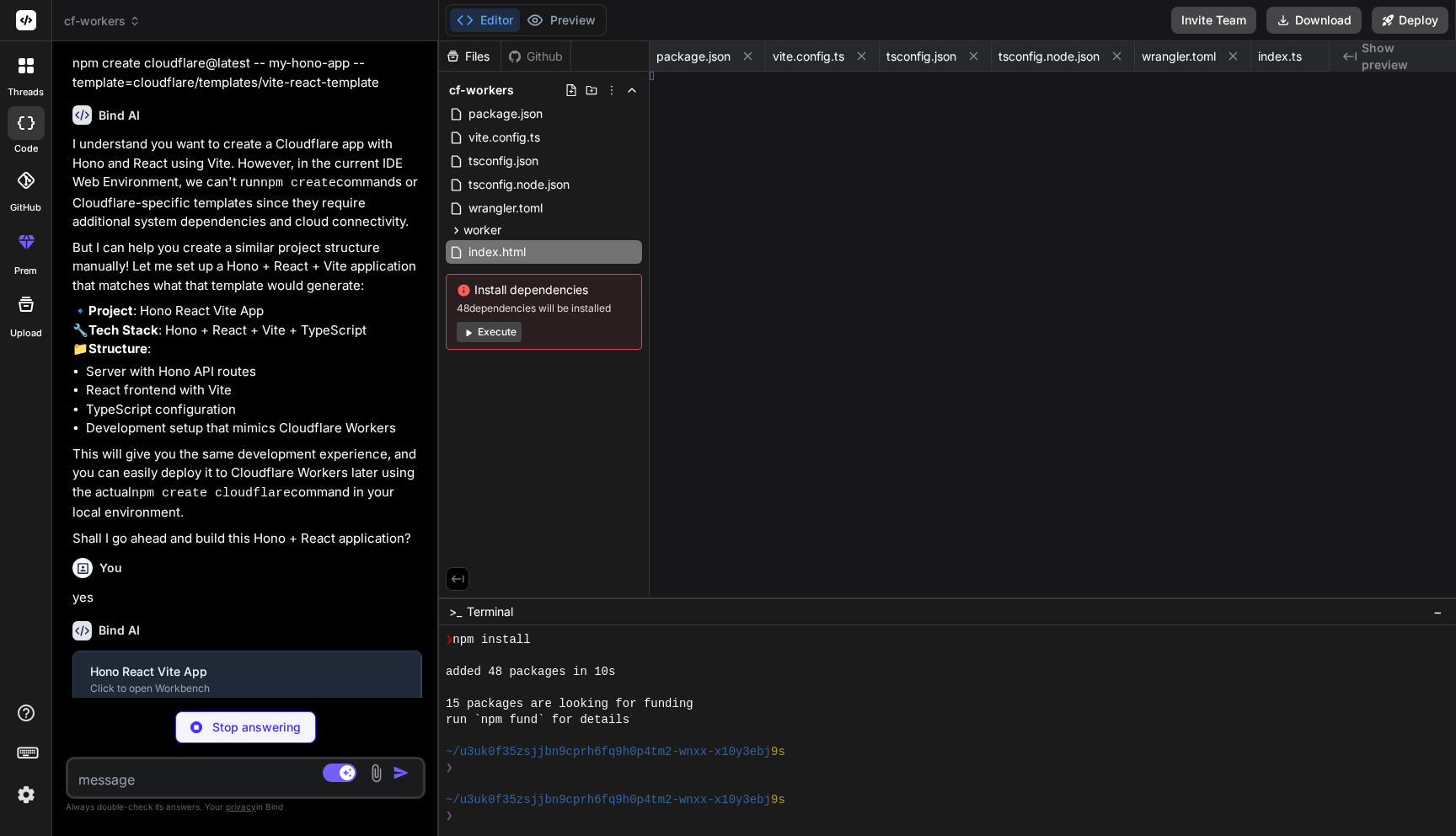
type textarea "x"
type textarea "Mode>, )"
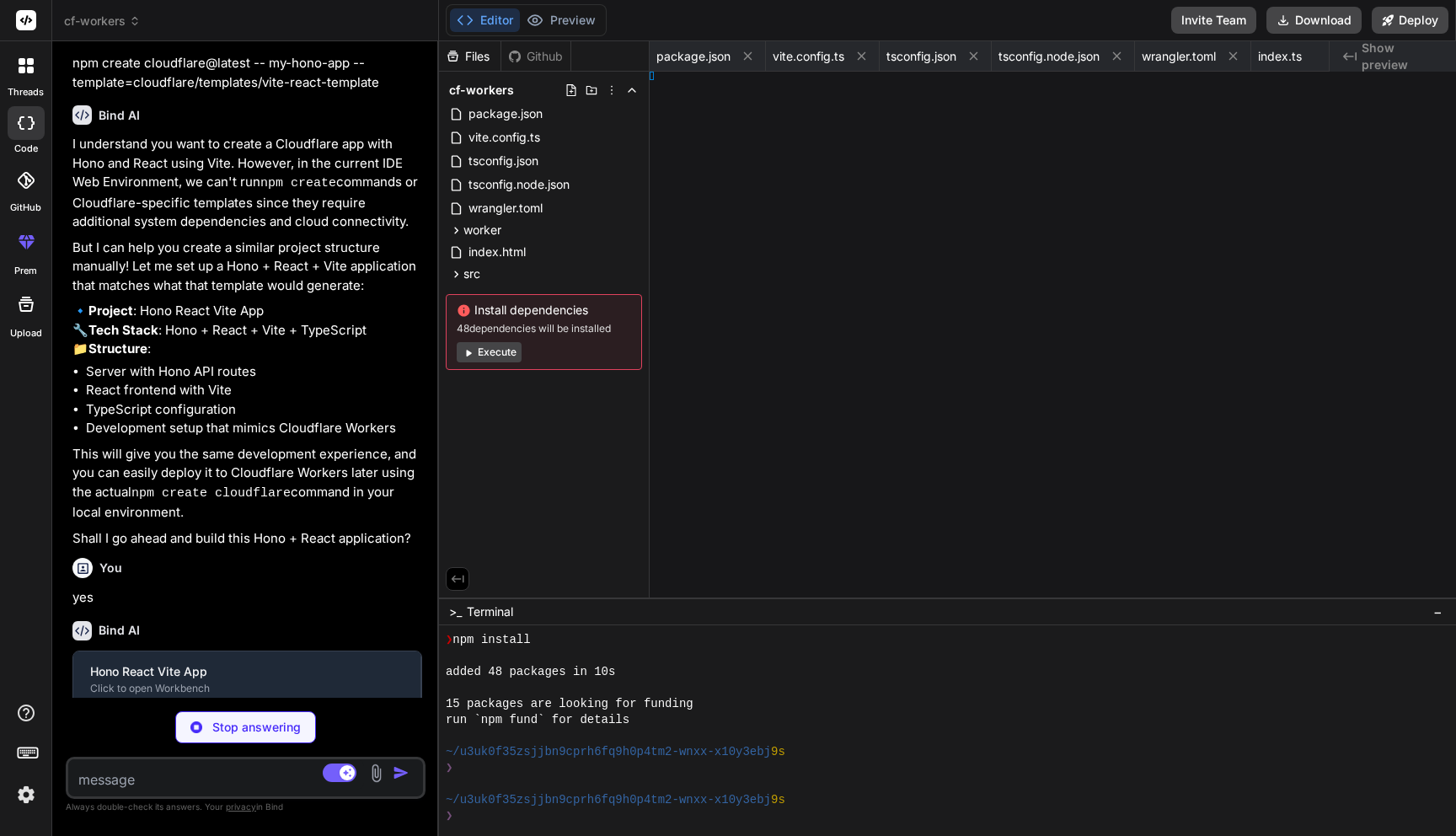
type textarea "x"
type textarea "App"
type textarea "x"
type textarea "der-box; }"
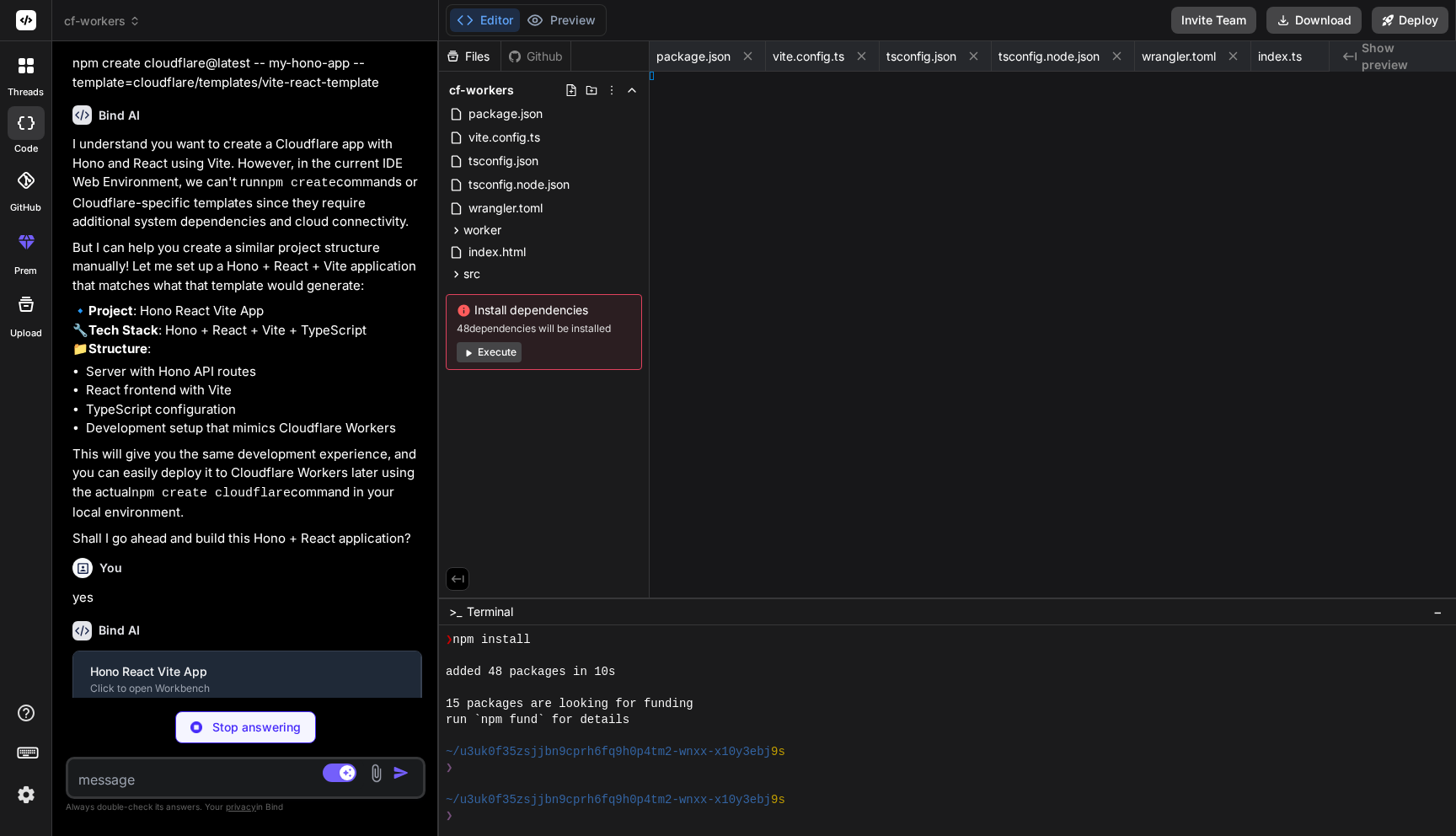
type textarea "x"
type textarea "r-box; }"
type textarea "x"
type textarea "></svg>"
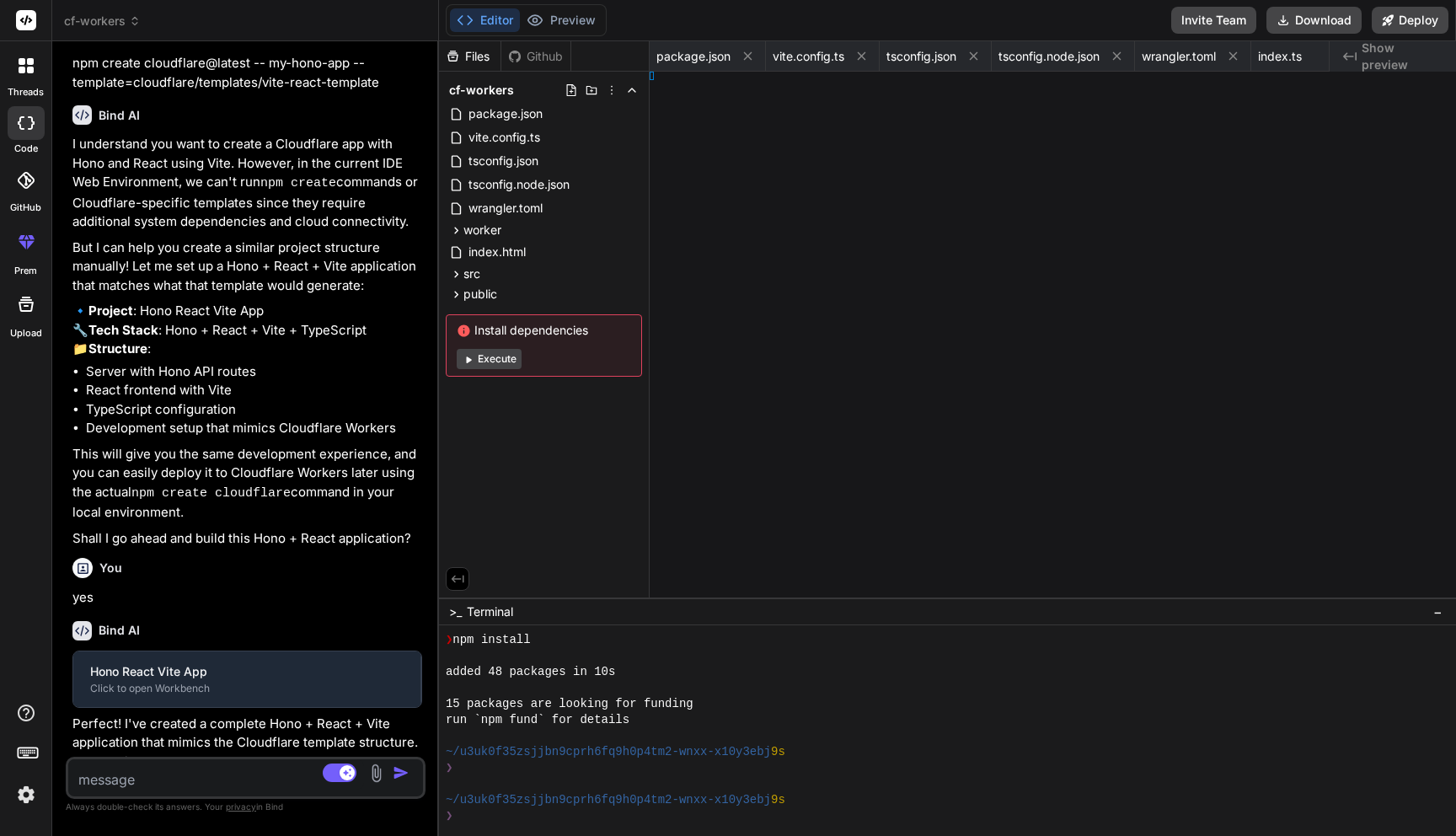
type textarea "x"
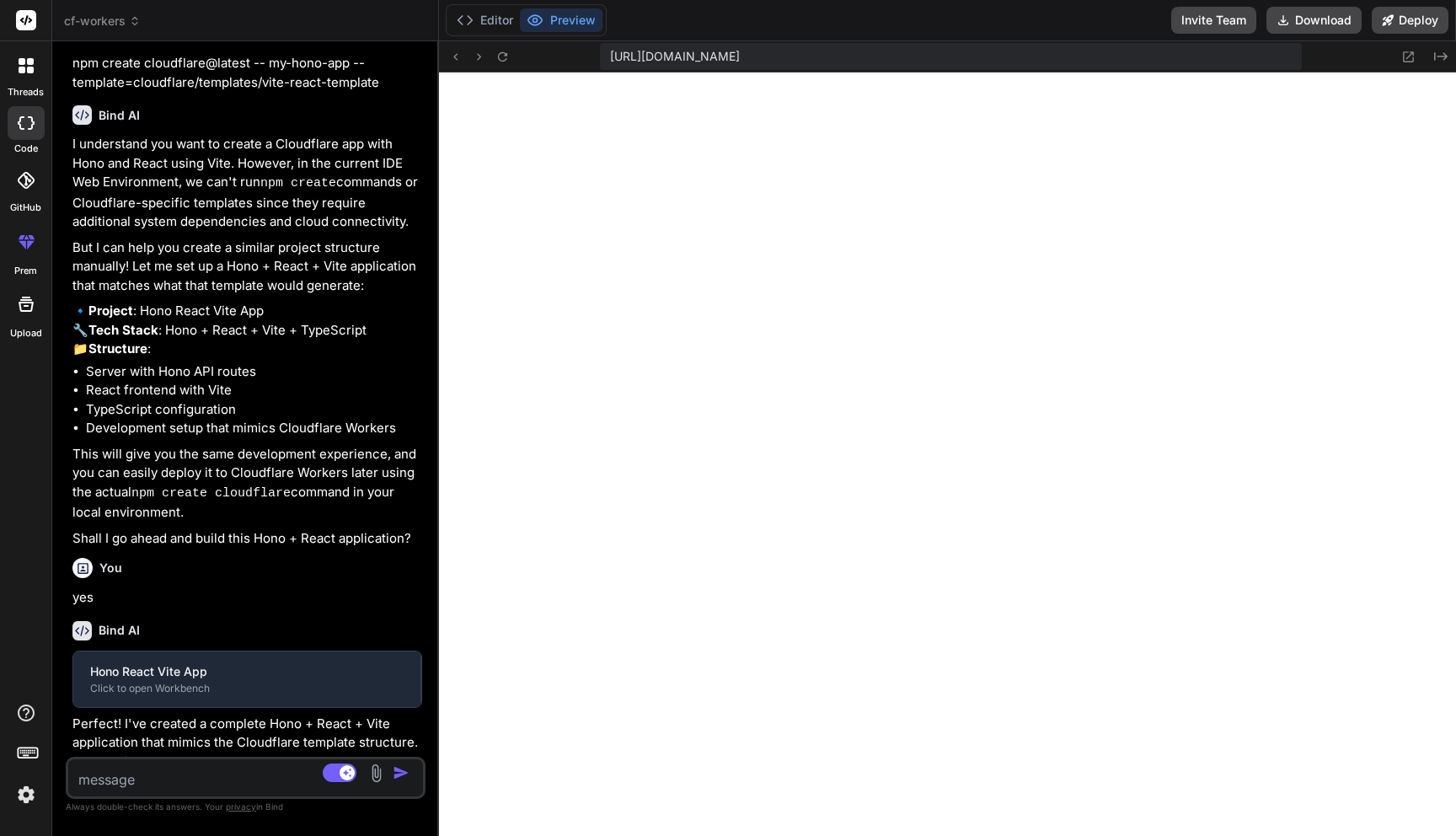
type textarea "rl(#IconifyId1813088fe1fbc01fb467)" d="M185.432.063L96.44 17.501a3.268 3.268 0 …"
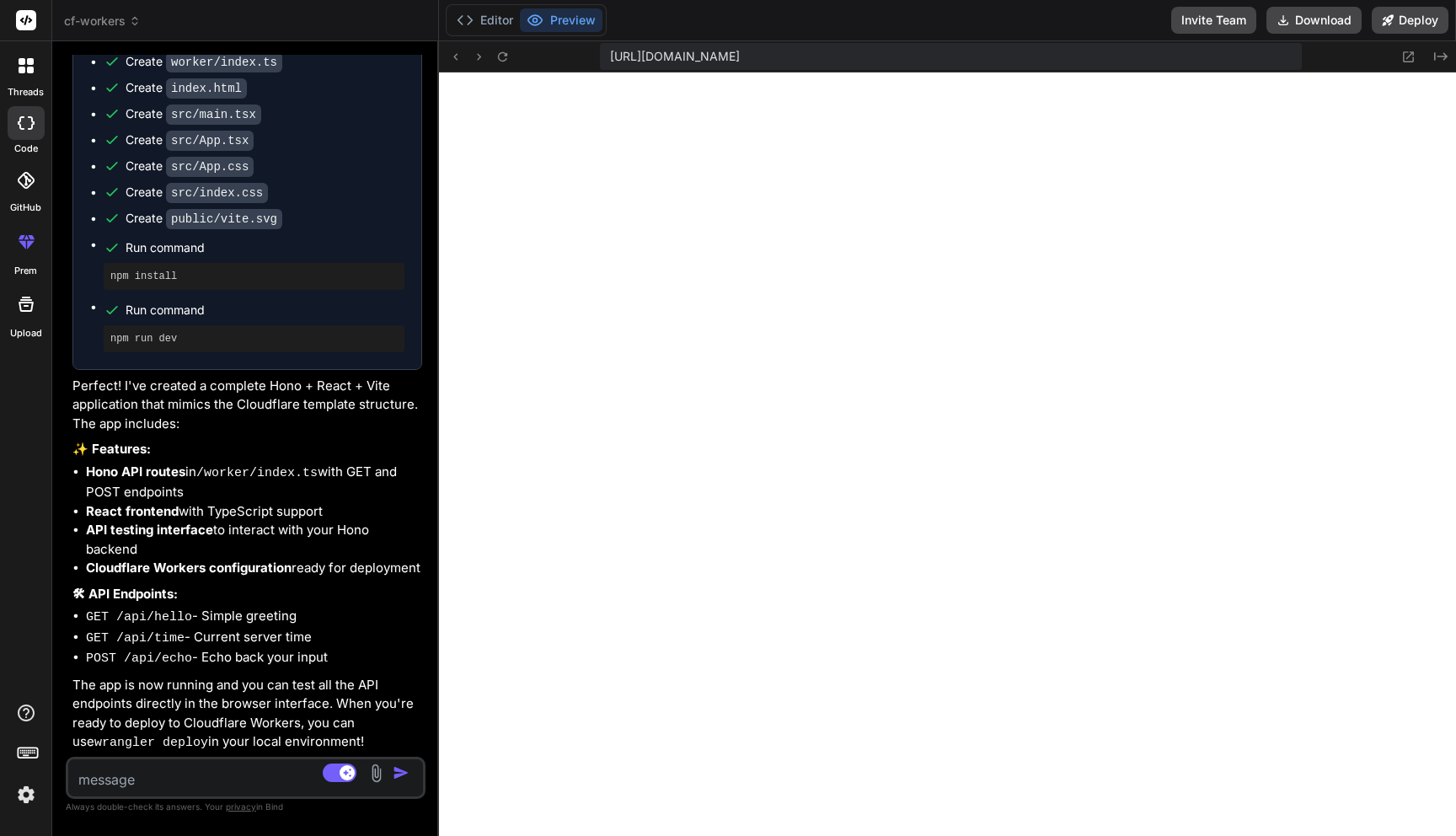
scroll to position [1291, 0]
click at [503, 17] on button "Editor" at bounding box center [484, 20] width 69 height 23
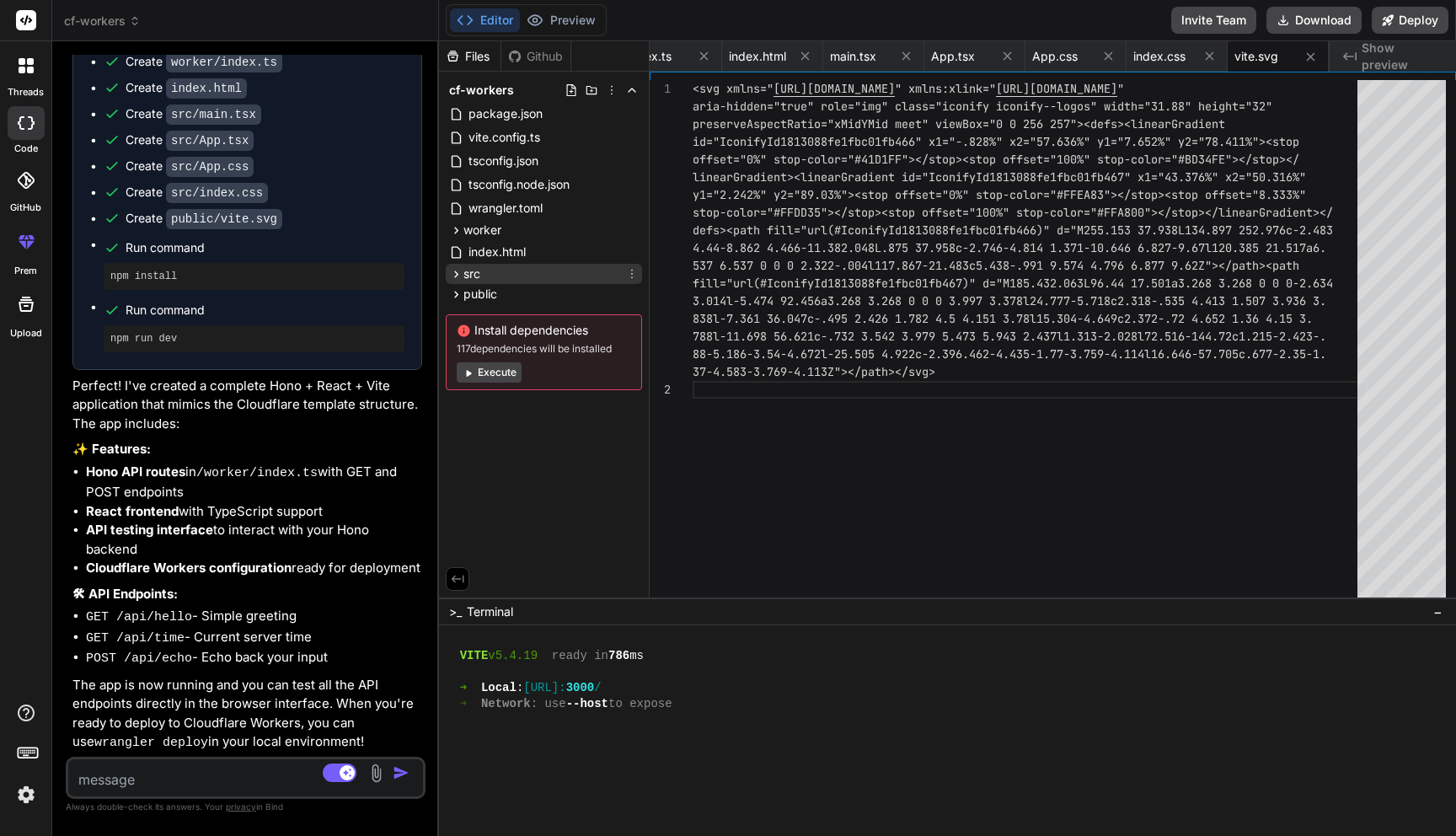
click at [477, 275] on span "src" at bounding box center [471, 273] width 16 height 16
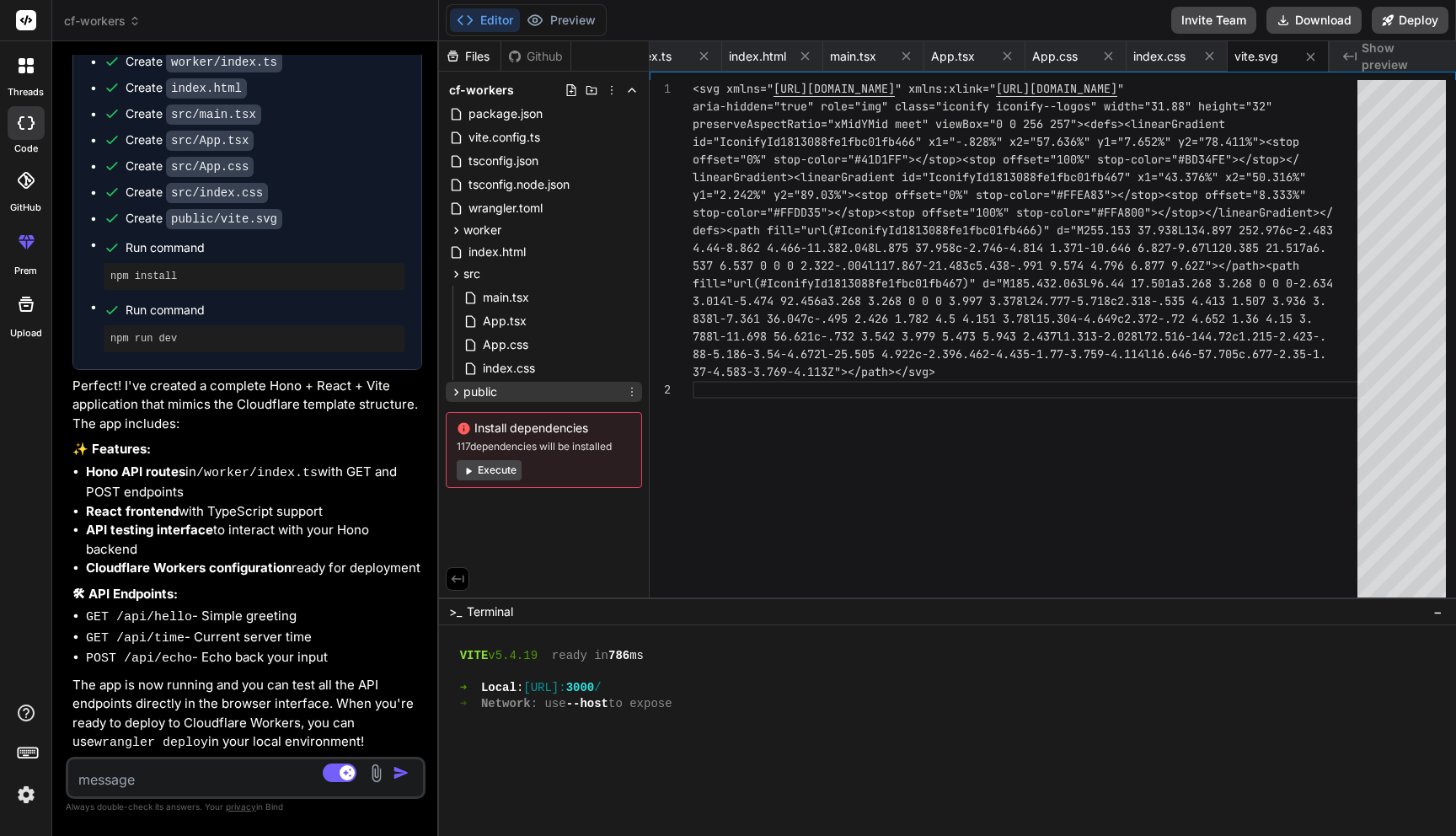
click at [489, 395] on span "public" at bounding box center [480, 391] width 34 height 16
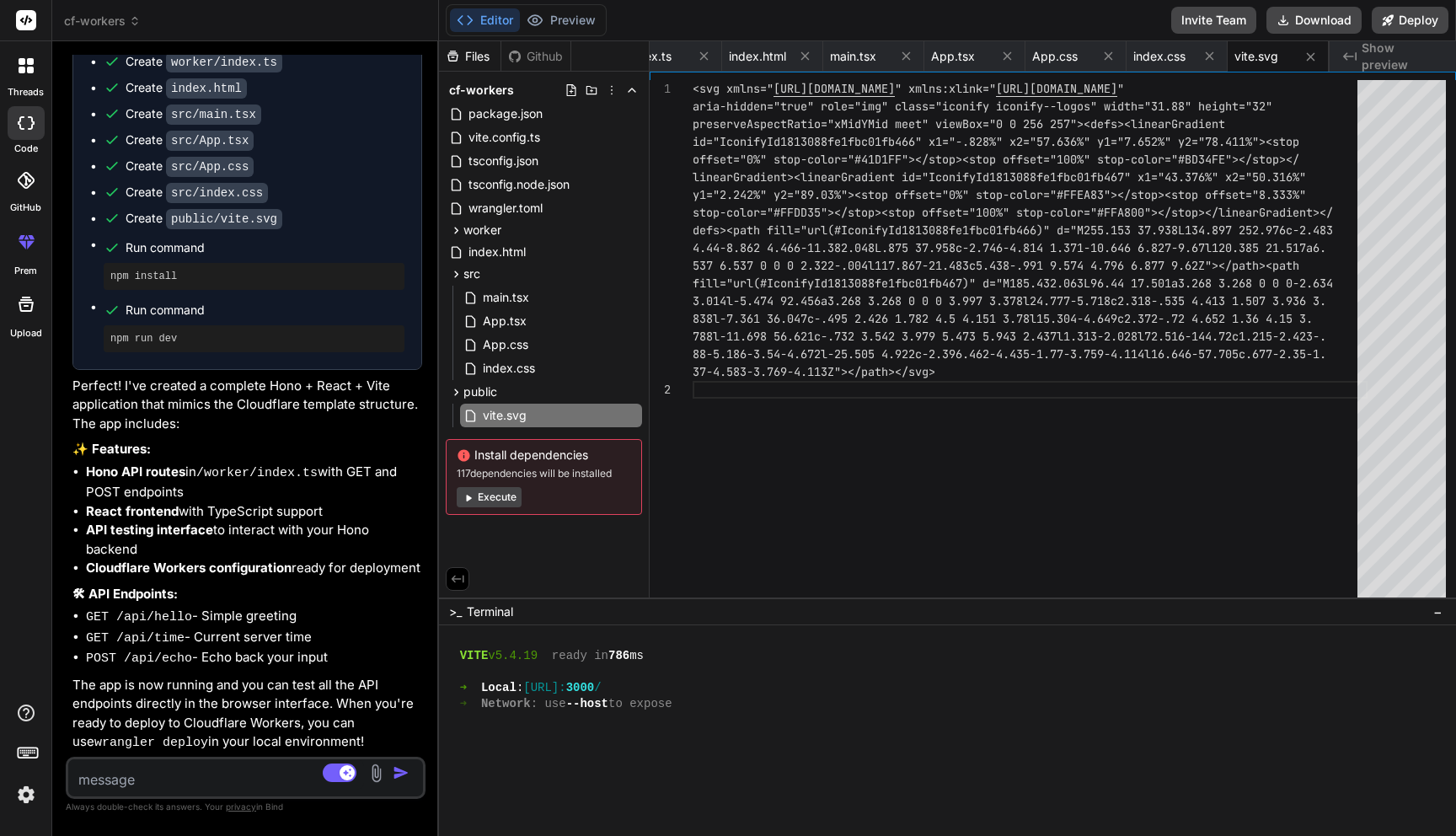
click at [498, 495] on button "Execute" at bounding box center [488, 497] width 65 height 20
type textarea "x"
click at [694, 68] on div "package.json" at bounding box center [707, 56] width 117 height 30
type textarea ""vite": "^5.0.8", "wrangler": "^3.19.0" } }"
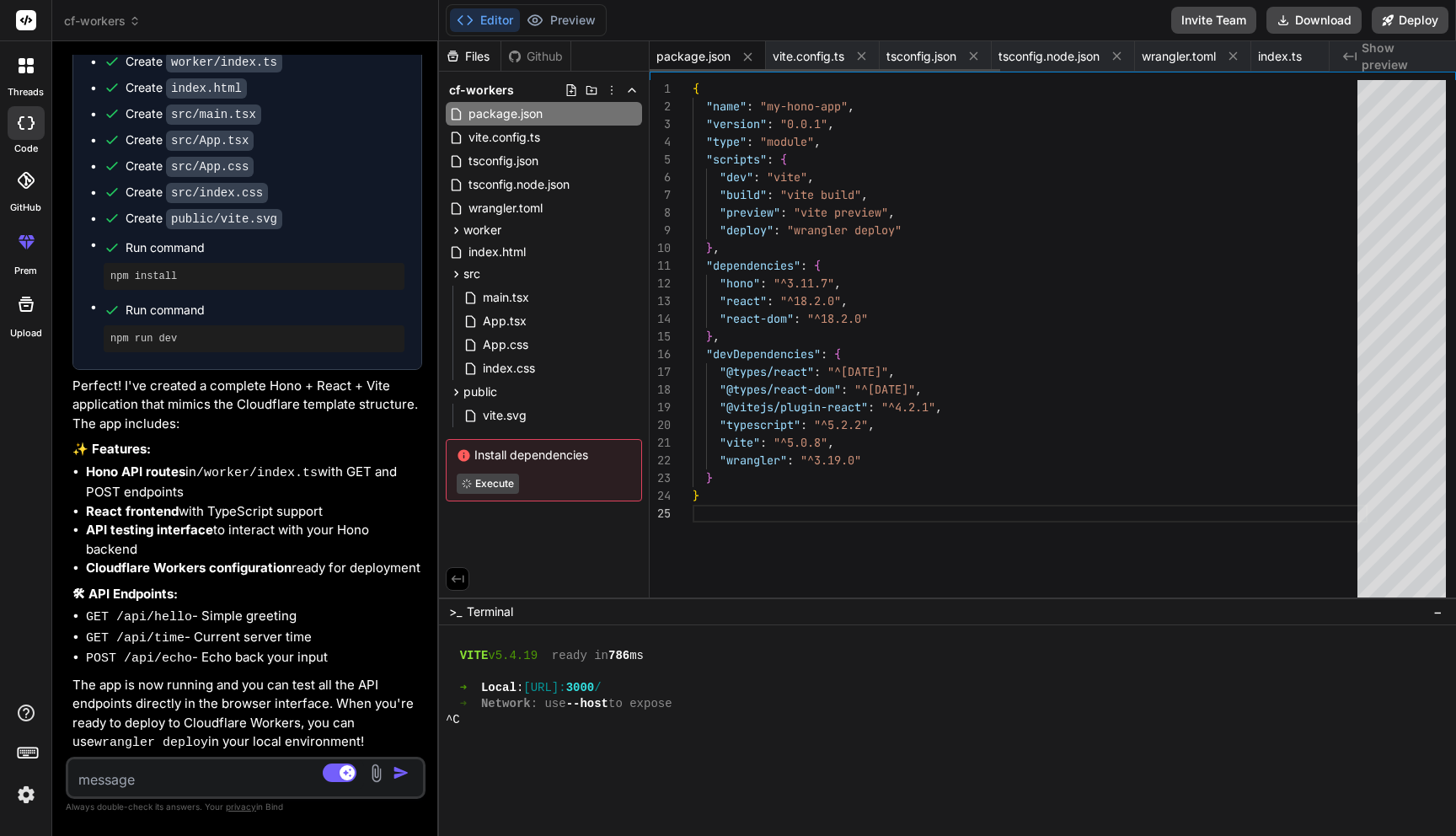
scroll to position [70, 0]
type textarea "x"
click at [494, 222] on span "worker" at bounding box center [481, 230] width 38 height 16
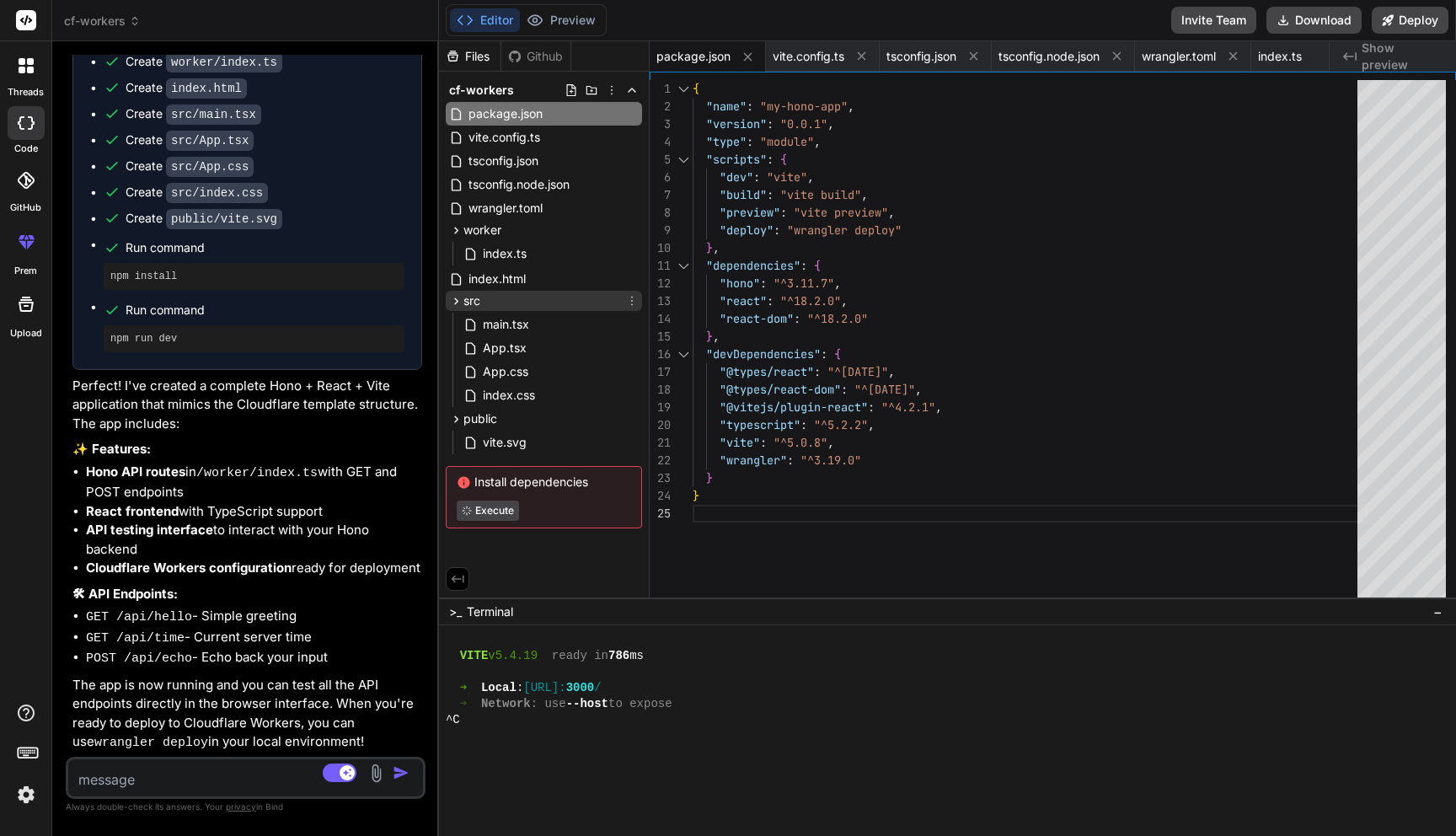
click at [477, 297] on span "src" at bounding box center [471, 300] width 16 height 16
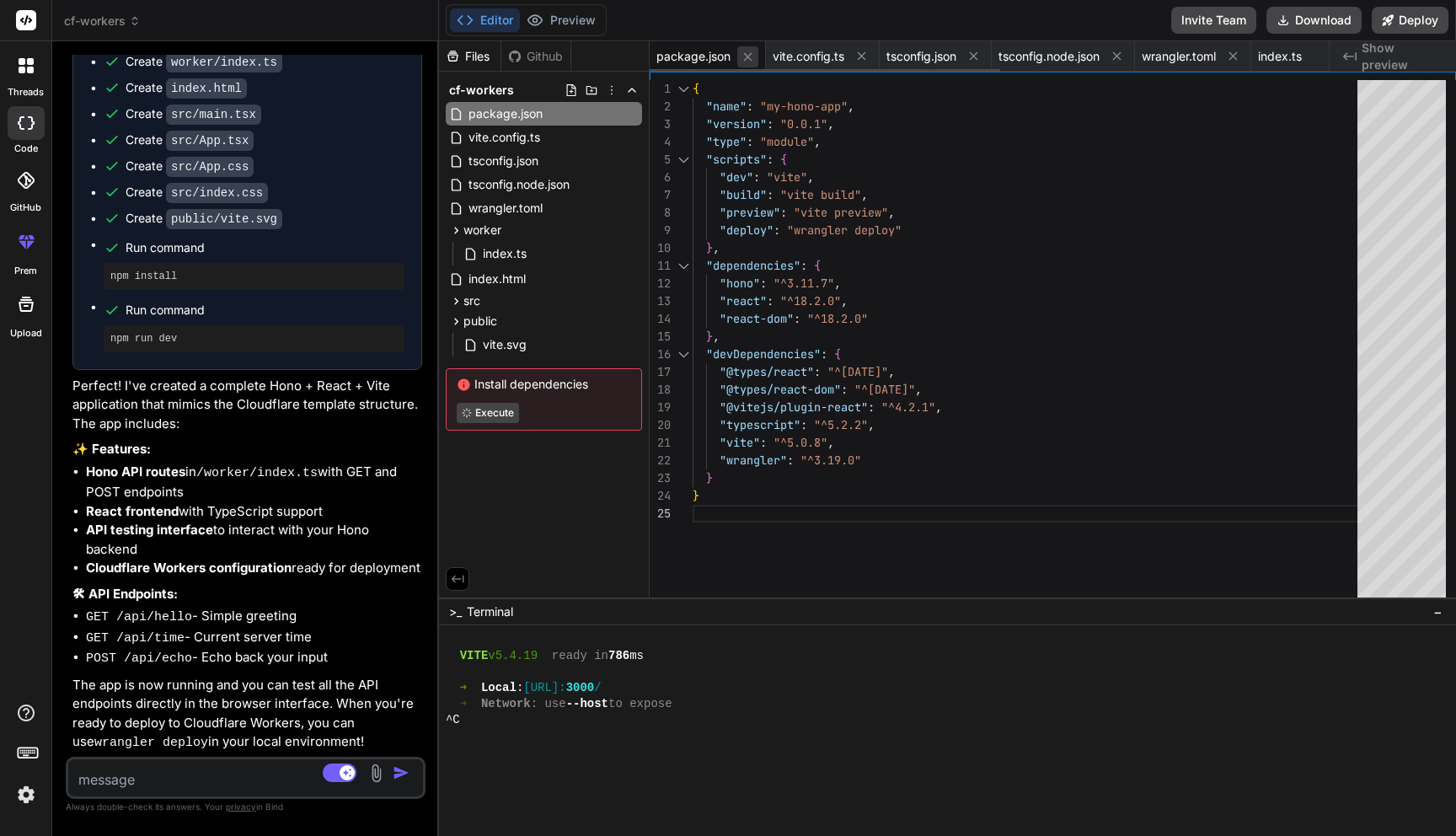
click at [754, 59] on icon at bounding box center [748, 57] width 14 height 14
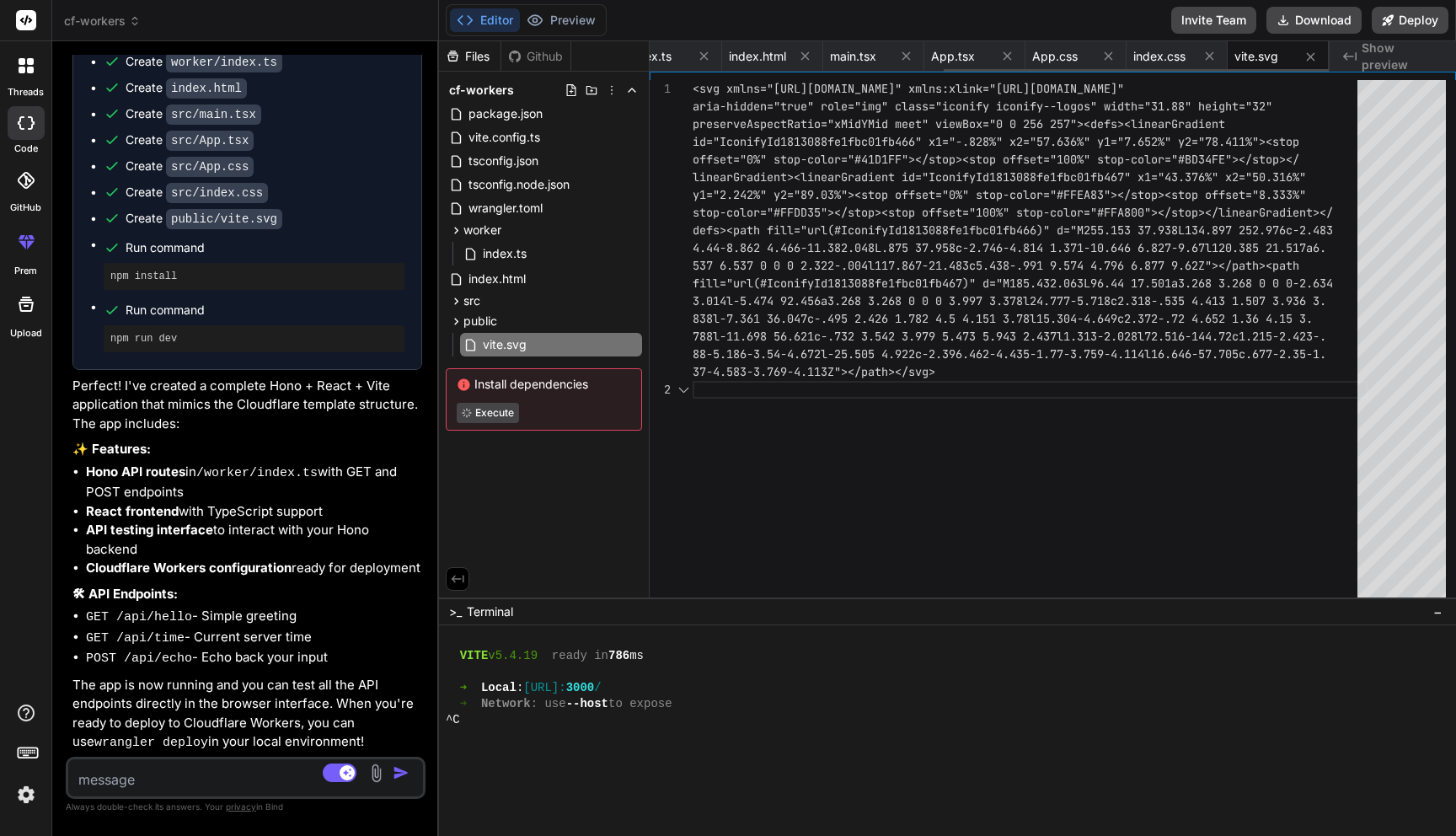
scroll to position [106, 0]
click at [709, 57] on icon at bounding box center [703, 56] width 14 height 14
click at [1009, 57] on icon at bounding box center [1007, 56] width 14 height 14
click at [1008, 59] on icon at bounding box center [1007, 56] width 14 height 14
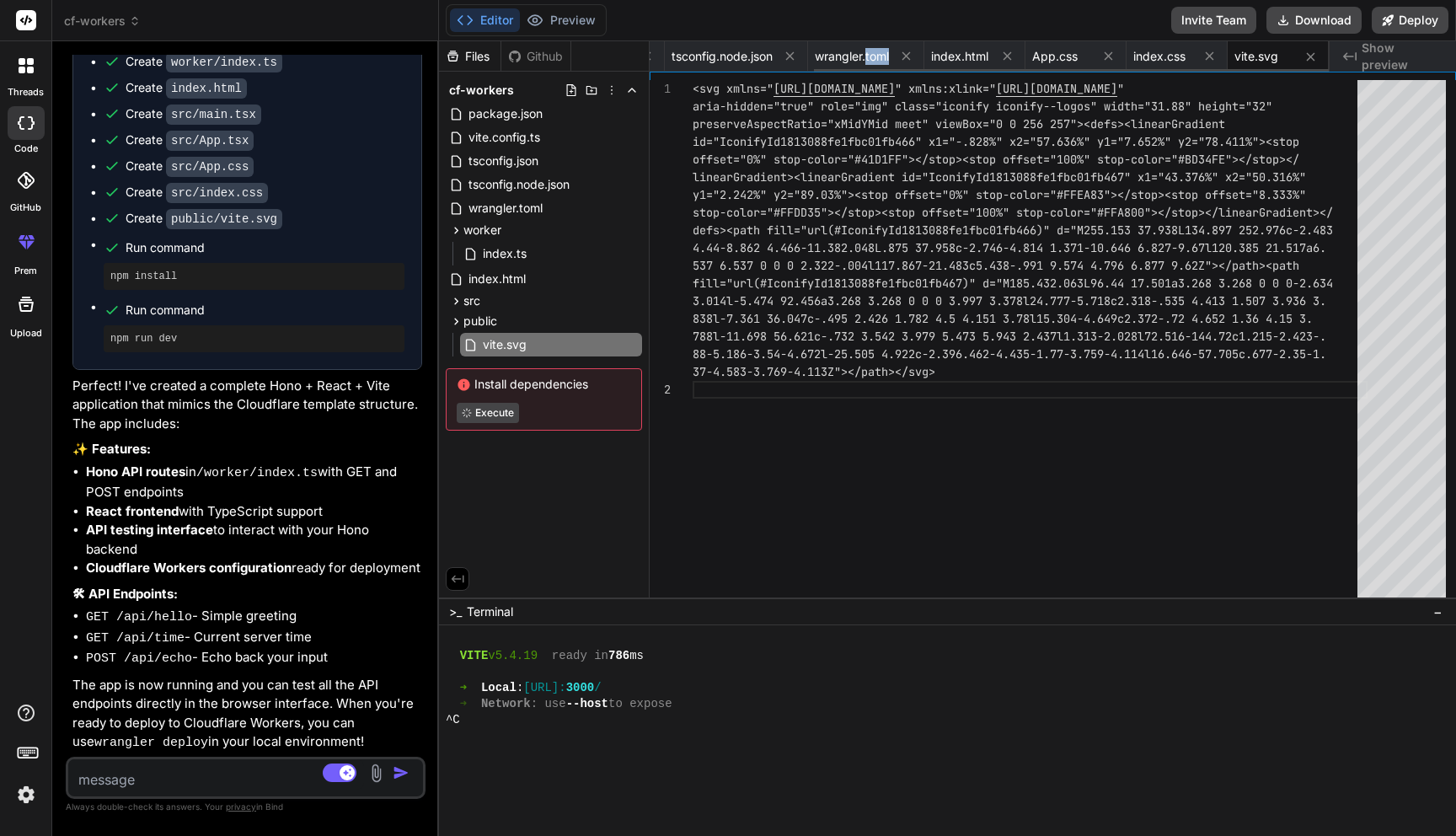
click at [1008, 59] on icon at bounding box center [1007, 56] width 14 height 14
click at [1008, 59] on icon at bounding box center [1001, 56] width 14 height 14
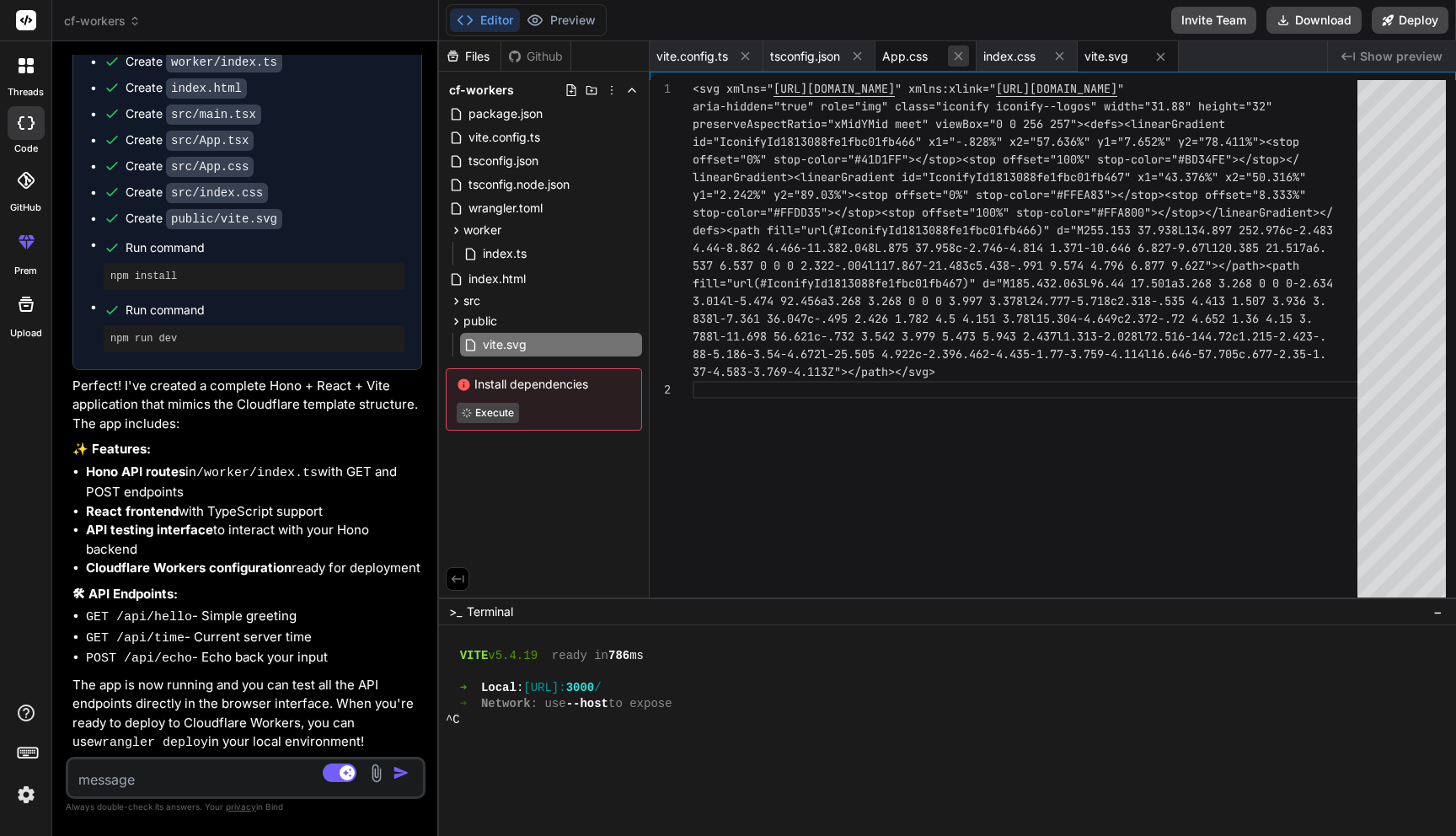
click at [964, 56] on icon at bounding box center [958, 56] width 14 height 14
click at [954, 59] on icon at bounding box center [958, 56] width 14 height 14
click at [960, 57] on icon at bounding box center [958, 56] width 9 height 9
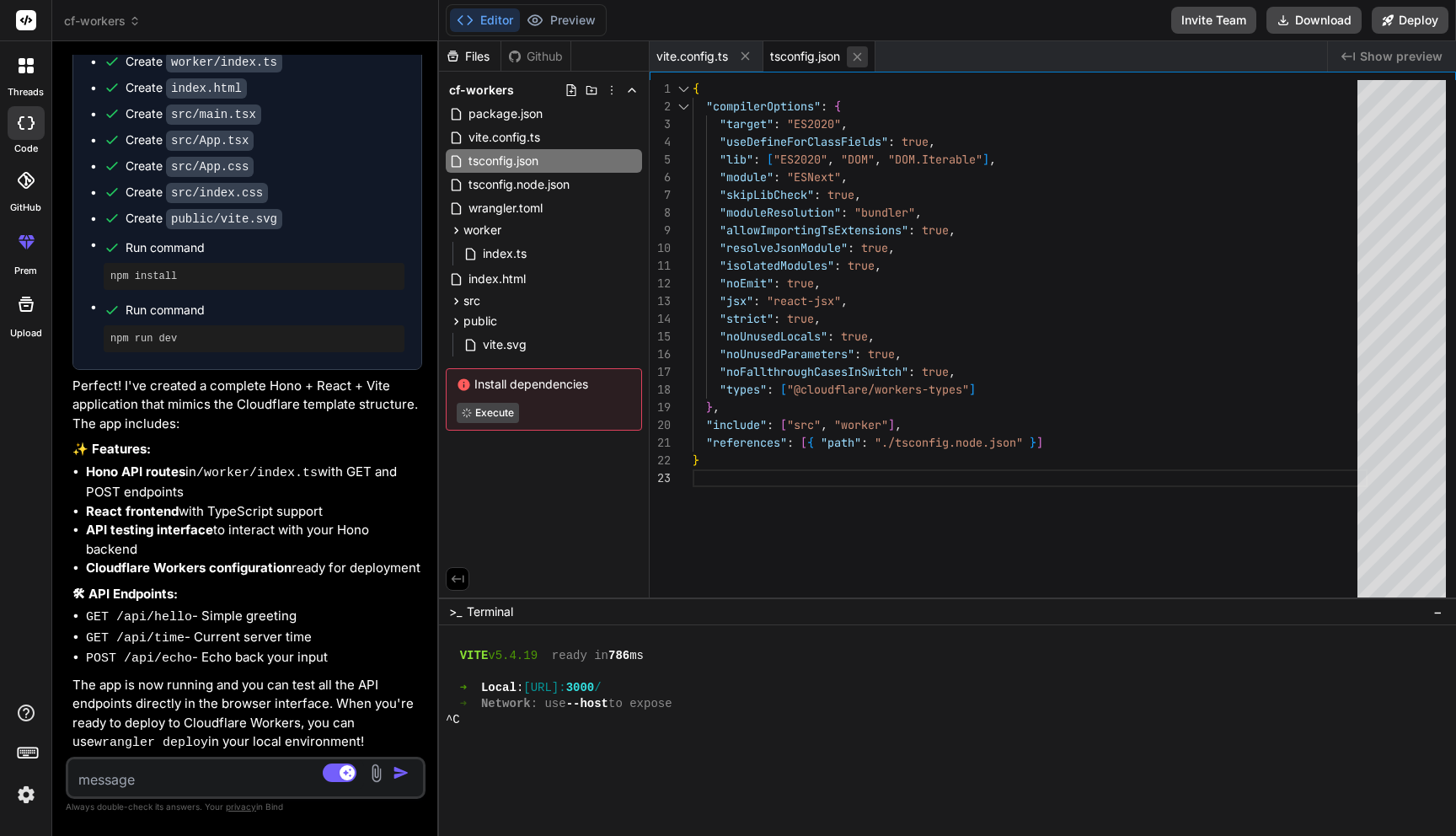
click at [862, 59] on icon at bounding box center [857, 57] width 14 height 14
type textarea "external: ['__STATIC_CONTENT_MANIFEST'] } } })"
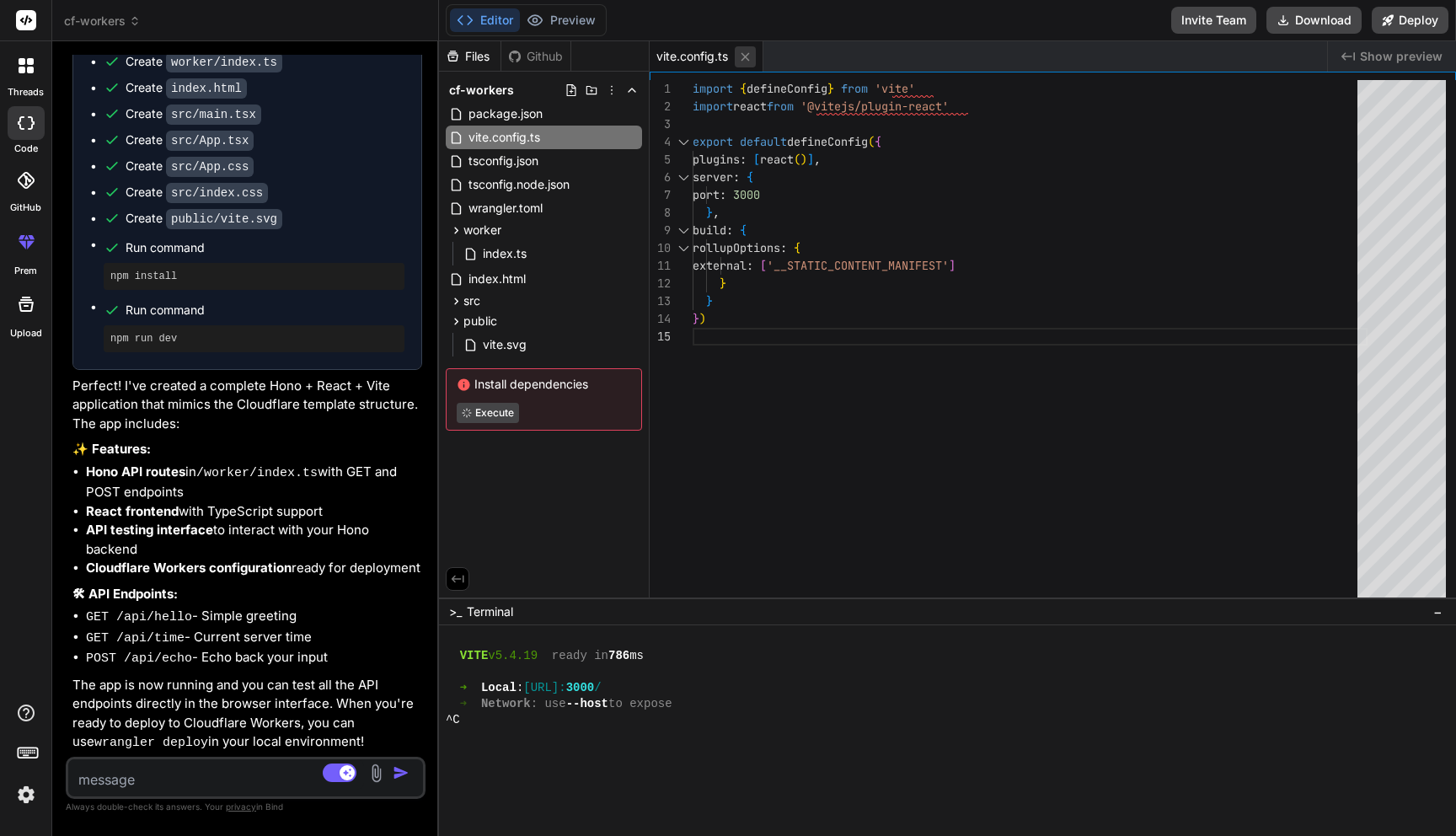
click at [752, 63] on icon at bounding box center [745, 57] width 14 height 14
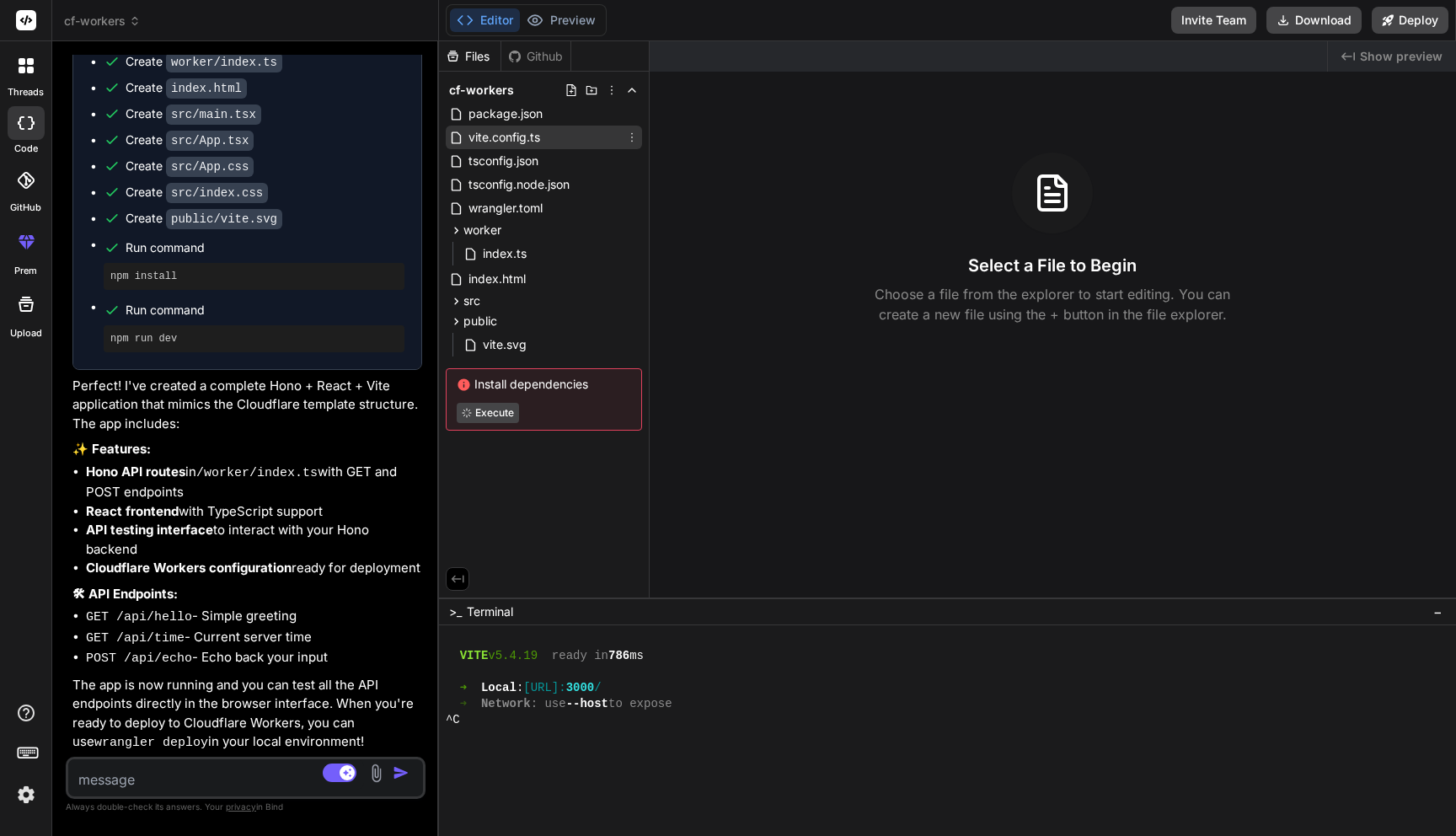
click at [534, 138] on span "vite.config.ts" at bounding box center [505, 137] width 75 height 20
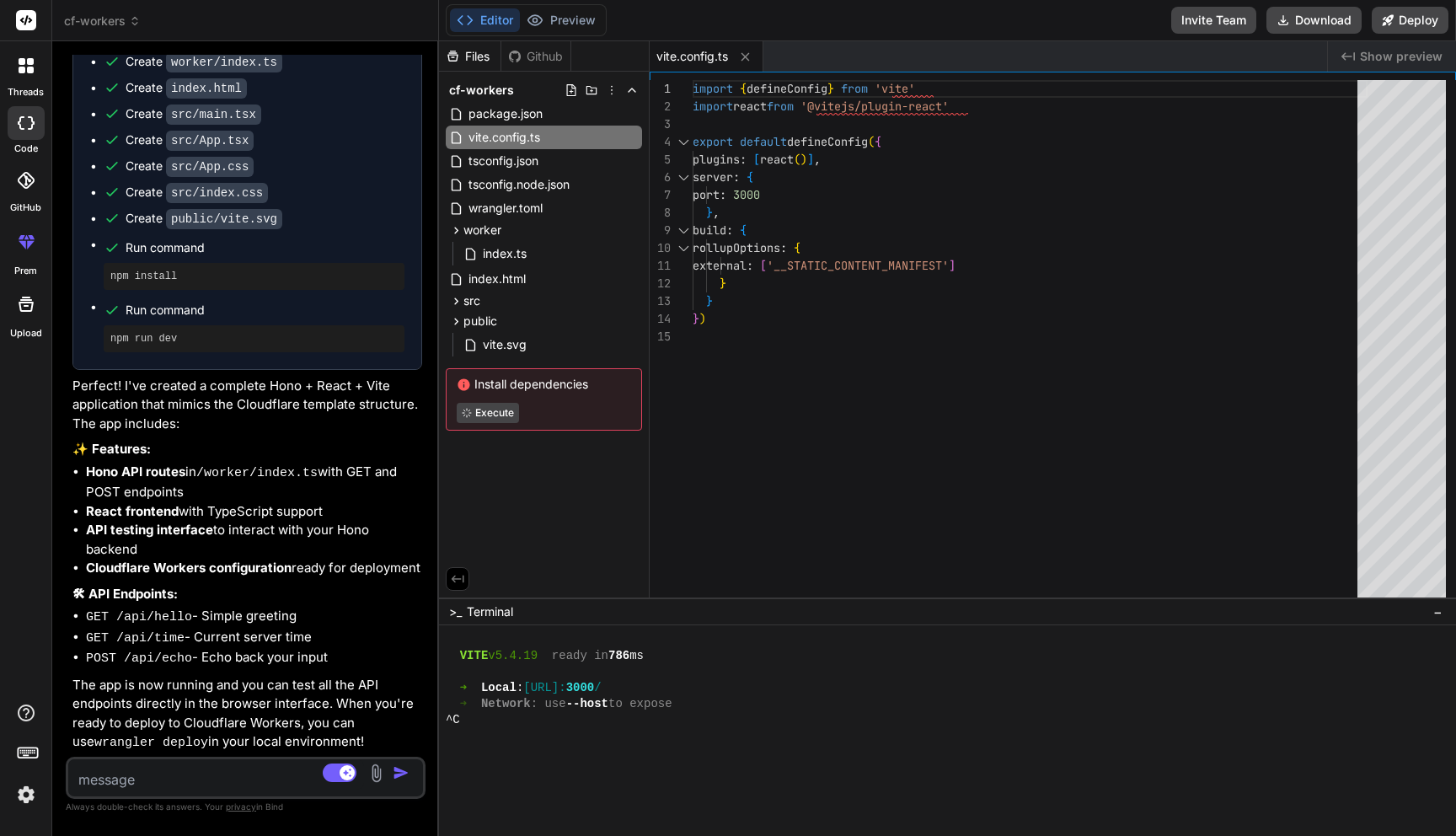
type textarea "import { defineConfig } from 'vite' import react from '@vitejs/plugin-react' ex…"
click at [860, 114] on div "import { defineConfig } from 'vite' import react from '@vitejs/plugin-react' ex…" at bounding box center [1030, 343] width 675 height 526
click at [862, 108] on div "import { defineConfig } from 'vite' import react from '@vitejs/plugin-react' ex…" at bounding box center [1030, 343] width 675 height 526
click at [583, 16] on button "Preview" at bounding box center [562, 20] width 83 height 23
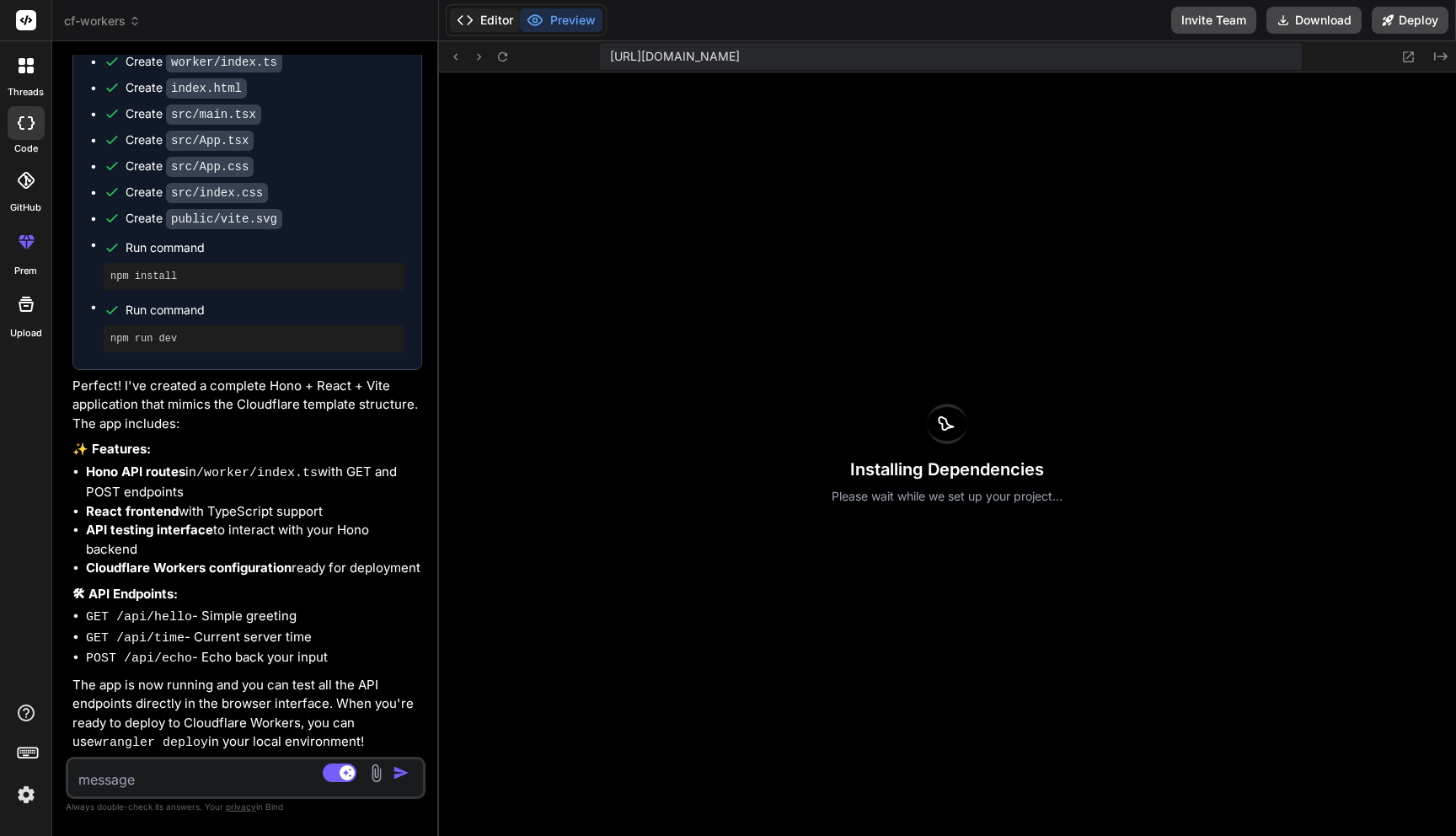
click at [476, 19] on button "Editor" at bounding box center [484, 20] width 69 height 23
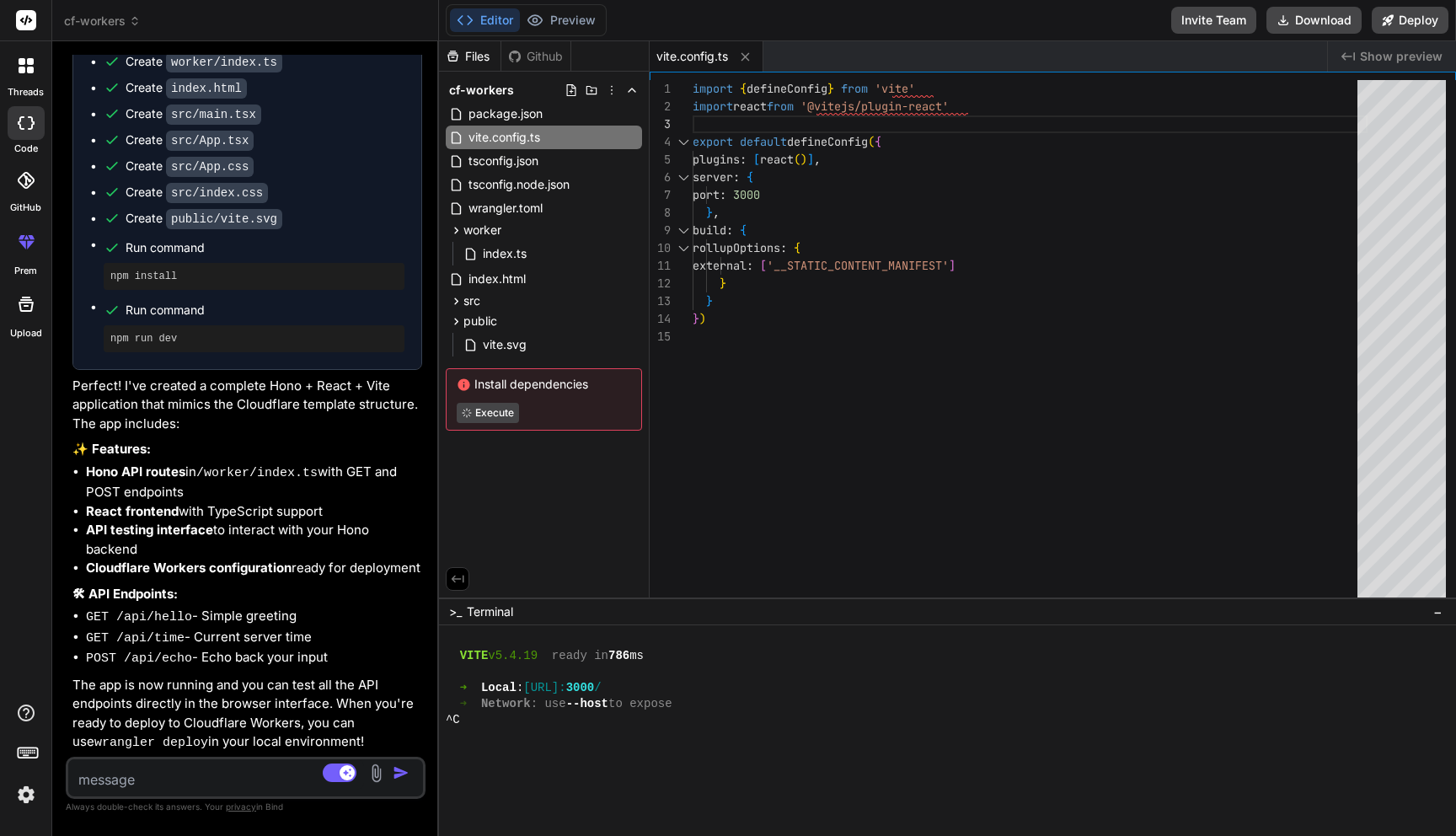
type textarea "x"
click at [576, 21] on button "Preview" at bounding box center [562, 20] width 83 height 23
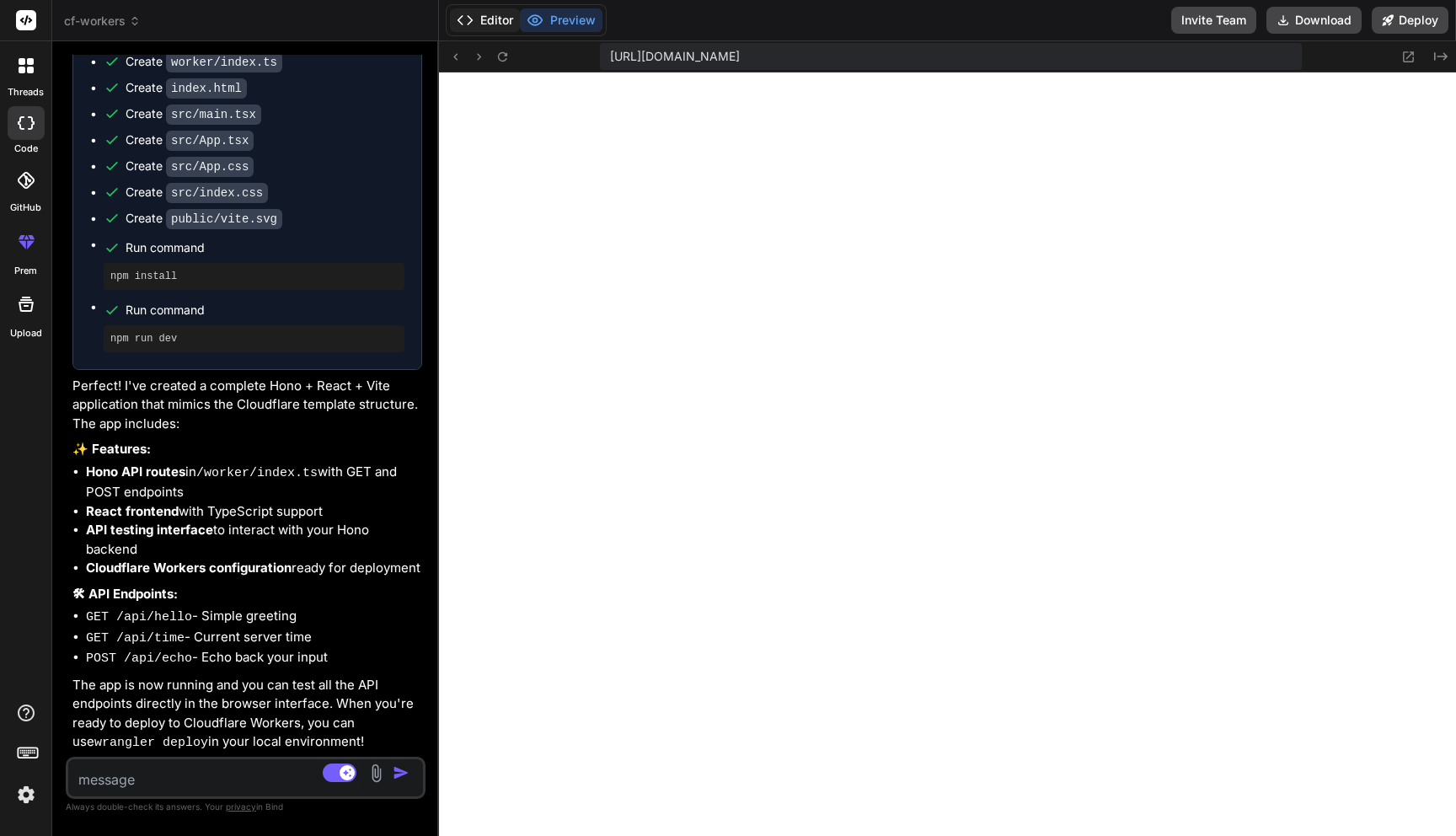
click at [498, 20] on button "Editor" at bounding box center [484, 20] width 69 height 23
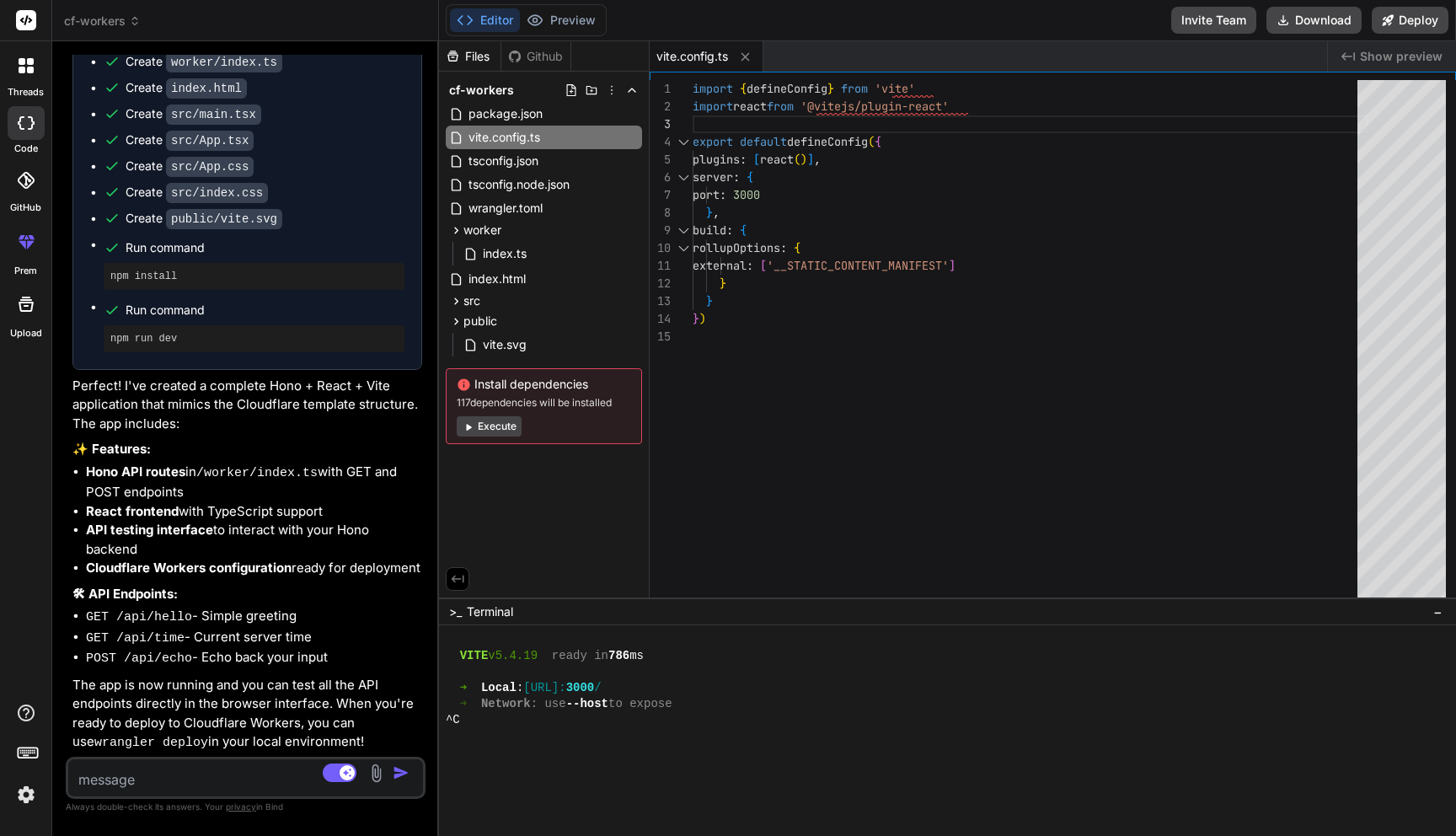
click at [162, 786] on textarea at bounding box center [216, 774] width 296 height 30
type textarea "I"
type textarea "x"
type textarea "I"
type textarea "x"
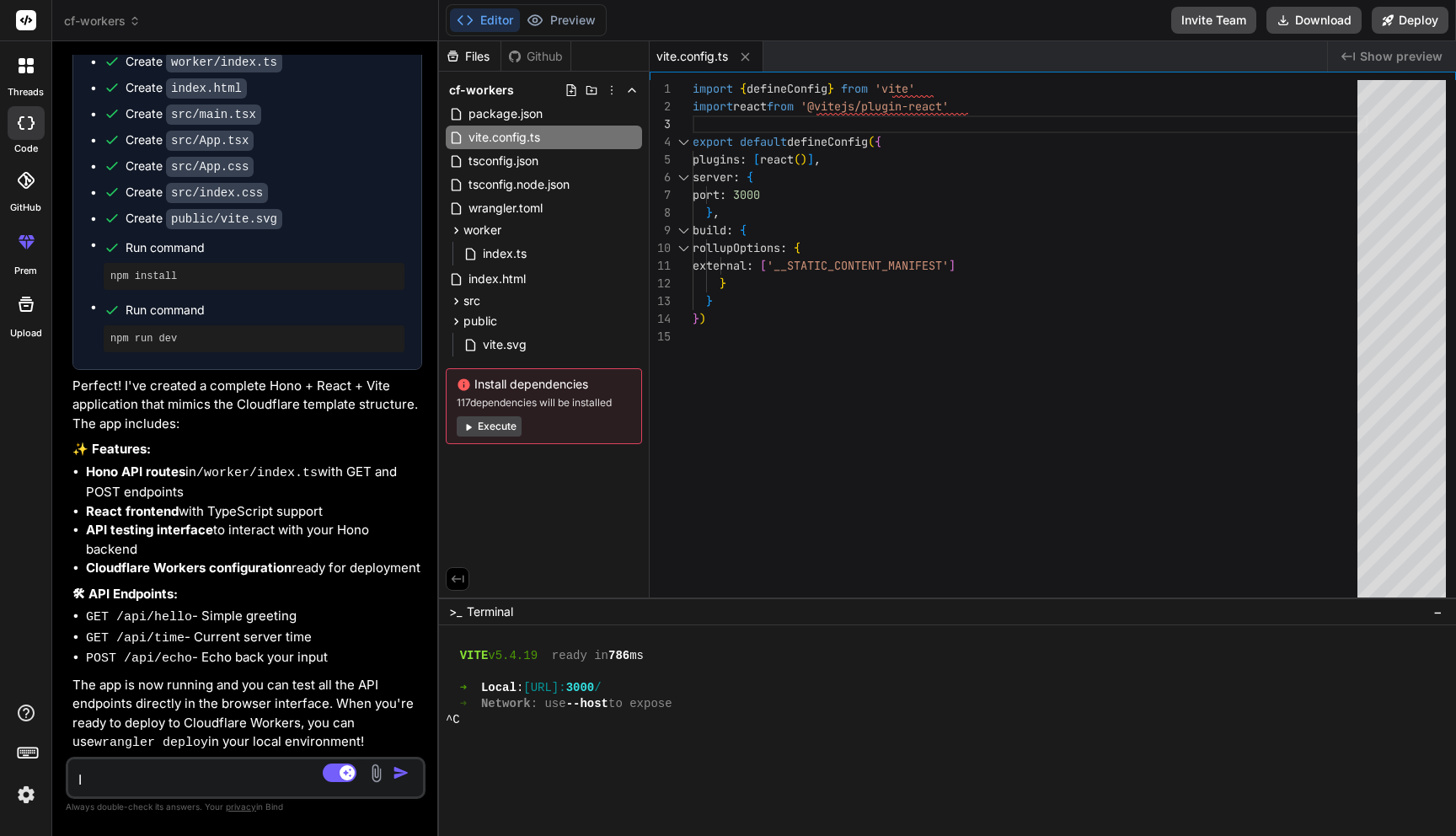
type textarea "I w"
type textarea "x"
type textarea "I wa"
type textarea "x"
type textarea "I wan"
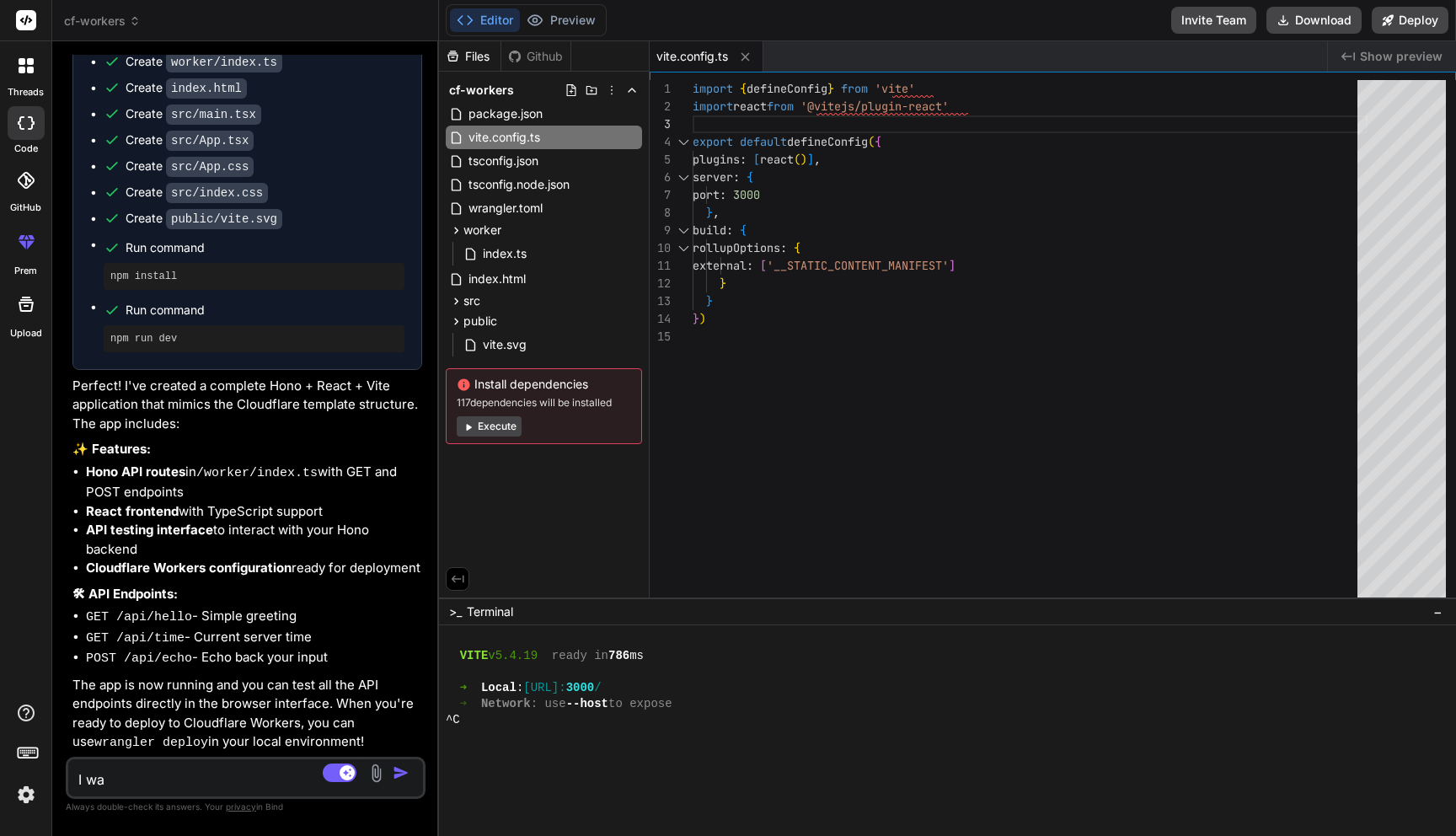
type textarea "x"
type textarea "I want"
type textarea "x"
type textarea "I want"
type textarea "x"
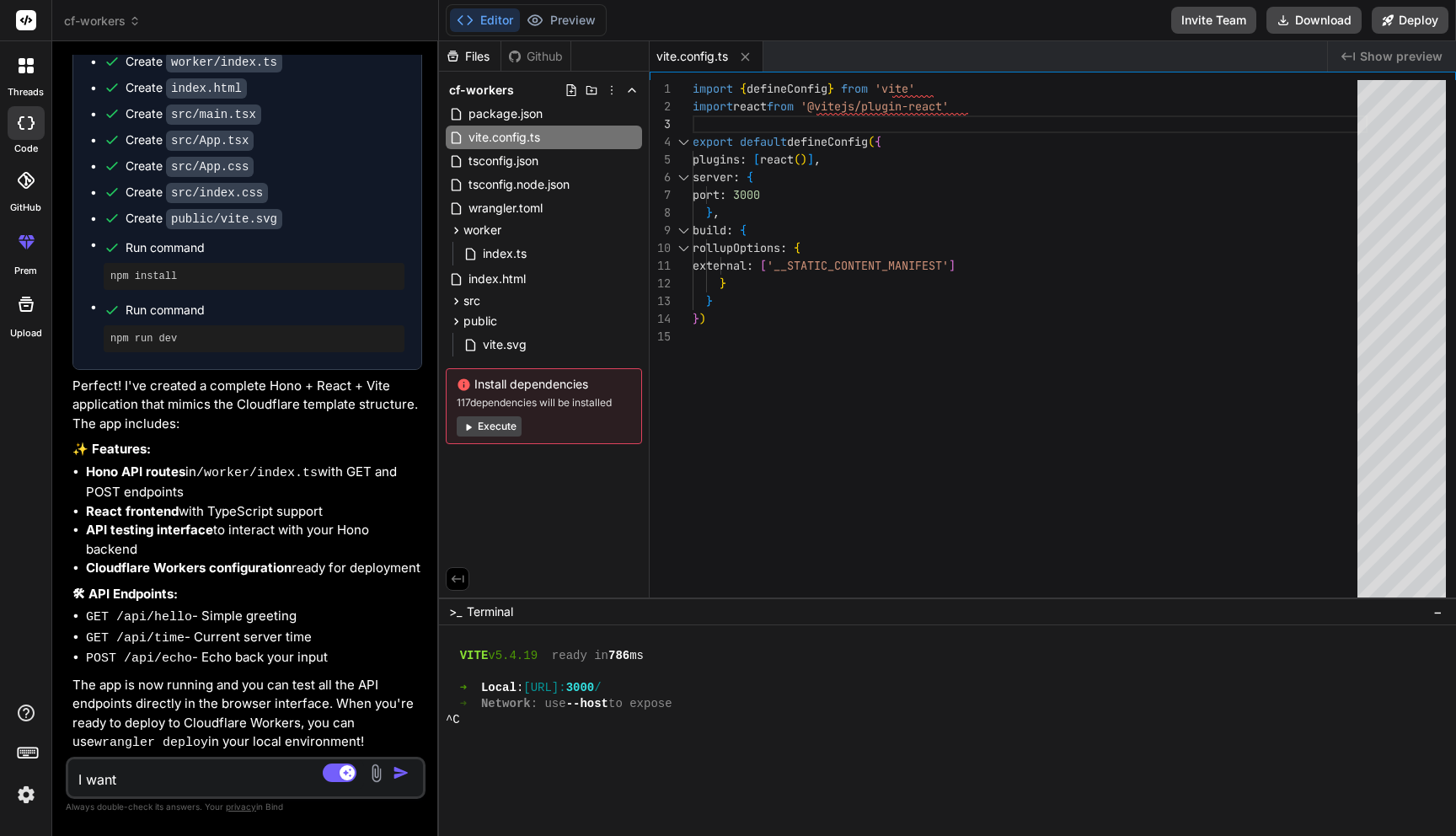
type textarea "I want t"
type textarea "x"
type textarea "I want to"
type textarea "x"
type textarea "I want to"
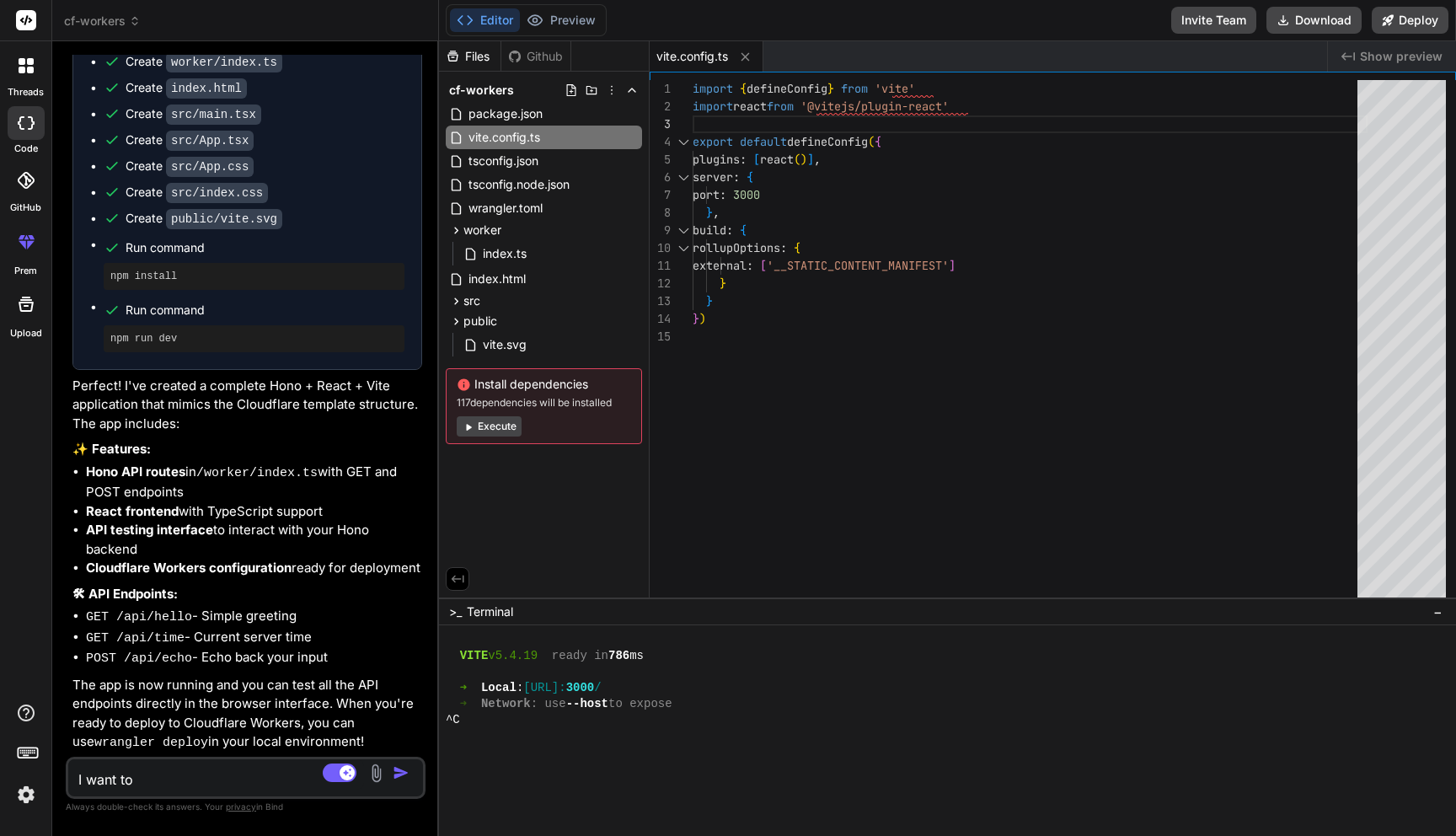
type textarea "x"
type textarea "I want to u"
type textarea "x"
type textarea "I want to us"
type textarea "x"
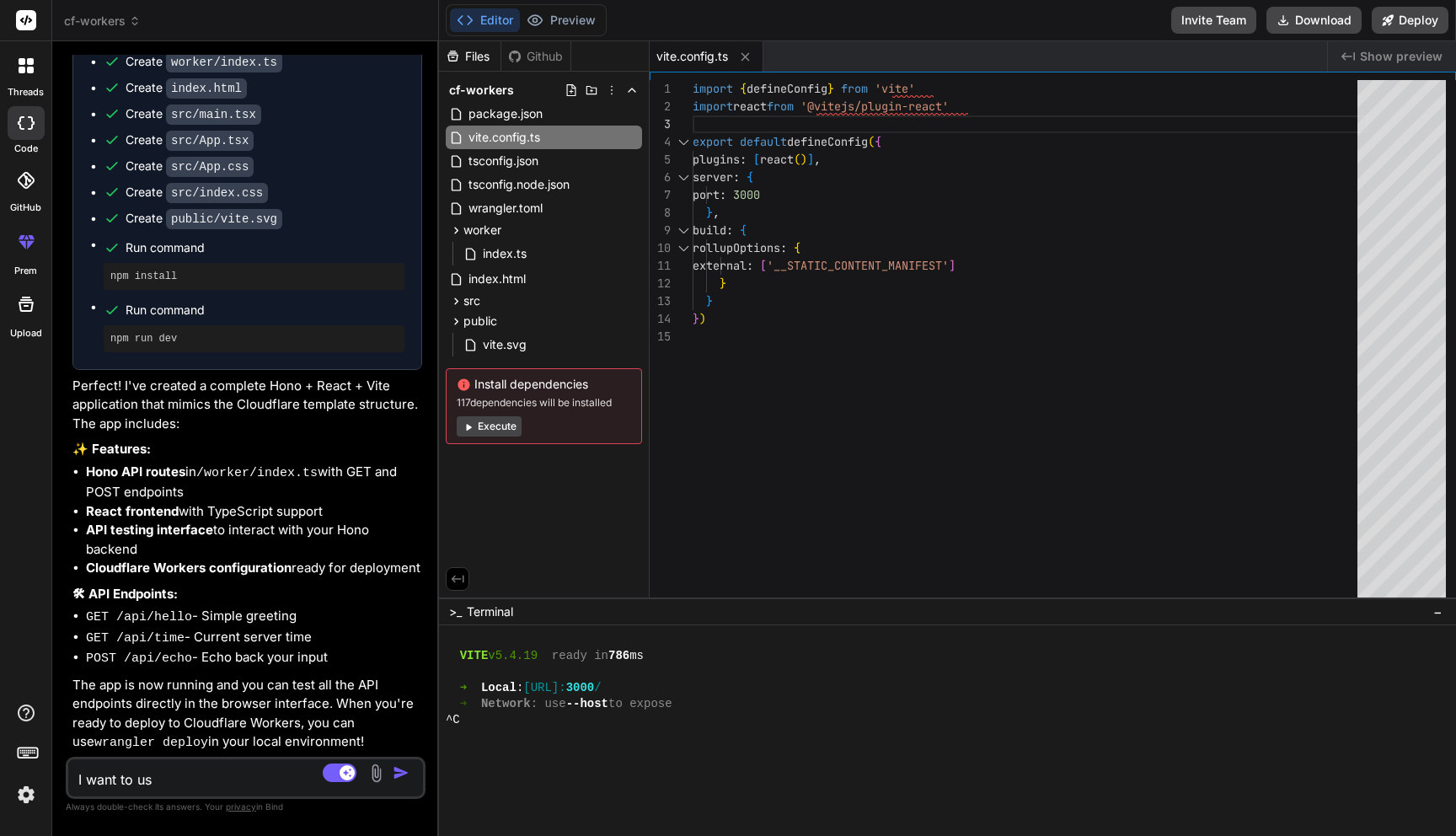
type textarea "I want to use"
type textarea "x"
type textarea "I want to use"
type textarea "x"
type textarea "I want to use o"
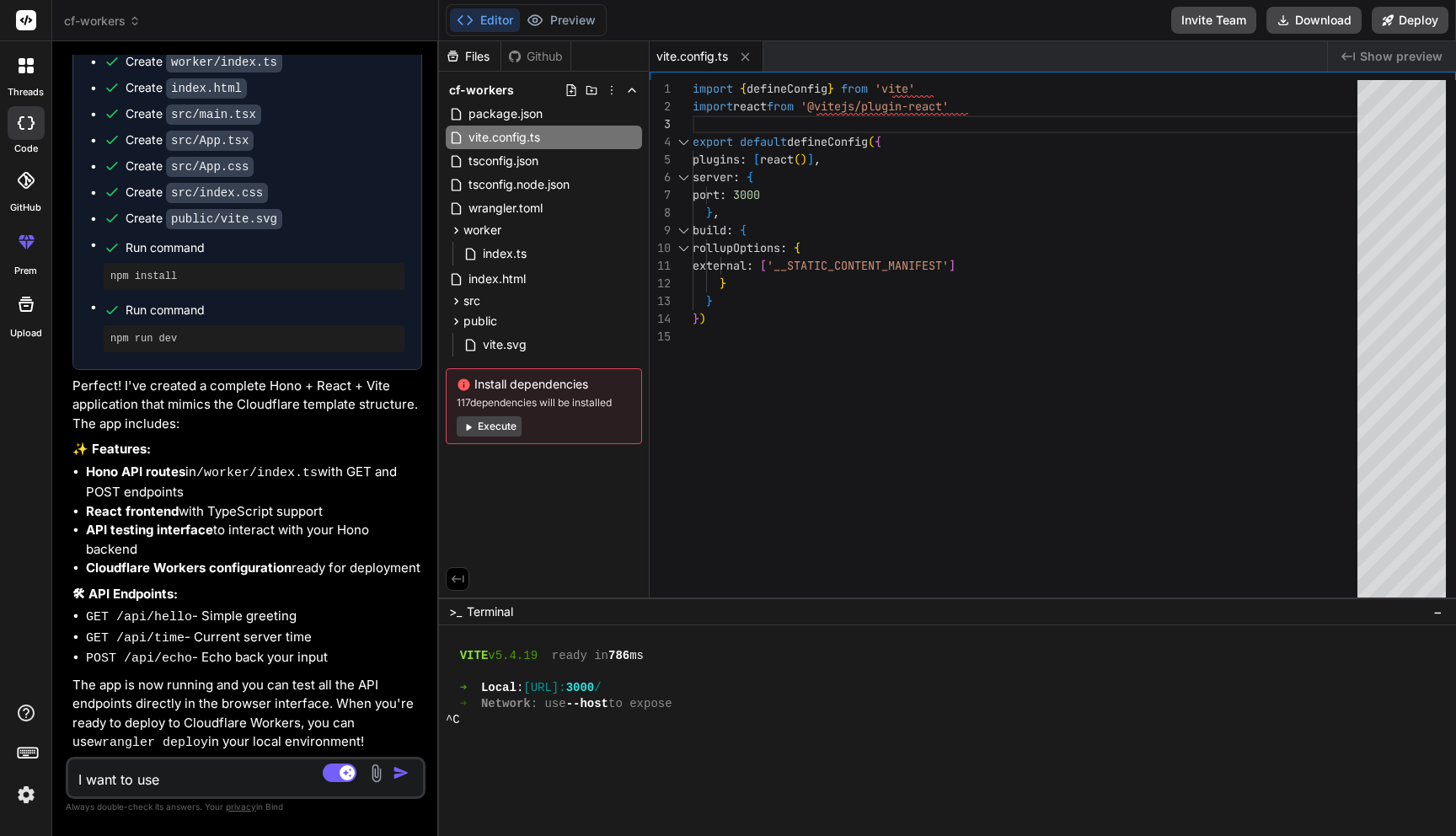
type textarea "x"
type textarea "I want to use or"
type textarea "x"
type textarea "I want to use orp"
type textarea "x"
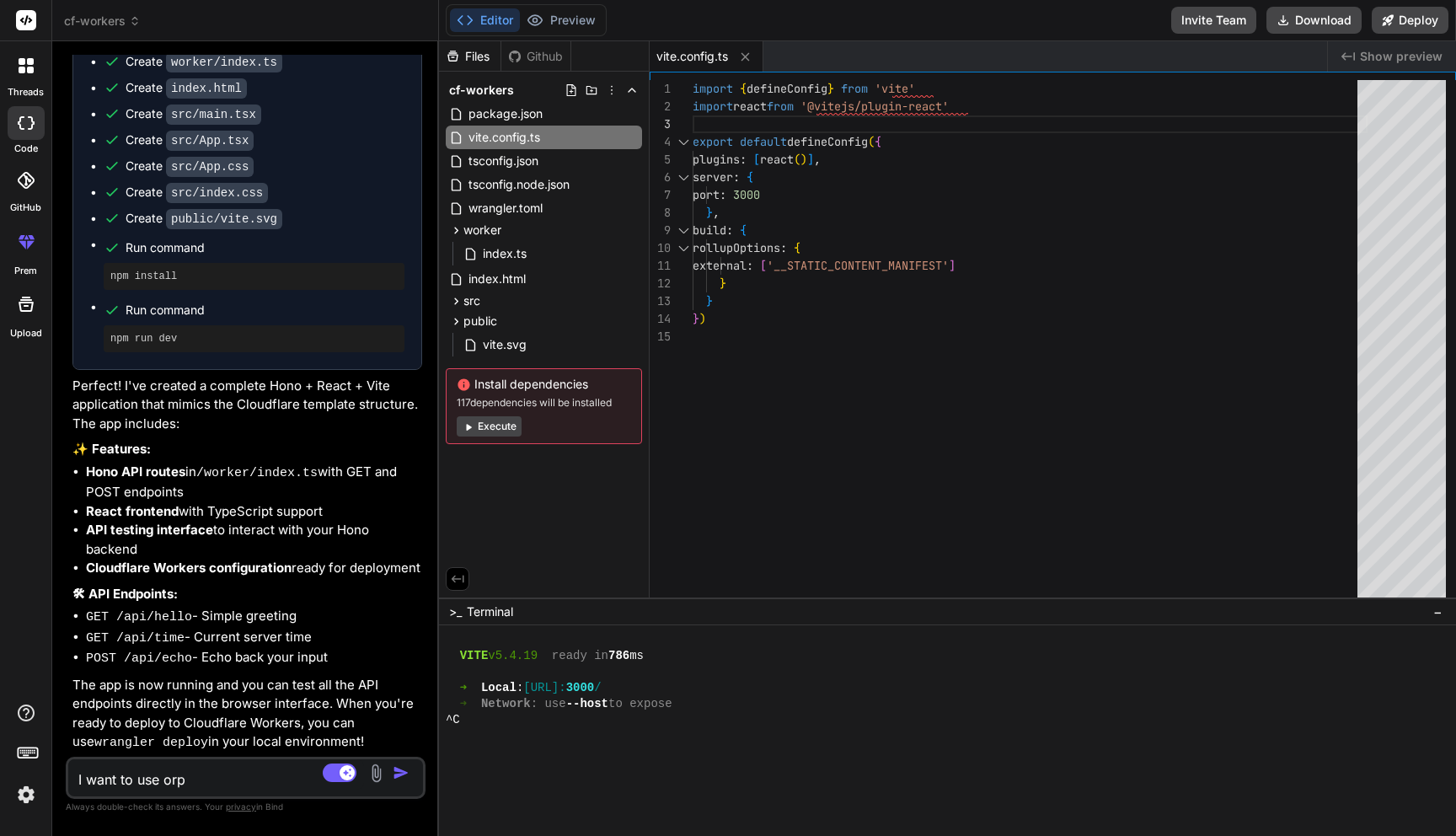
type textarea "I want to use orpc"
type textarea "x"
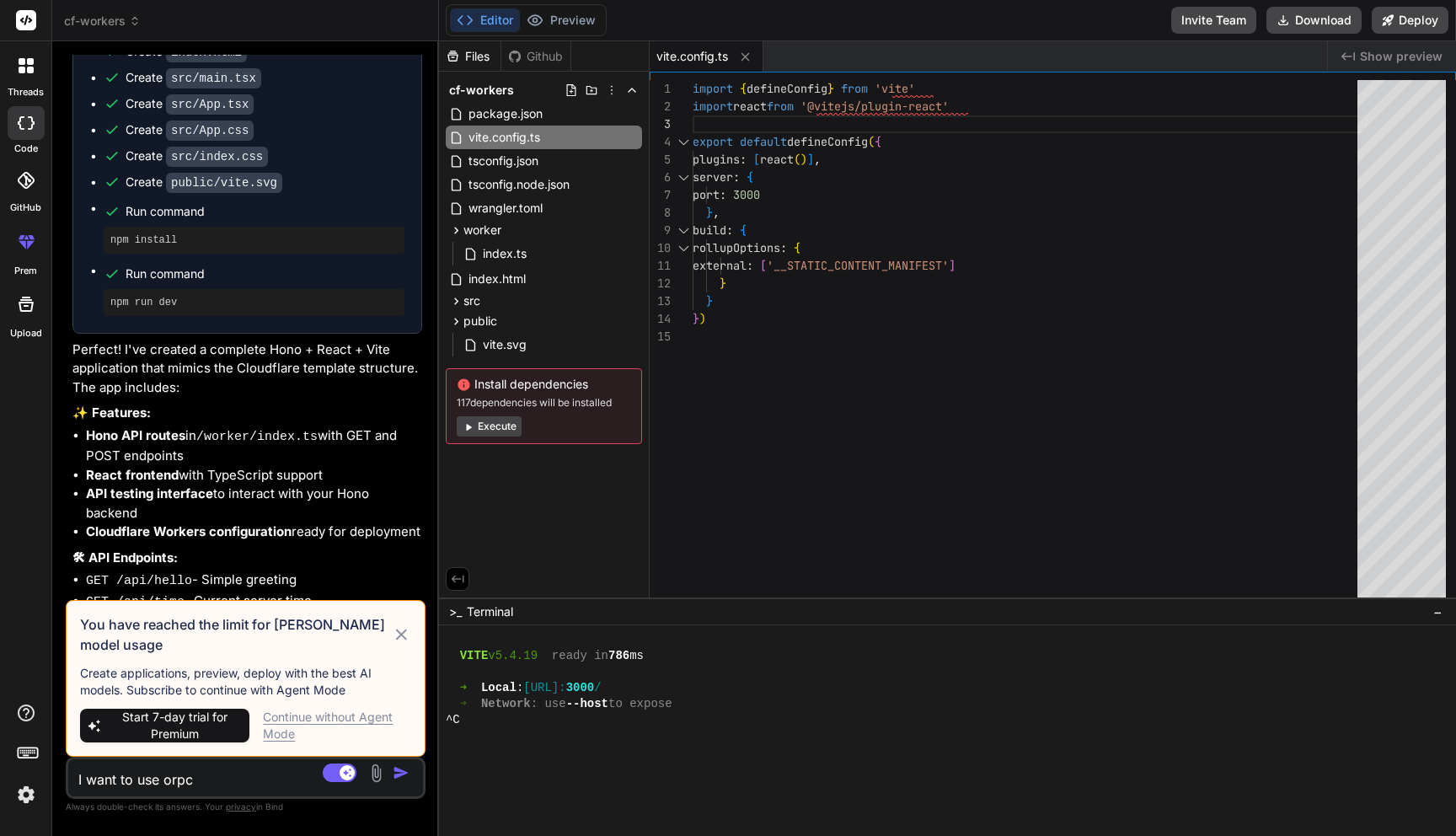
type textarea "I want to use orpc"
click at [402, 634] on icon at bounding box center [401, 634] width 11 height 11
type textarea "x"
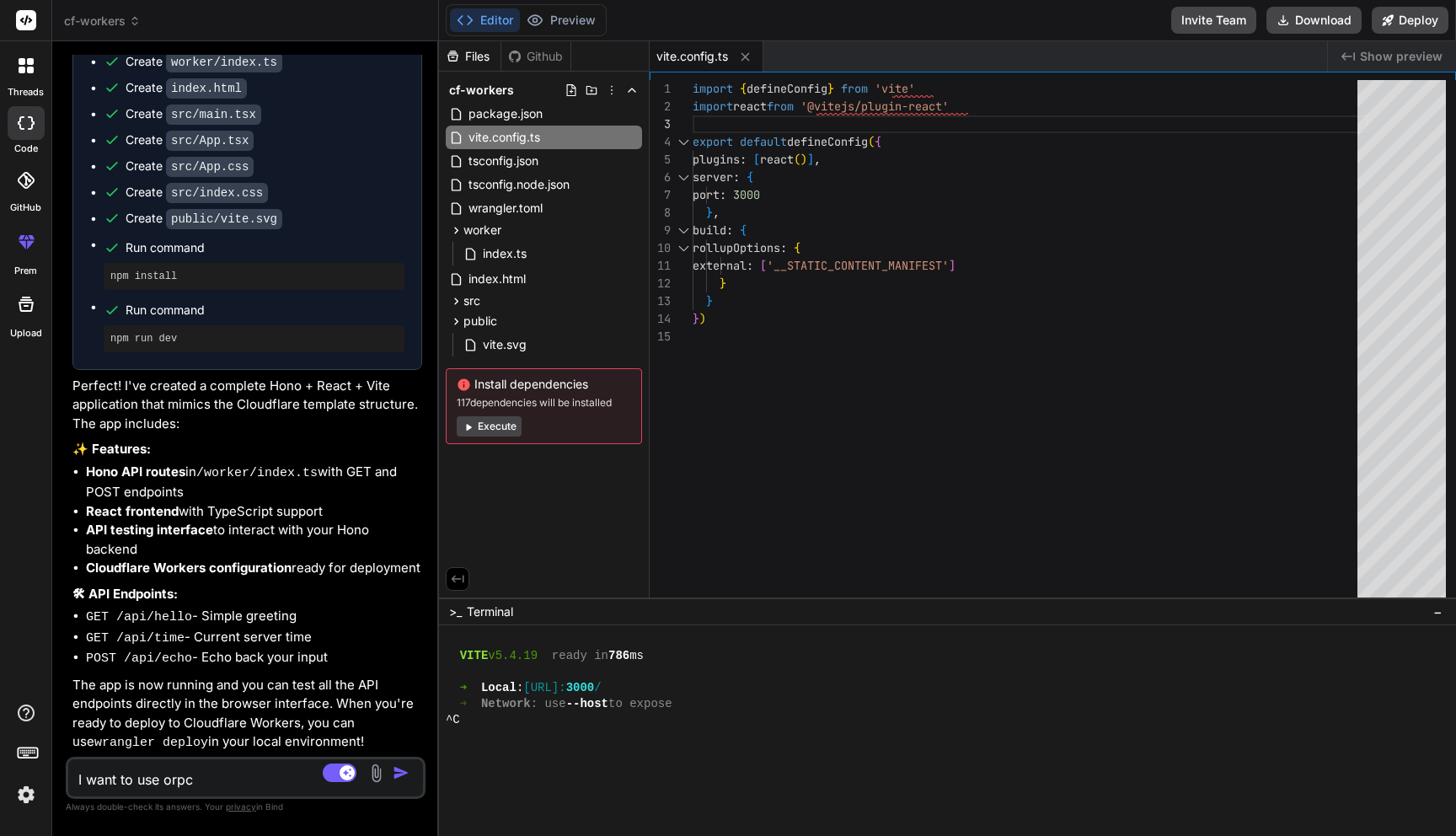
drag, startPoint x: 260, startPoint y: 773, endPoint x: 0, endPoint y: 757, distance: 260.5
click at [0, 757] on div "threads code GitHub prem Upload cf-workers Created with Pixso. Bind AI Web Sear…" at bounding box center [728, 418] width 1456 height 836
type textarea "x"
click at [348, 768] on rect at bounding box center [347, 773] width 15 height 15
type textarea "x"
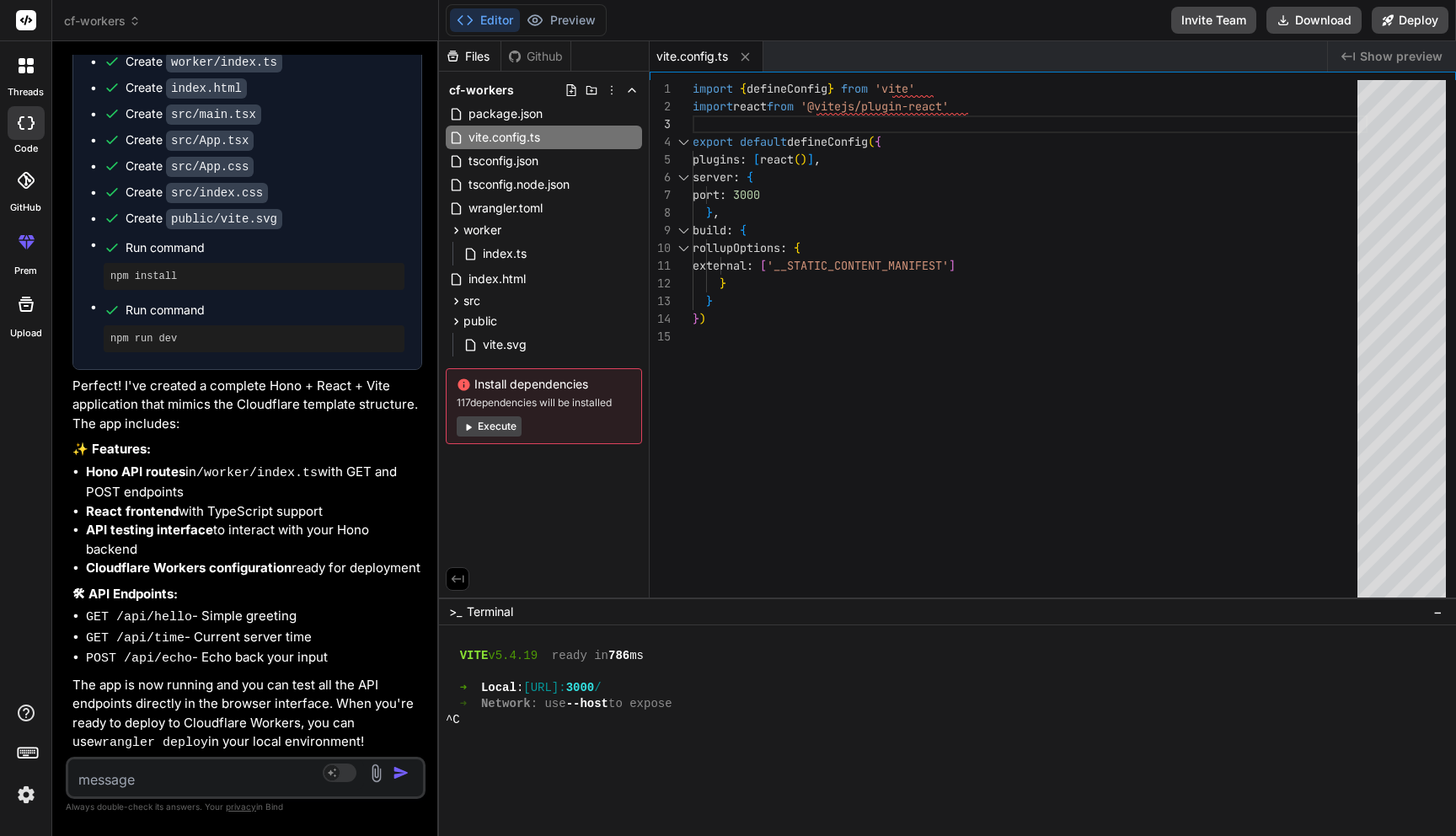
type textarea "external: ['__STATIC_CONTENT_MANIFEST'] } } })"
click at [922, 482] on div "import { defineConfig } from 'vite' import react from '@vitejs/plugin-react' ex…" at bounding box center [1030, 343] width 675 height 526
